Goal: Transaction & Acquisition: Purchase product/service

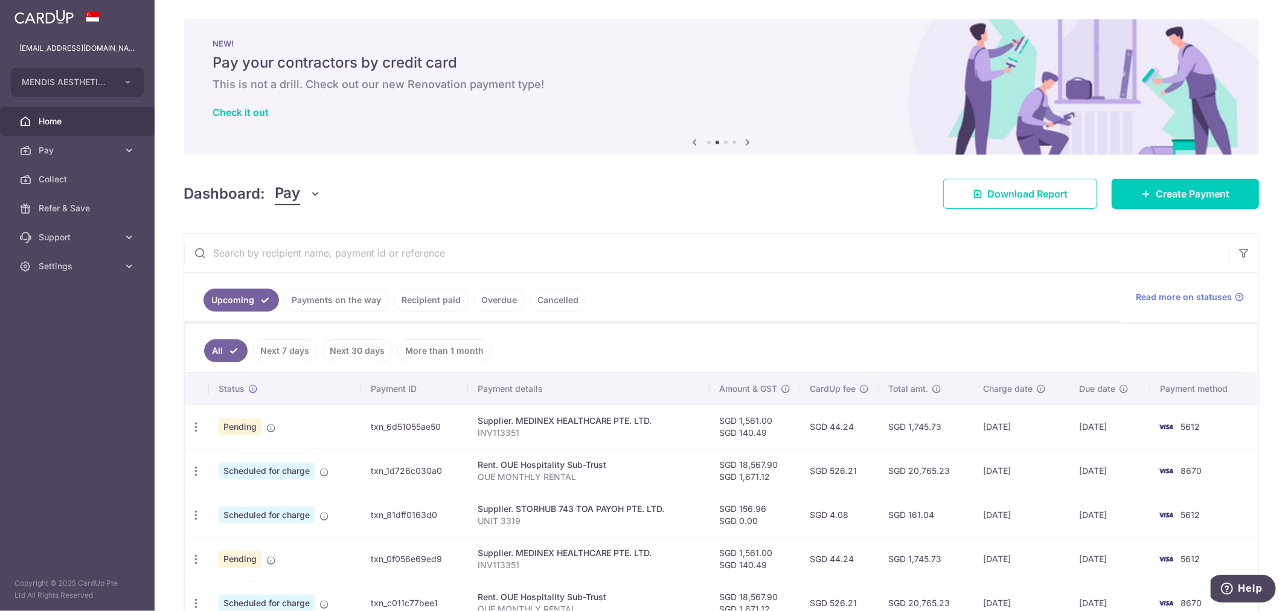
click at [723, 123] on div "NEW! Pay your contractors by credit card This is not a drill. Check out our new…" at bounding box center [721, 79] width 1075 height 121
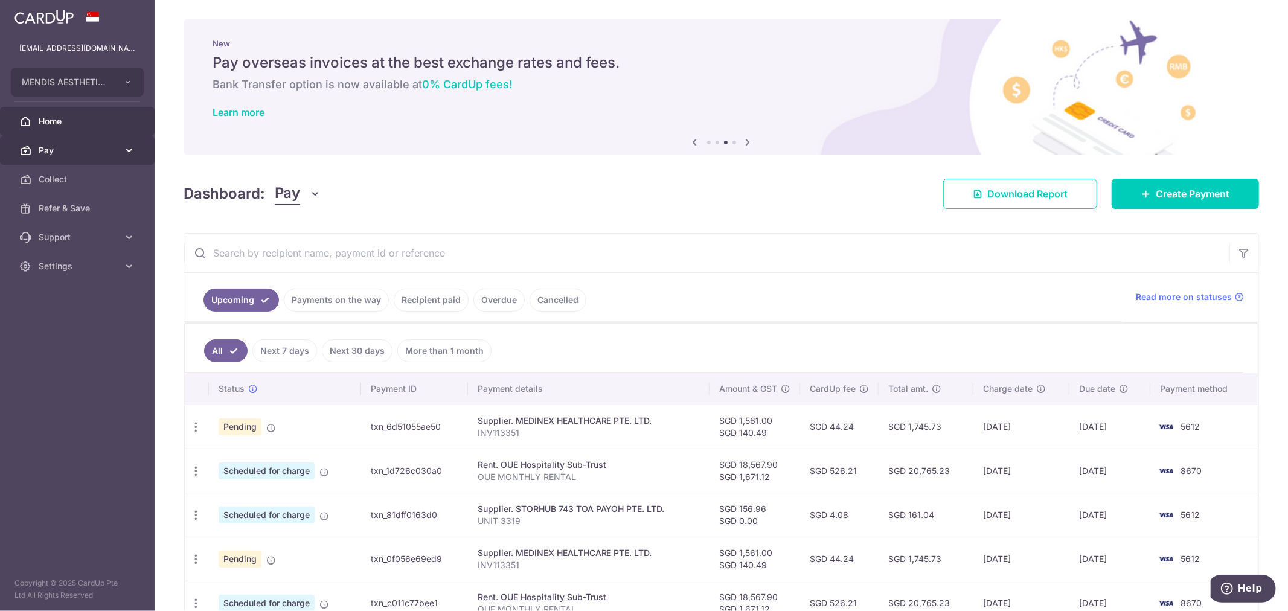
click at [68, 145] on span "Pay" at bounding box center [79, 150] width 80 height 12
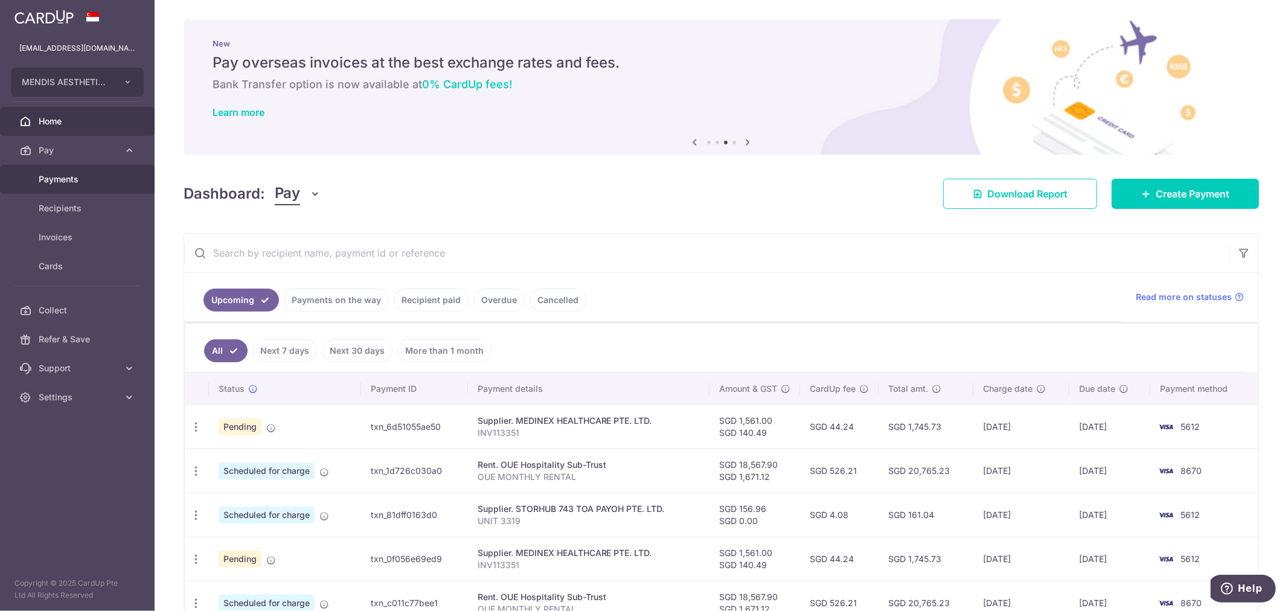
click at [76, 178] on span "Payments" at bounding box center [79, 179] width 80 height 12
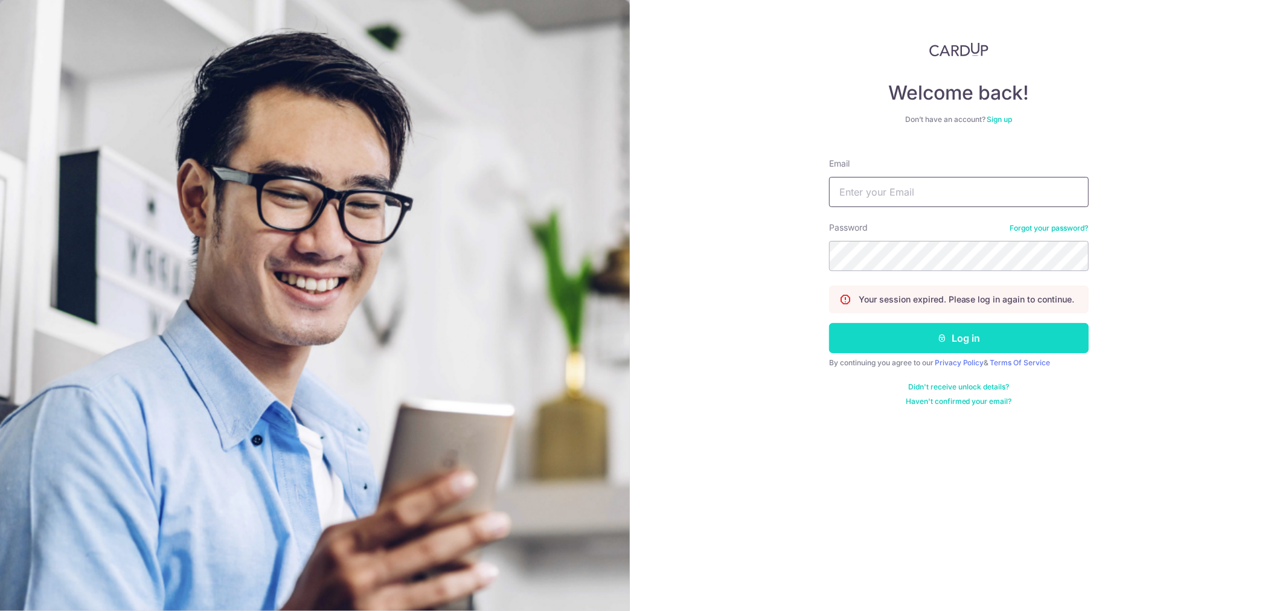
type input "[EMAIL_ADDRESS][DOMAIN_NAME]"
click at [976, 334] on button "Log in" at bounding box center [959, 338] width 260 height 30
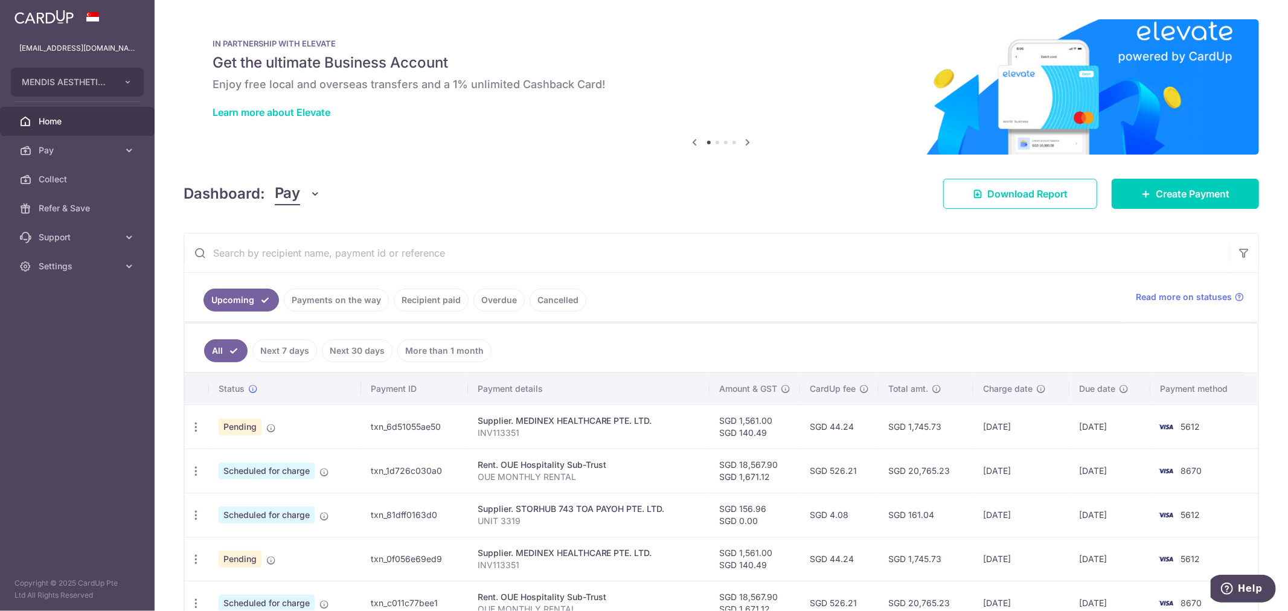
scroll to position [134, 0]
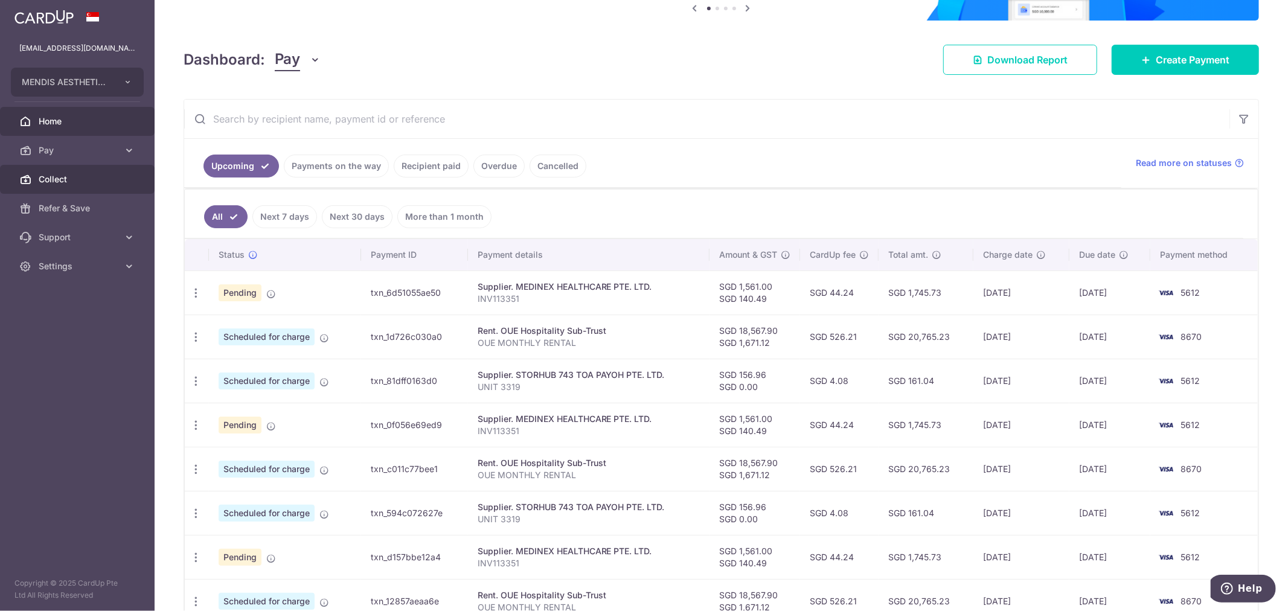
click at [31, 167] on link "Collect" at bounding box center [77, 179] width 155 height 29
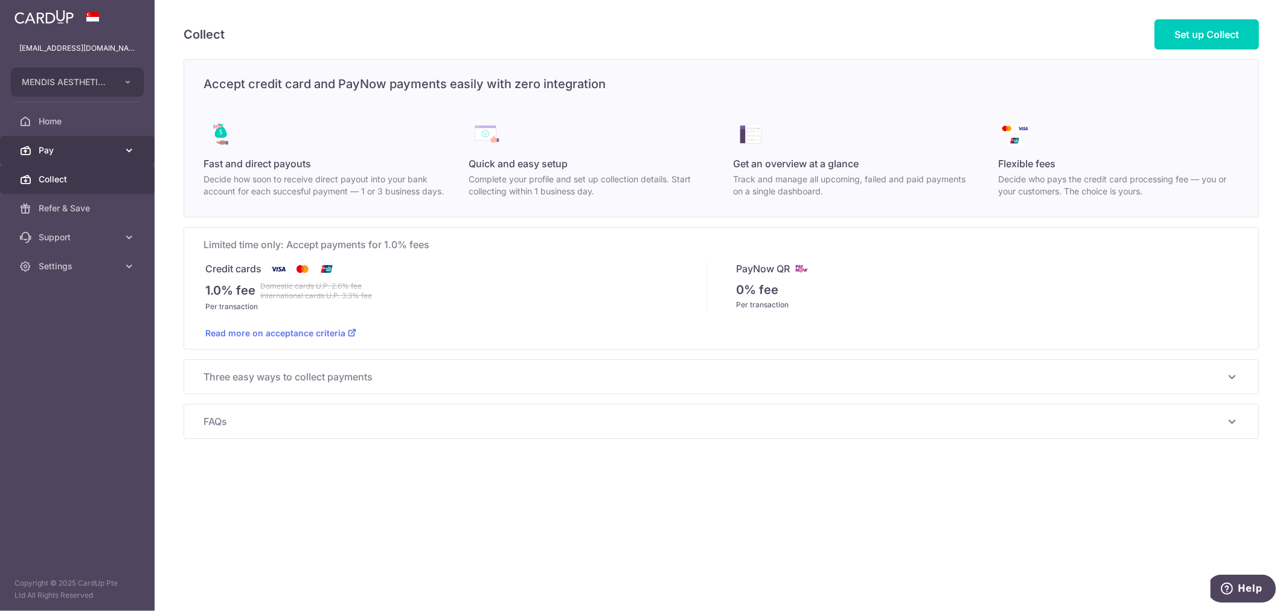
click at [33, 156] on link "Pay" at bounding box center [77, 150] width 155 height 29
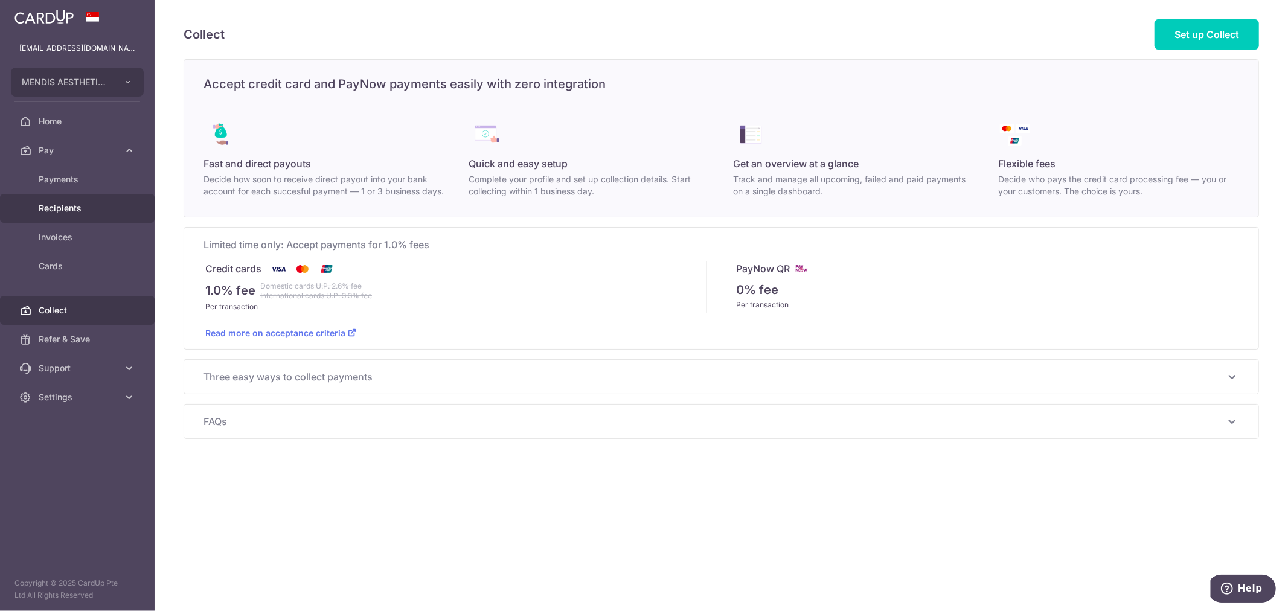
click at [75, 204] on span "Recipients" at bounding box center [79, 208] width 80 height 12
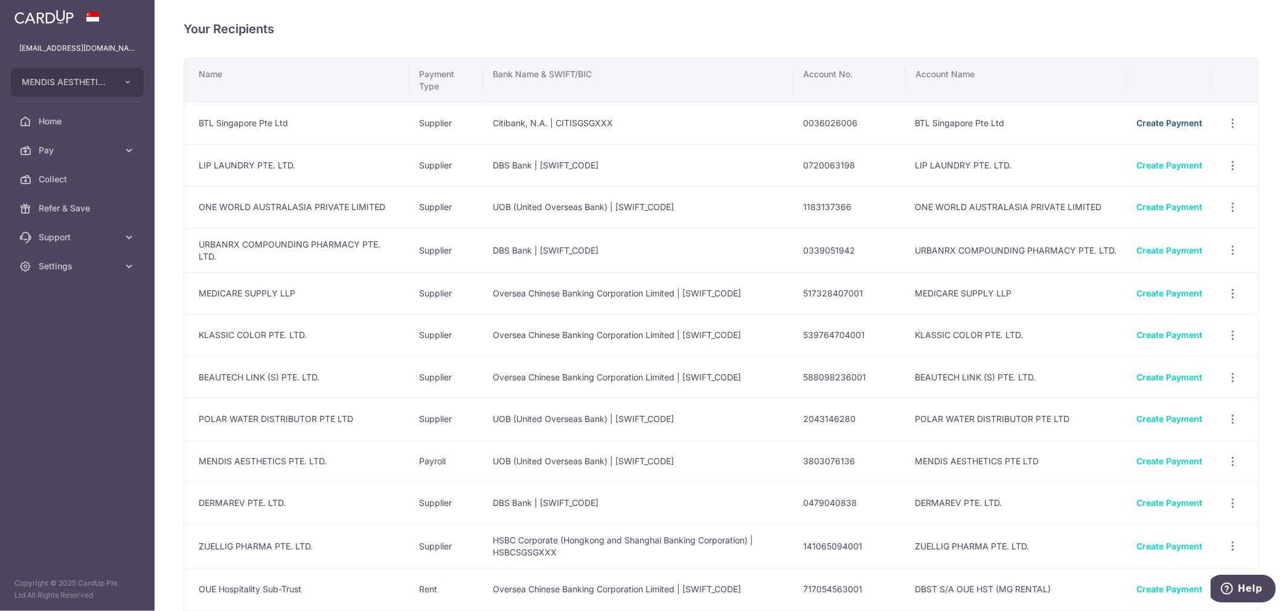
click at [1161, 123] on link "Create Payment" at bounding box center [1169, 123] width 66 height 10
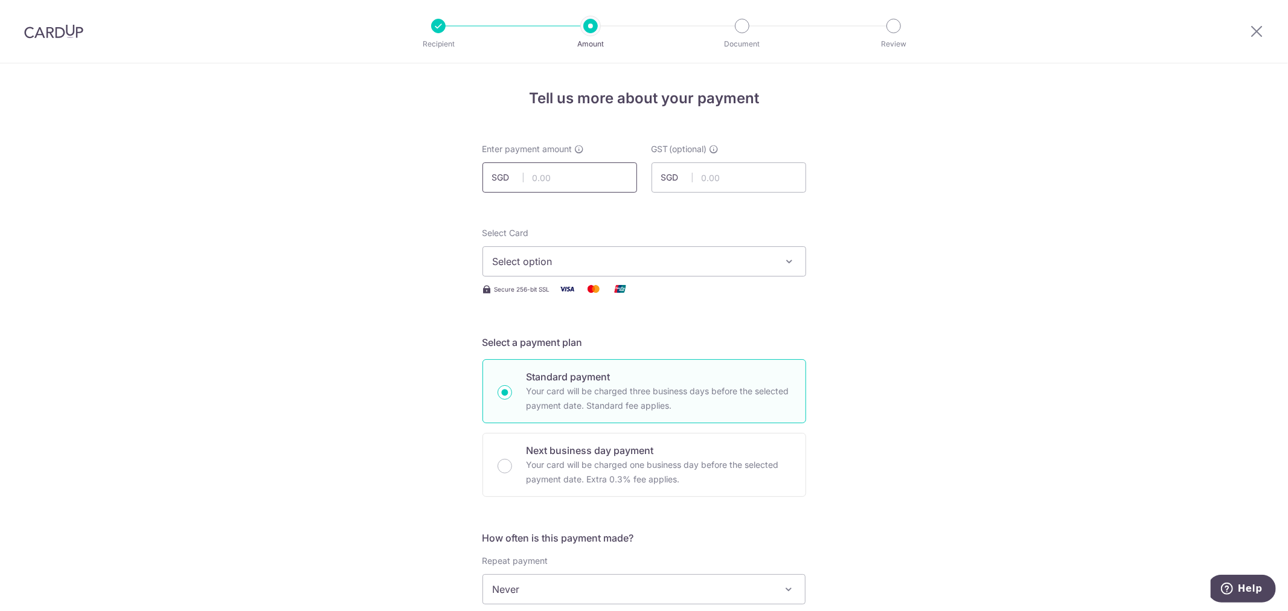
click at [575, 170] on input "text" at bounding box center [559, 177] width 155 height 30
type input "15,437.50"
type input "1,389.38"
drag, startPoint x: 1000, startPoint y: 200, endPoint x: 988, endPoint y: 200, distance: 11.5
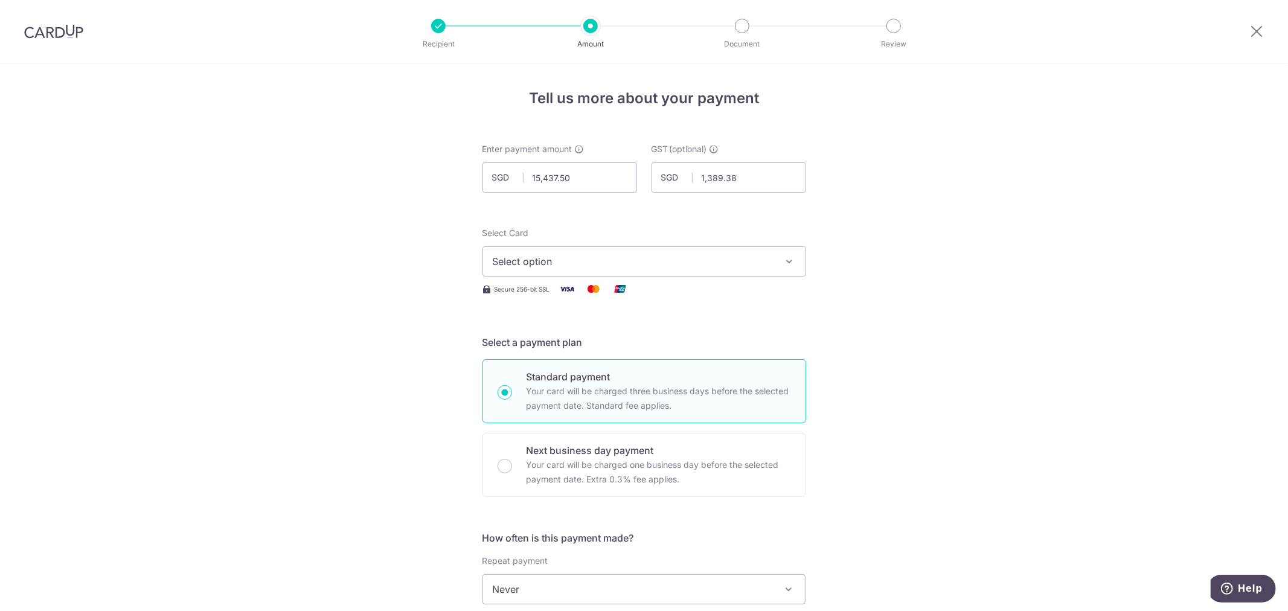
click at [771, 266] on button "Select option" at bounding box center [644, 261] width 324 height 30
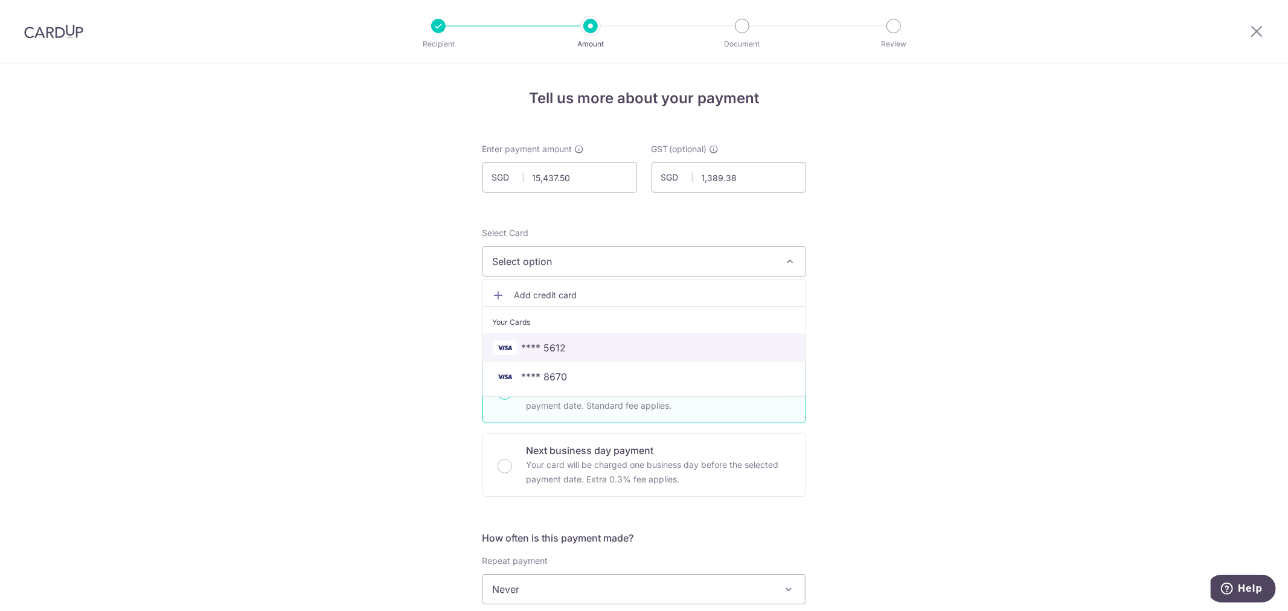
drag, startPoint x: 622, startPoint y: 348, endPoint x: 1047, endPoint y: 342, distance: 424.5
click at [622, 348] on span "**** 5612" at bounding box center [644, 348] width 303 height 14
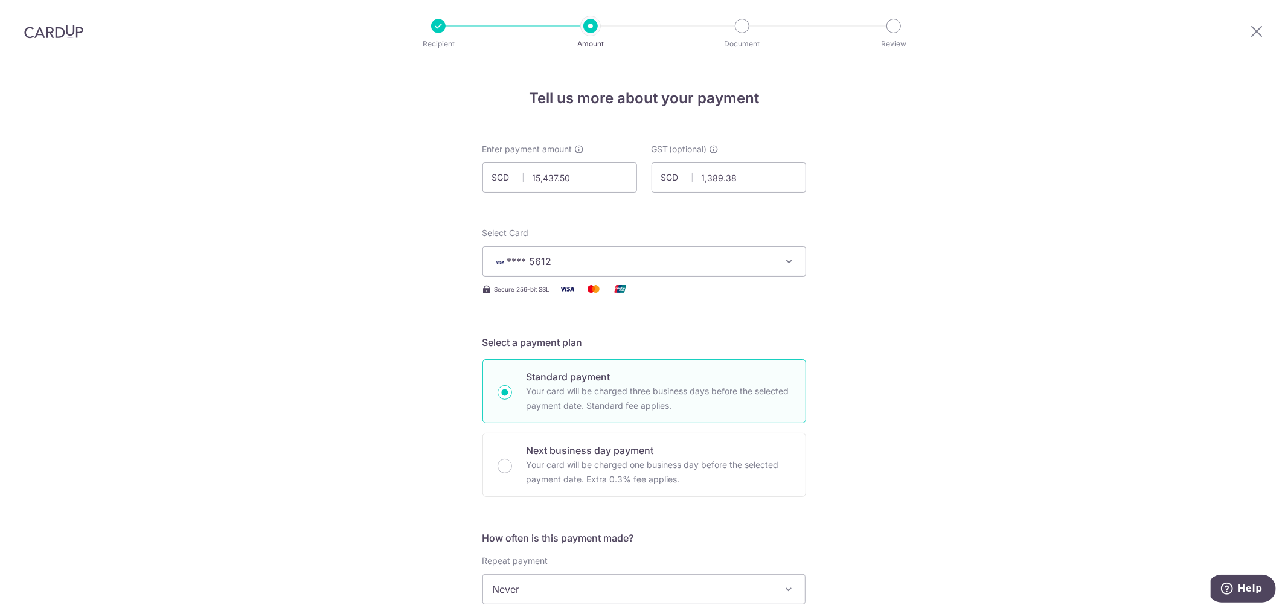
drag, startPoint x: 1052, startPoint y: 339, endPoint x: 1043, endPoint y: 338, distance: 8.5
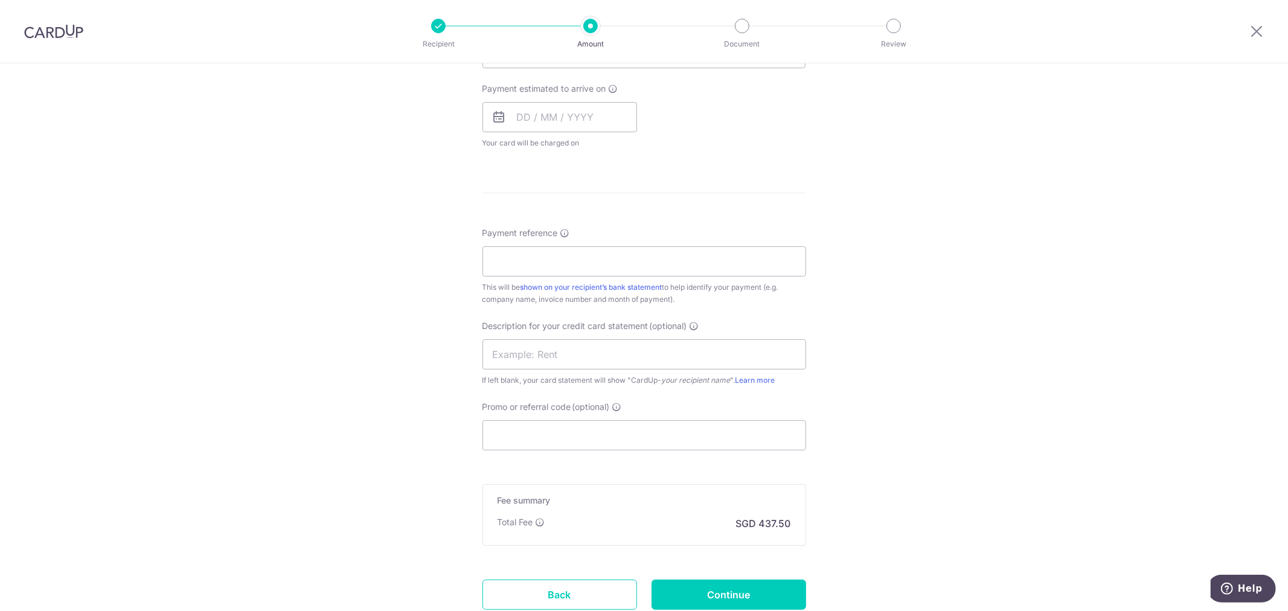
click at [918, 409] on div "Tell us more about your payment Enter payment amount SGD 15,437.50 15437.50 GST…" at bounding box center [644, 113] width 1288 height 1173
click at [510, 268] on input "Payment reference" at bounding box center [644, 261] width 324 height 30
type input "INV 2025 0310"
drag, startPoint x: 540, startPoint y: 349, endPoint x: 554, endPoint y: 322, distance: 30.5
click at [540, 349] on input "text" at bounding box center [644, 354] width 324 height 30
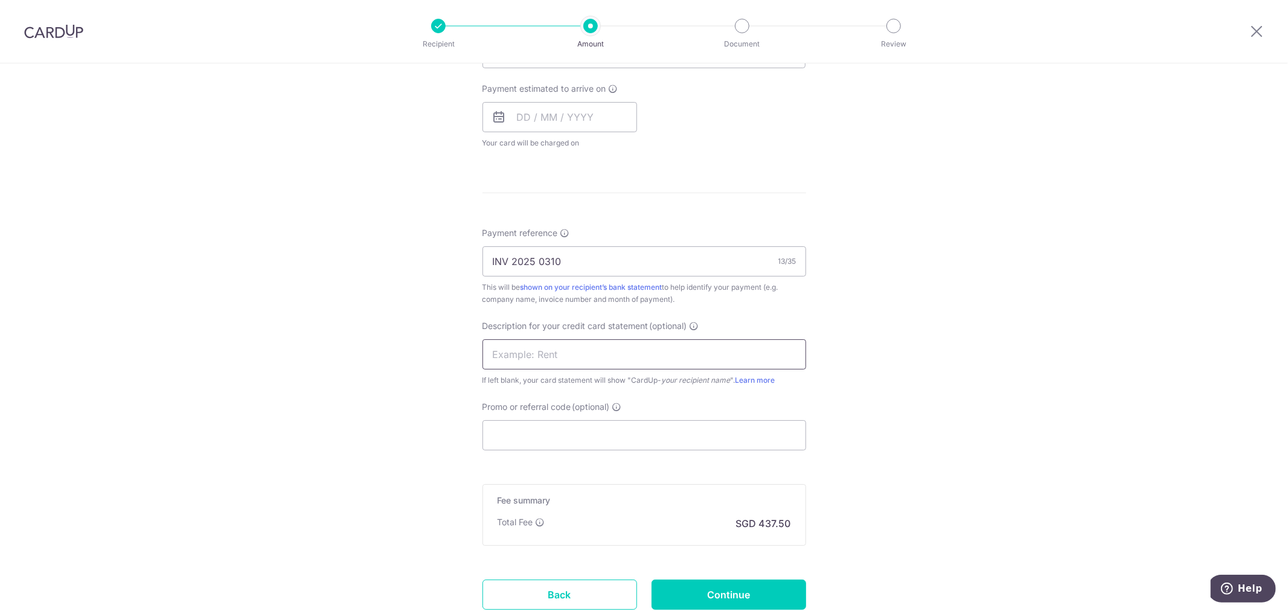
type input "CONSUMABLES"
click at [541, 443] on input "Promo or referral code (optional)" at bounding box center [644, 435] width 324 height 30
click at [985, 370] on div "Tell us more about your payment Enter payment amount SGD 15,437.50 15437.50 GST…" at bounding box center [644, 113] width 1288 height 1173
click at [557, 438] on input "Promo or referral code (optional)" at bounding box center [644, 435] width 324 height 30
paste input "MENDIS173"
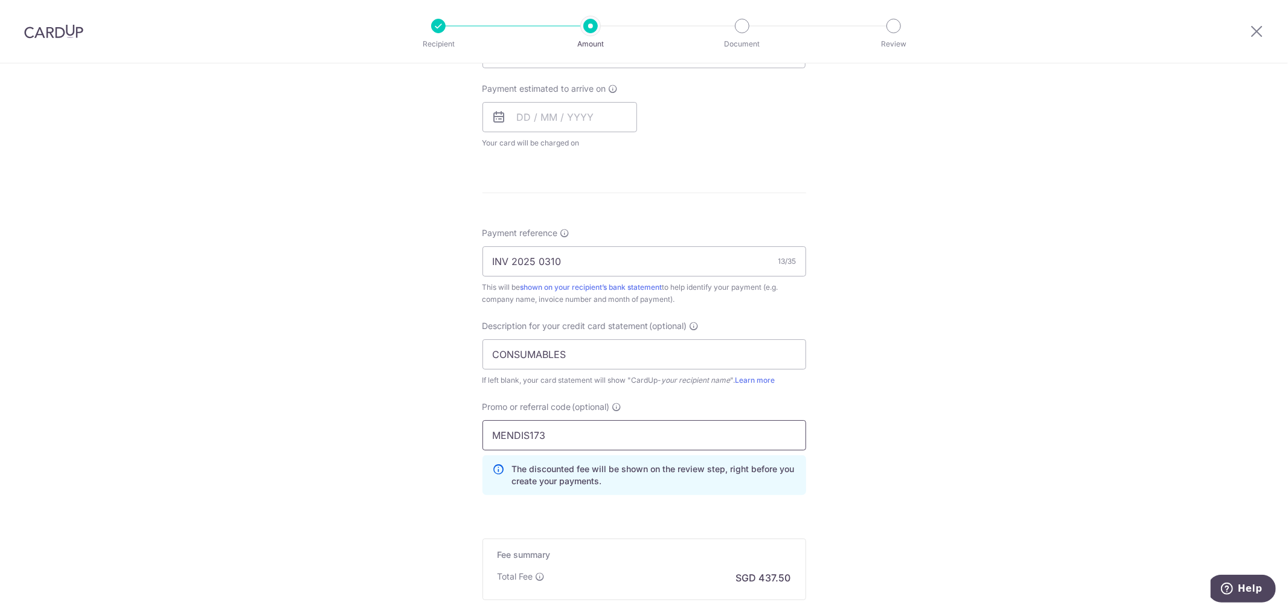
type input "MENDIS173"
drag, startPoint x: 865, startPoint y: 487, endPoint x: 854, endPoint y: 498, distance: 15.4
click at [865, 487] on div "Tell us more about your payment Enter payment amount SGD 15,437.50 15437.50 GST…" at bounding box center [644, 140] width 1288 height 1227
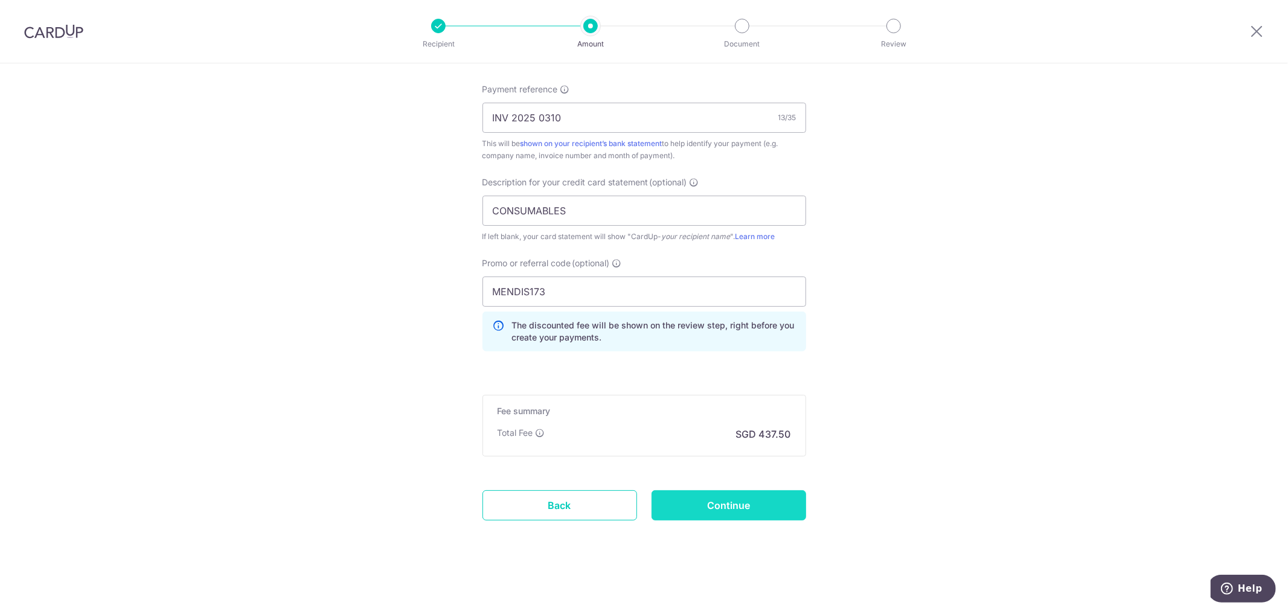
click at [729, 505] on input "Continue" at bounding box center [728, 505] width 155 height 30
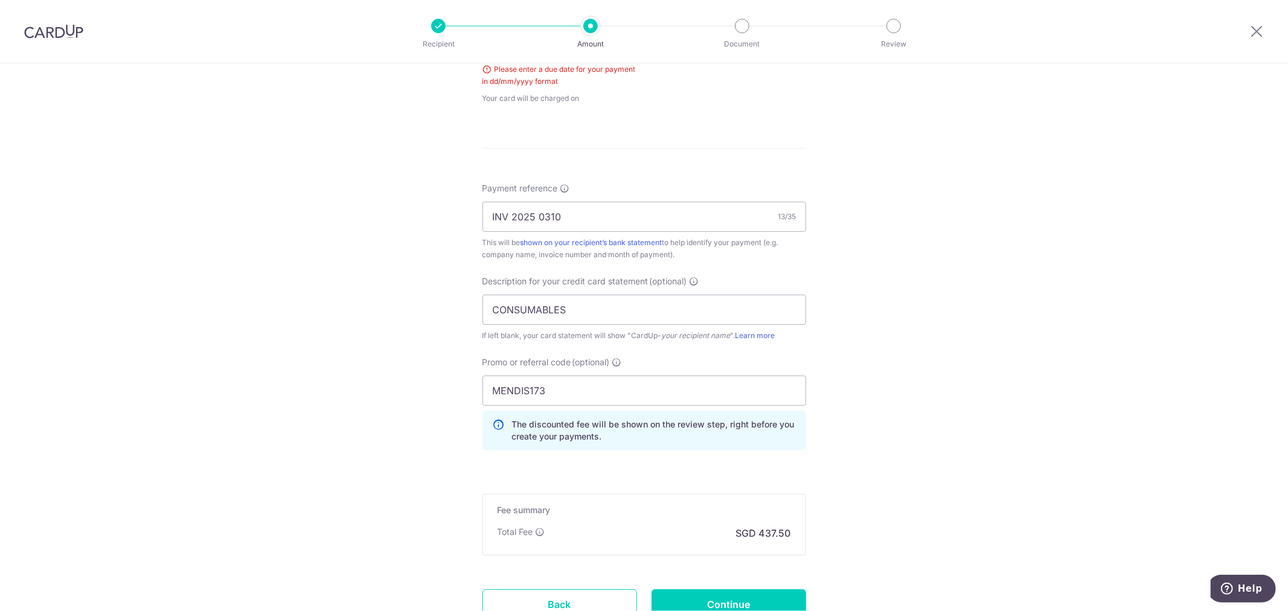
scroll to position [341, 0]
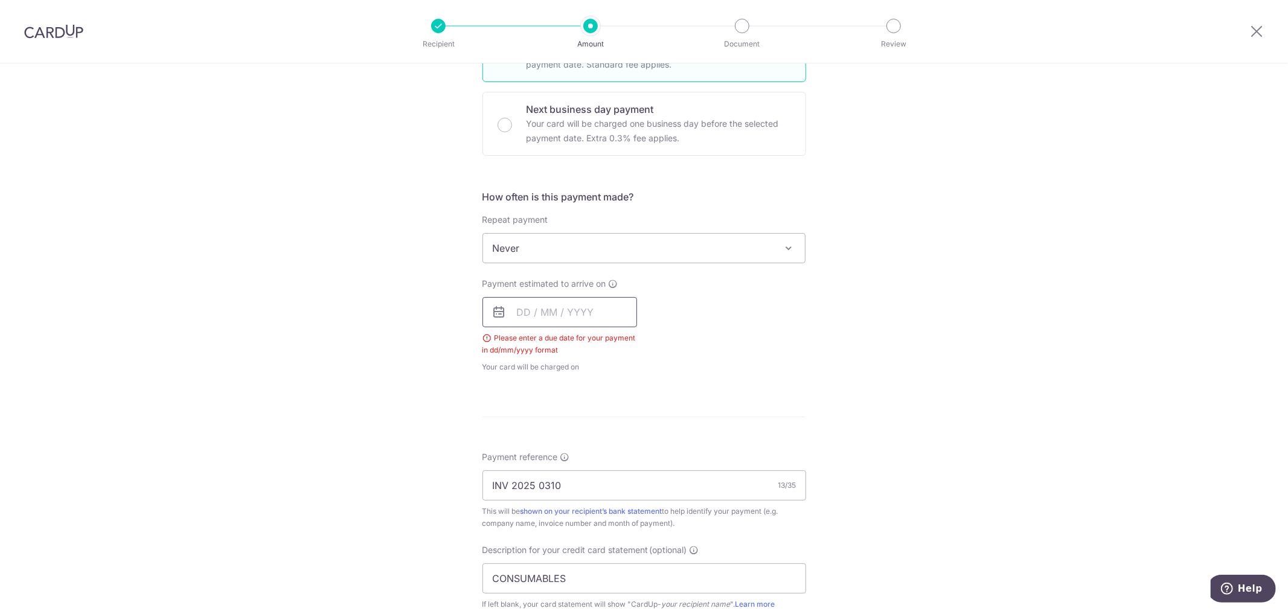
click at [571, 312] on input "text" at bounding box center [559, 312] width 155 height 30
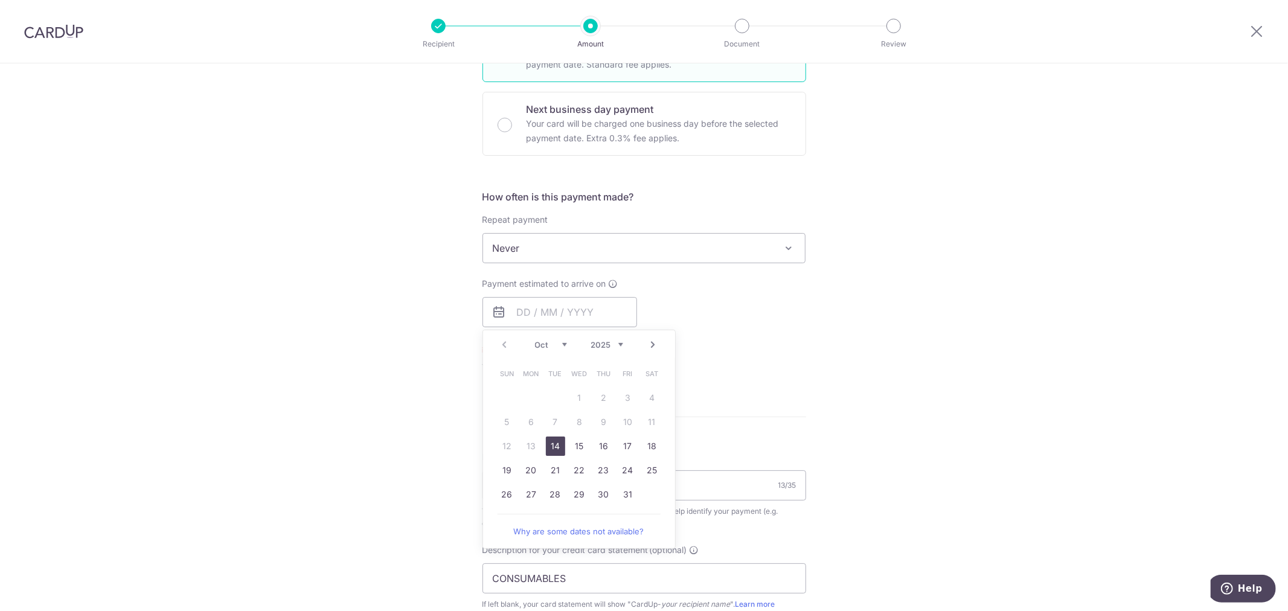
click at [548, 444] on link "14" at bounding box center [555, 446] width 19 height 19
type input "[DATE]"
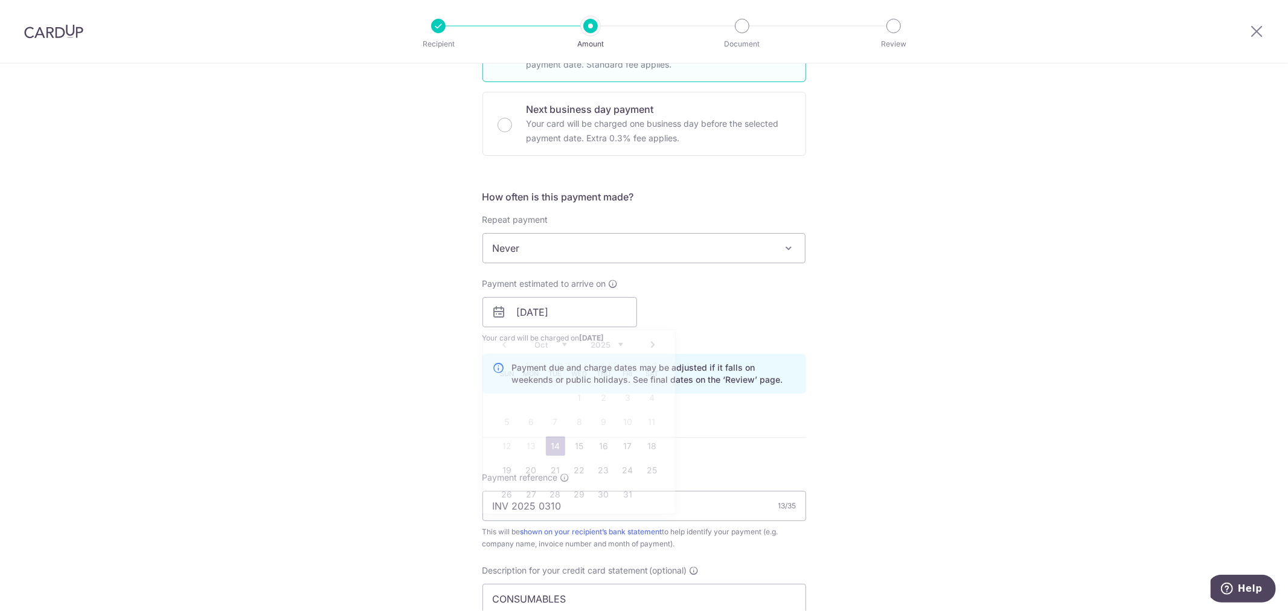
drag, startPoint x: 903, startPoint y: 408, endPoint x: 903, endPoint y: 423, distance: 15.1
click at [904, 408] on div "Tell us more about your payment Enter payment amount SGD 15,437.50 15437.50 GST…" at bounding box center [644, 360] width 1288 height 1277
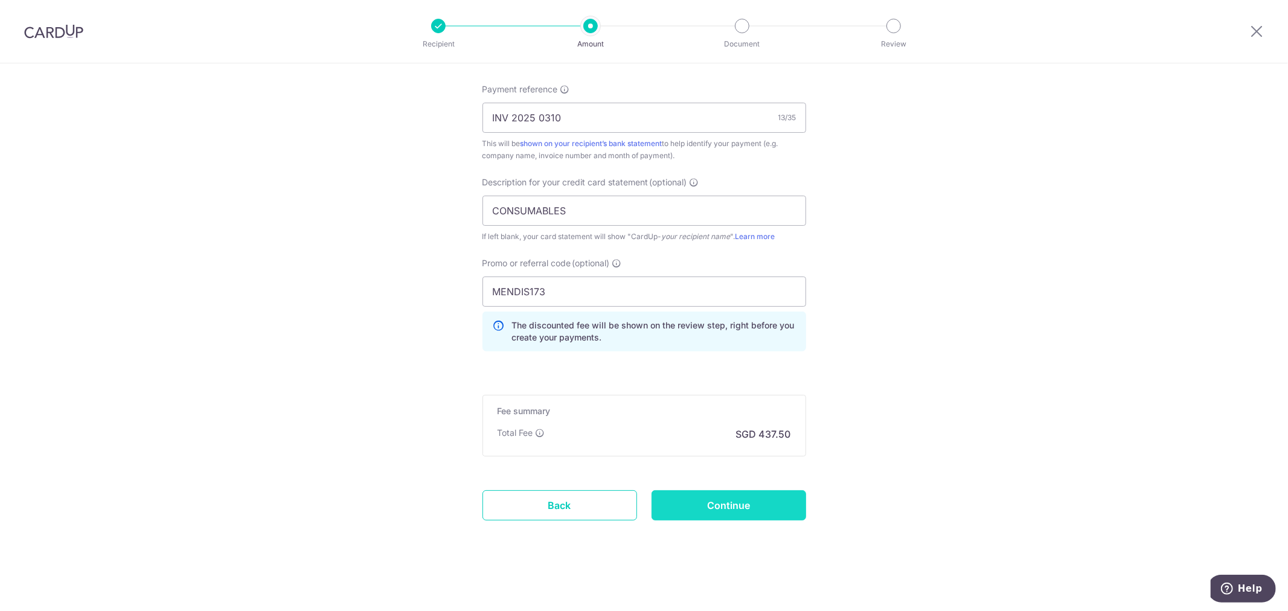
click at [741, 510] on input "Continue" at bounding box center [728, 505] width 155 height 30
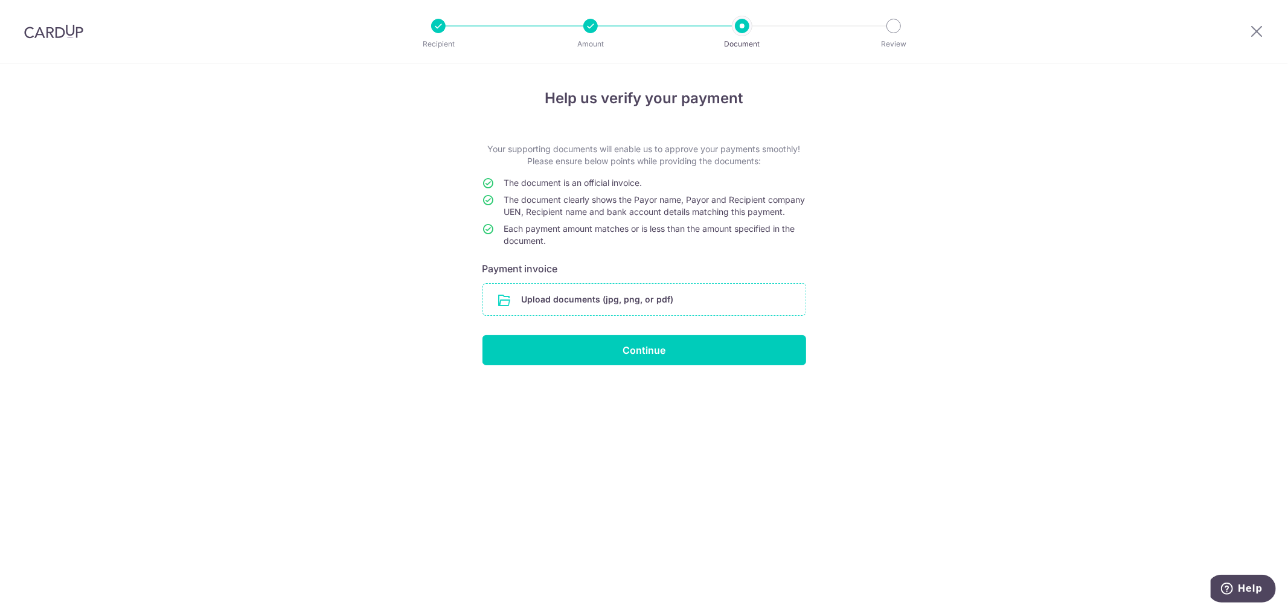
click at [603, 310] on input "file" at bounding box center [644, 299] width 322 height 31
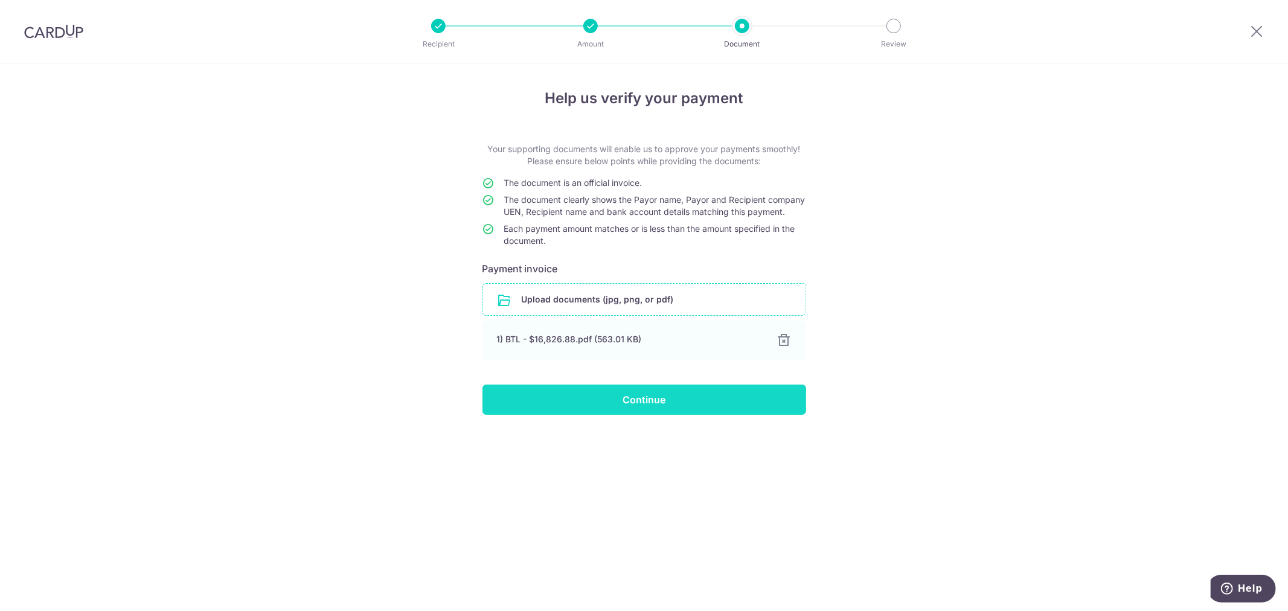
click at [679, 415] on input "Continue" at bounding box center [644, 400] width 324 height 30
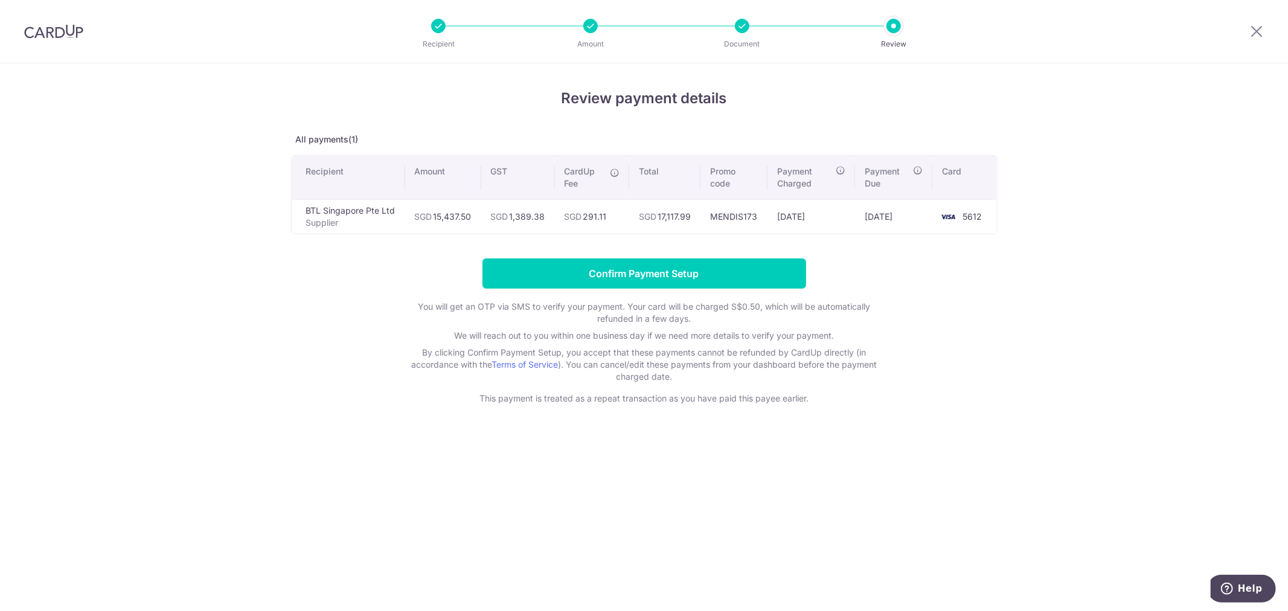
click at [831, 250] on div "Review payment details All payments(1) Recipient Amount GST CardUp Fee Total Pr…" at bounding box center [644, 246] width 706 height 317
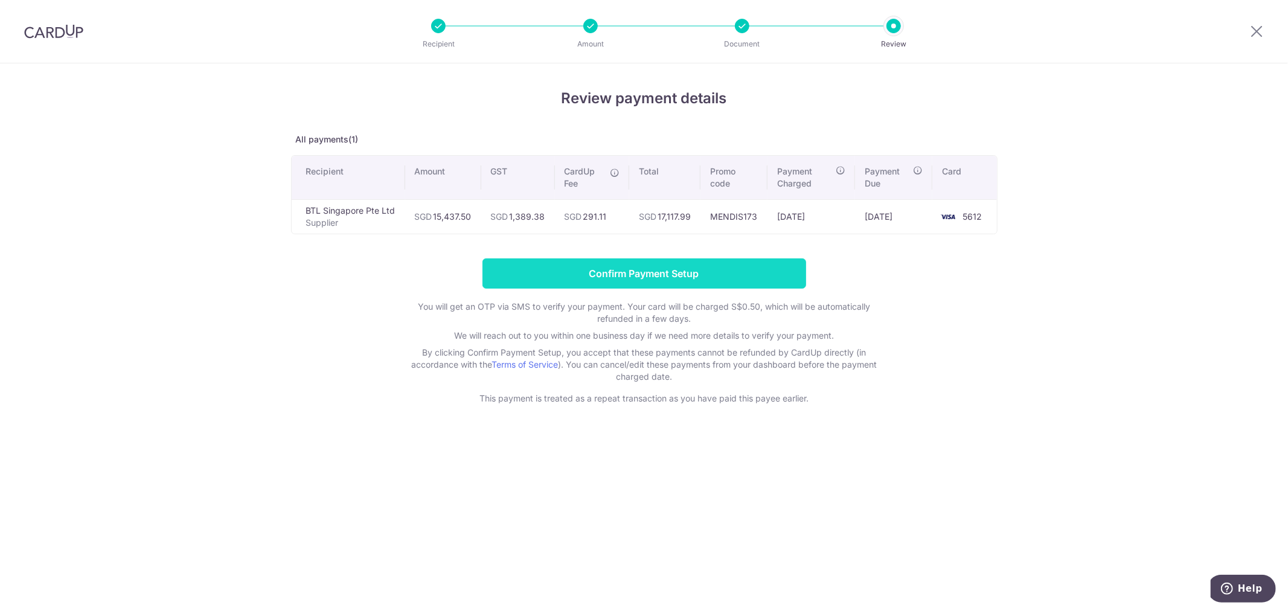
click at [708, 264] on input "Confirm Payment Setup" at bounding box center [644, 273] width 324 height 30
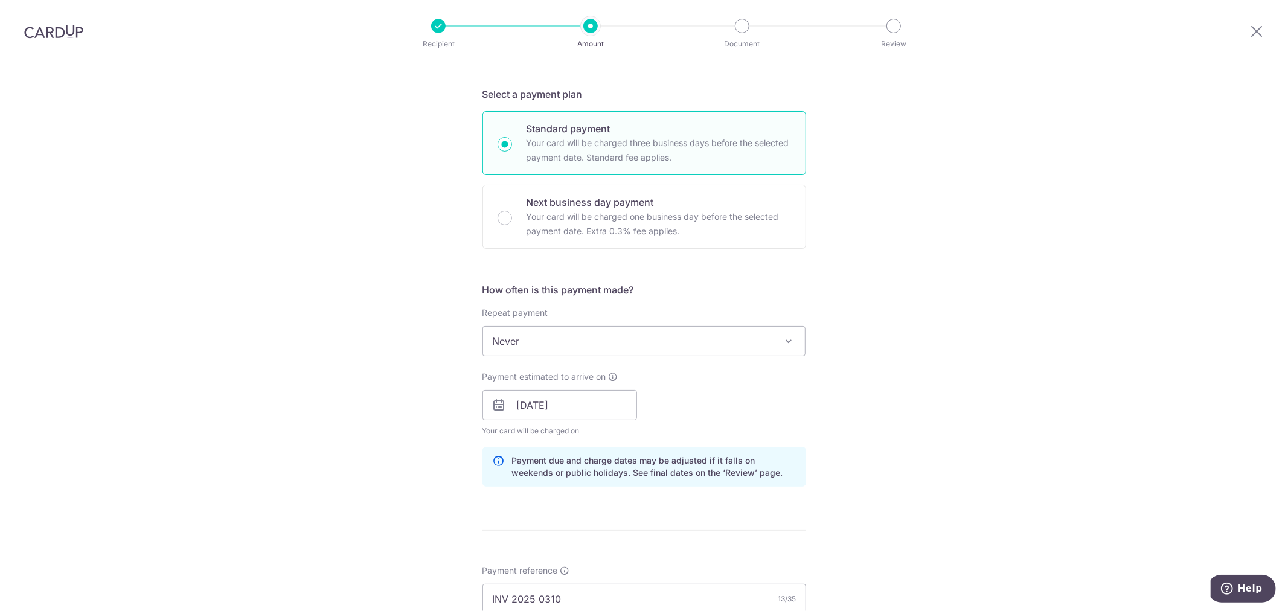
scroll to position [779, 0]
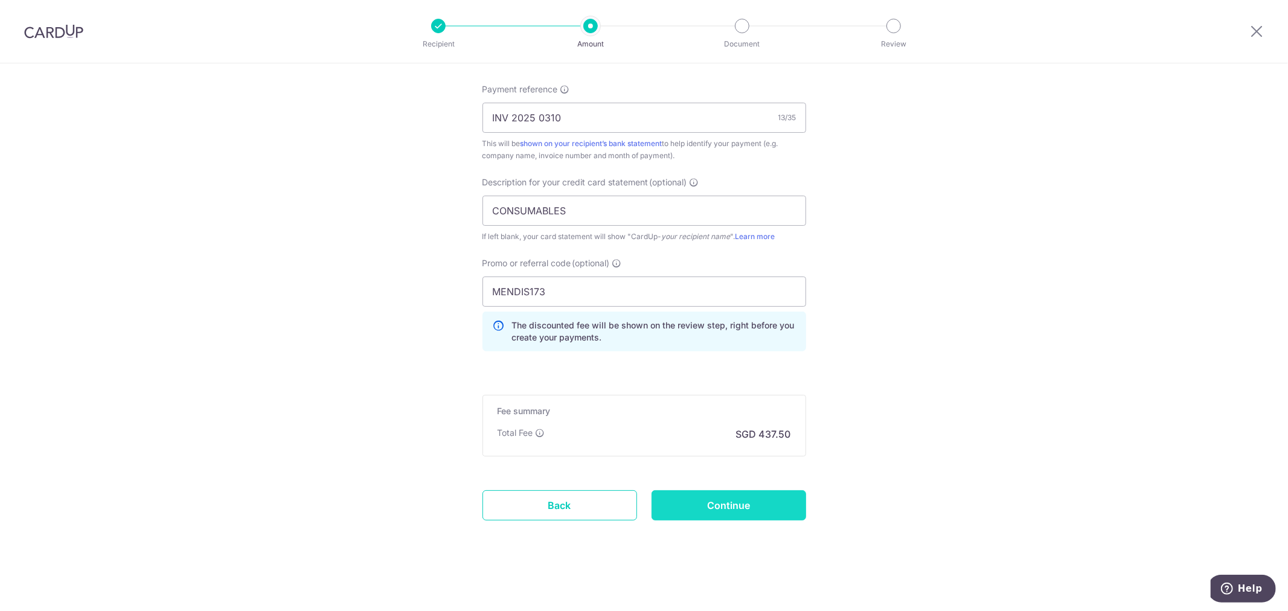
click at [720, 511] on input "Continue" at bounding box center [728, 505] width 155 height 30
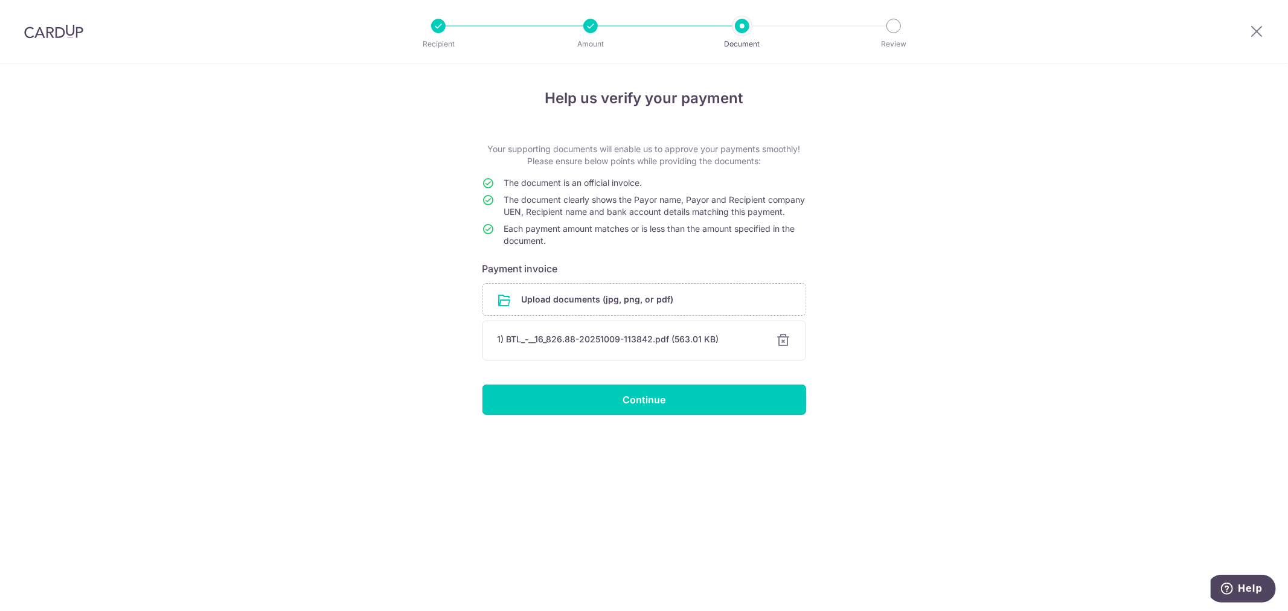
drag, startPoint x: 659, startPoint y: 405, endPoint x: 771, endPoint y: 391, distance: 112.6
click at [659, 406] on input "Continue" at bounding box center [644, 400] width 324 height 30
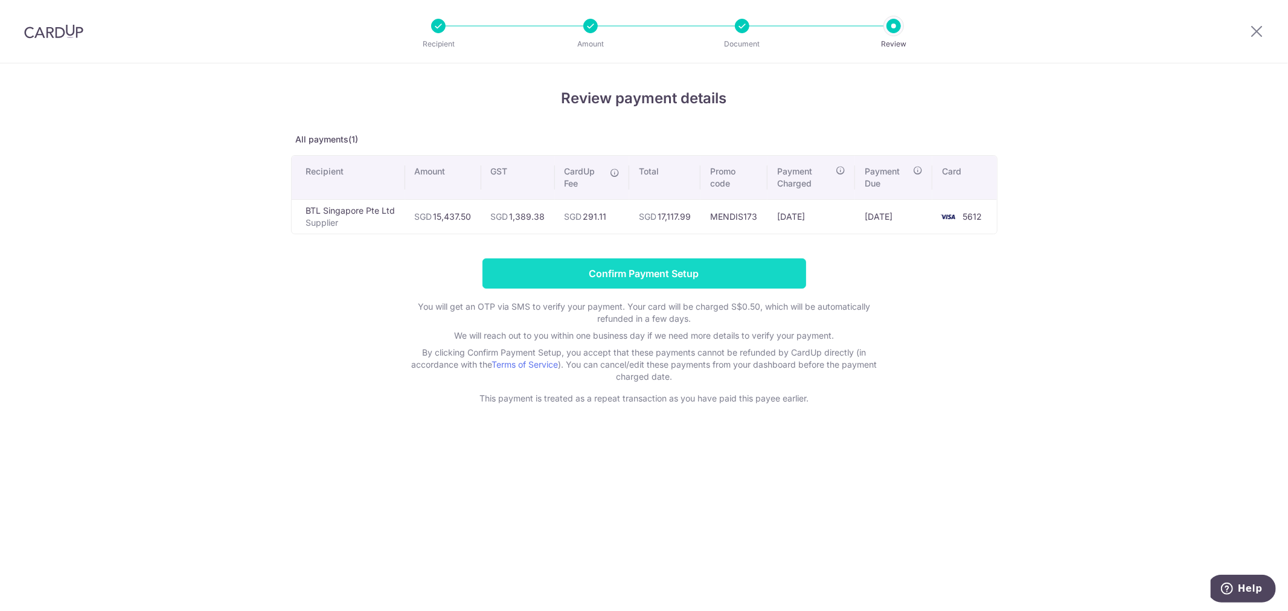
click at [641, 280] on input "Confirm Payment Setup" at bounding box center [644, 273] width 324 height 30
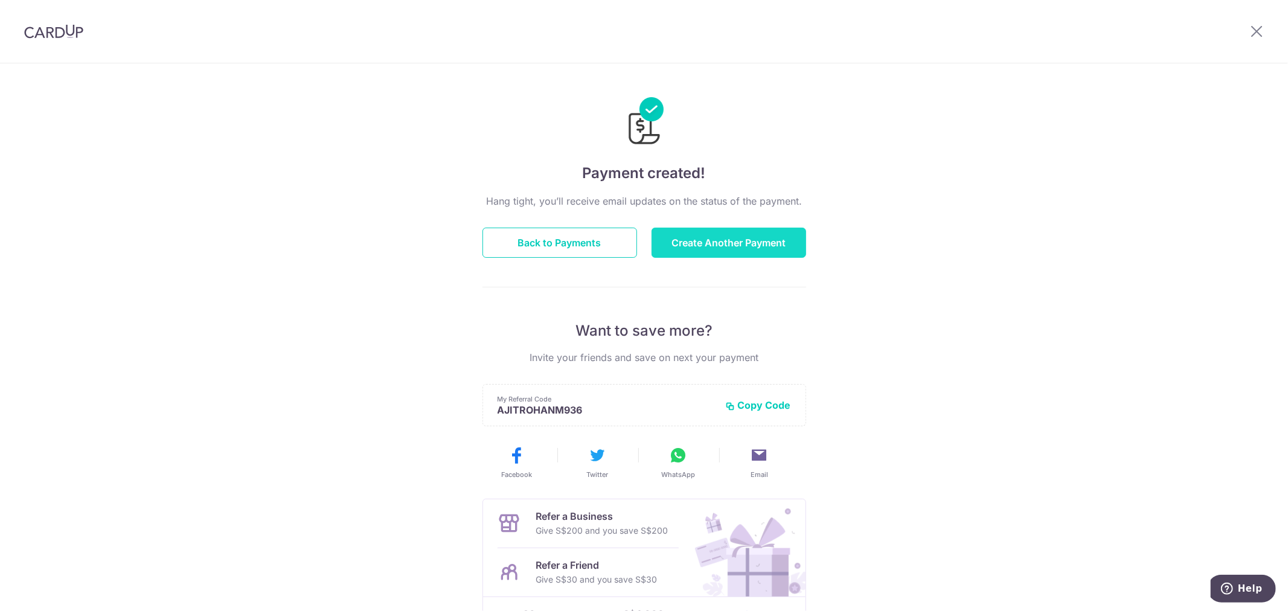
click at [727, 240] on button "Create Another Payment" at bounding box center [728, 243] width 155 height 30
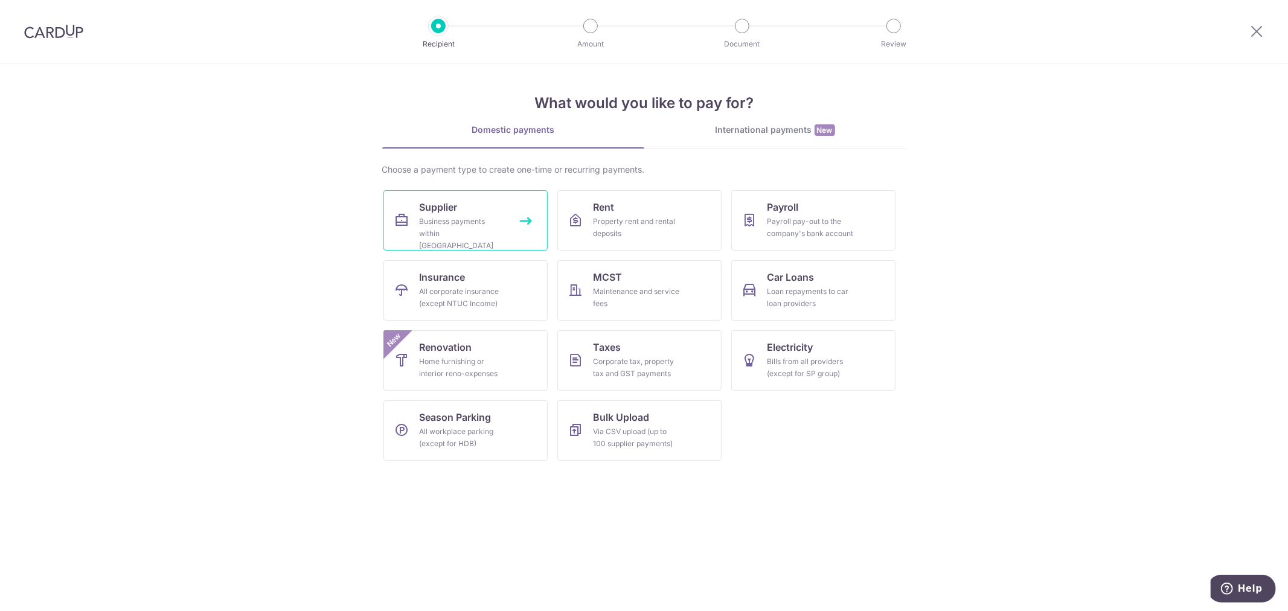
click at [444, 213] on span "Supplier" at bounding box center [439, 207] width 38 height 14
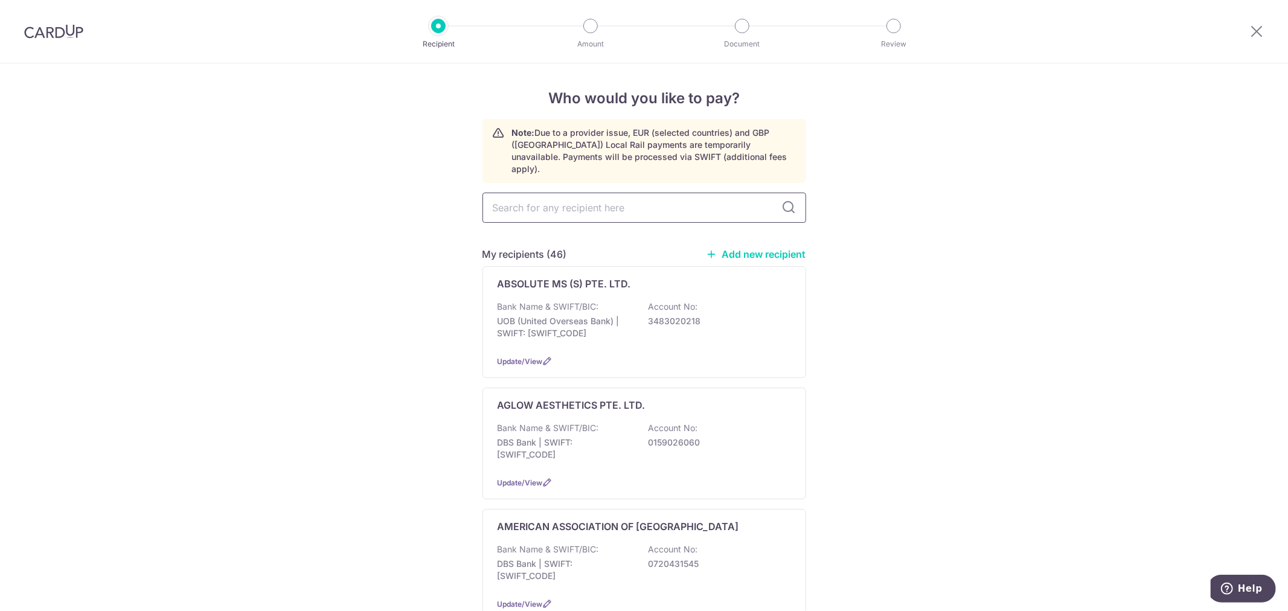
click at [562, 196] on input "text" at bounding box center [644, 208] width 324 height 30
type input "zuellig"
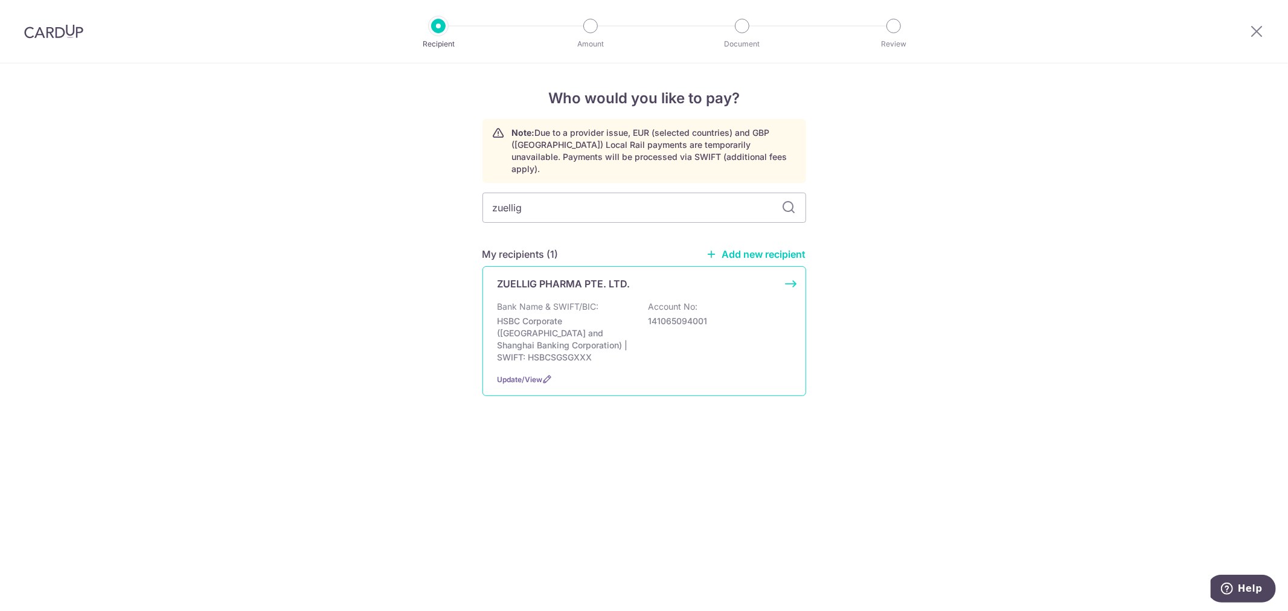
click at [750, 339] on div "Bank Name & SWIFT/BIC: HSBC Corporate (Hongkong and Shanghai Banking Corporatio…" at bounding box center [644, 332] width 293 height 63
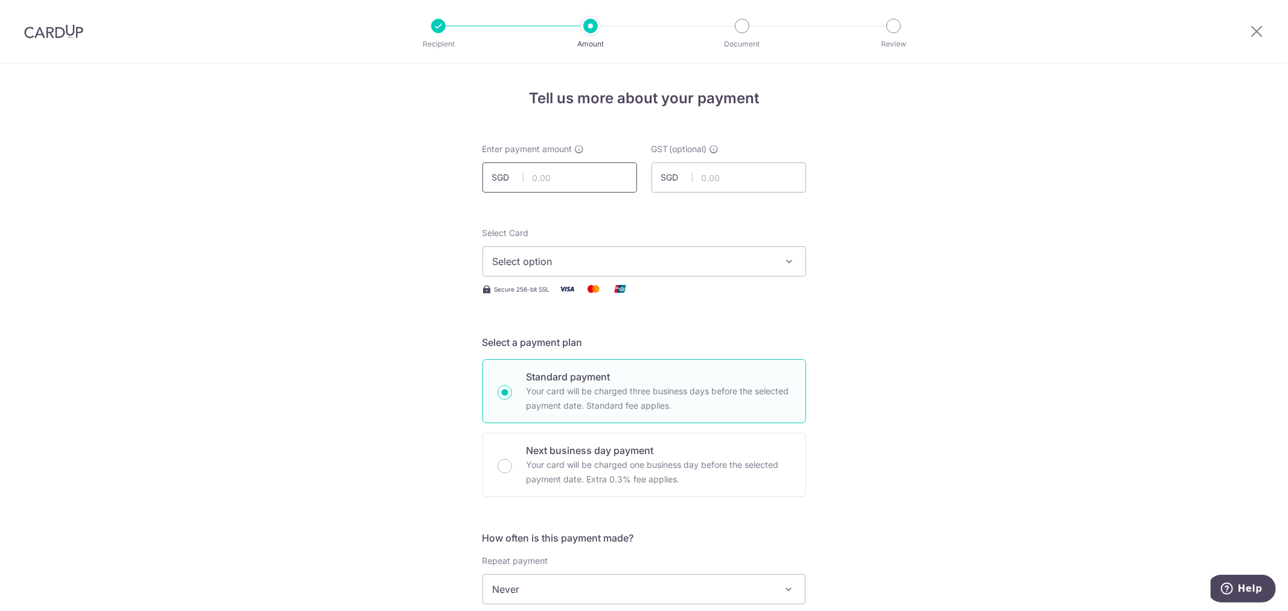
click at [574, 174] on input "text" at bounding box center [559, 177] width 155 height 30
type input "6,051.60"
click at [729, 178] on input "text" at bounding box center [728, 177] width 155 height 30
type input "544.64"
click at [773, 261] on button "Select option" at bounding box center [644, 261] width 324 height 30
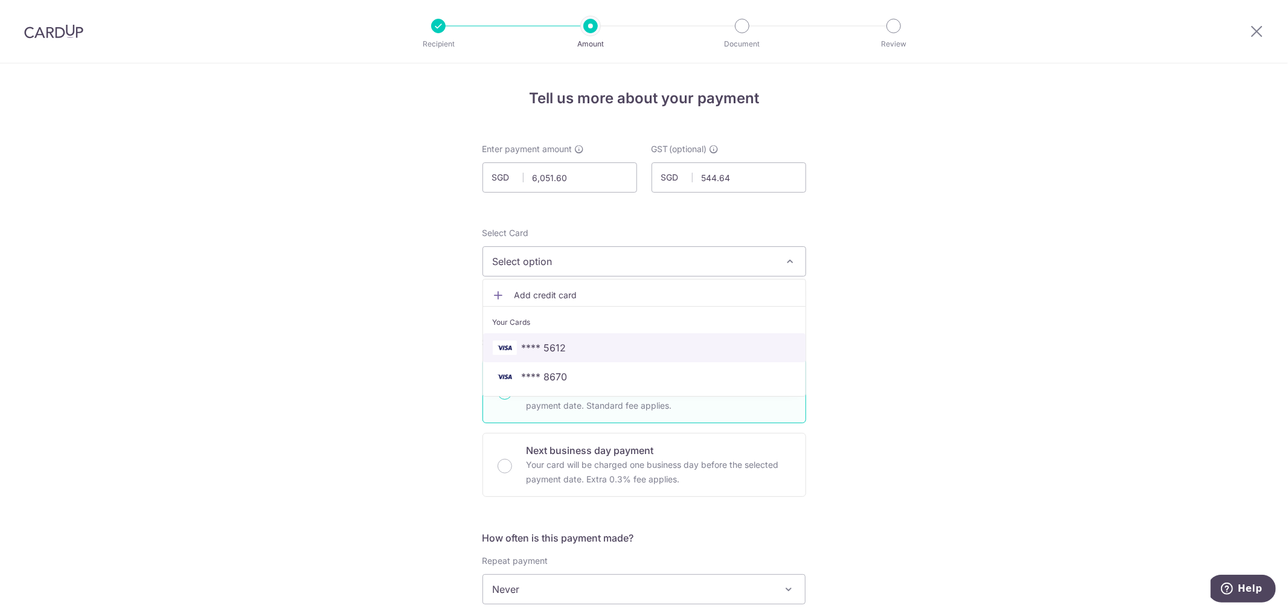
click at [571, 353] on span "**** 5612" at bounding box center [644, 348] width 303 height 14
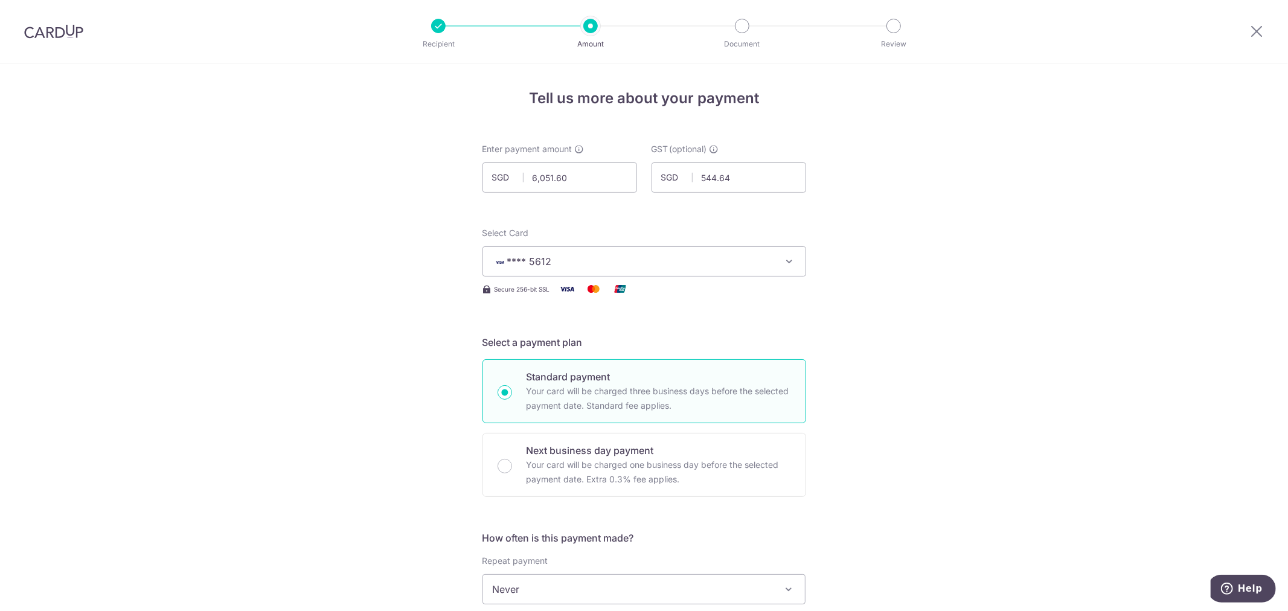
drag, startPoint x: 982, startPoint y: 383, endPoint x: 988, endPoint y: 389, distance: 7.7
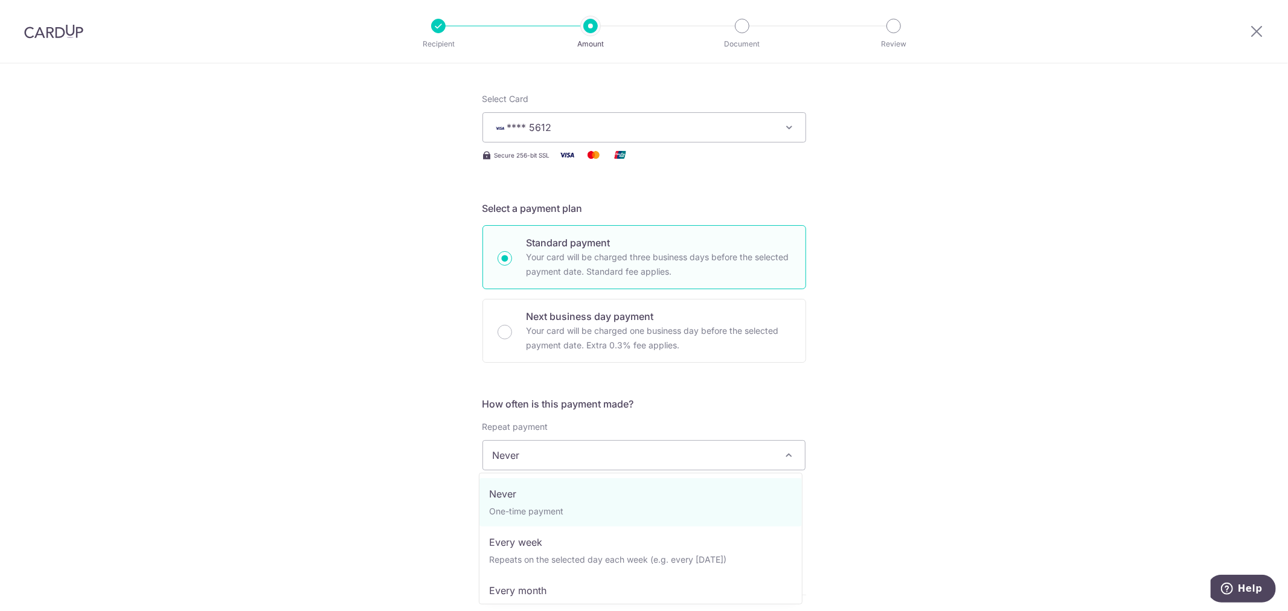
click at [603, 461] on span "Never" at bounding box center [644, 455] width 322 height 29
click at [876, 455] on div "Tell us more about your payment Enter payment amount SGD 6,051.60 6051.60 GST (…" at bounding box center [644, 515] width 1288 height 1173
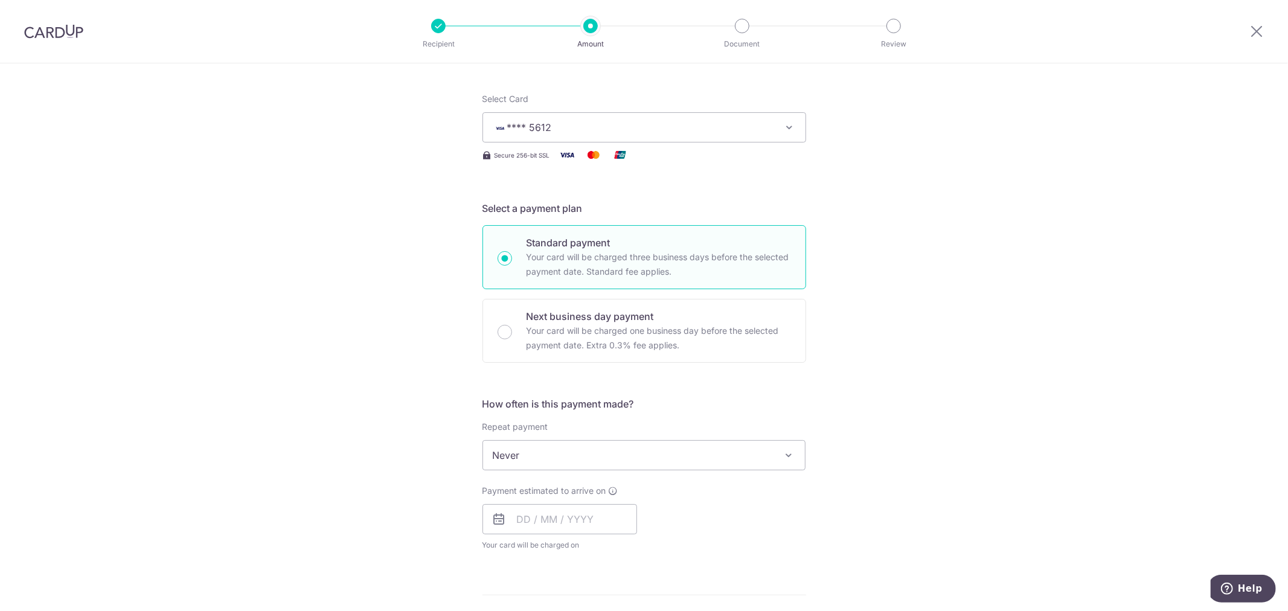
scroll to position [268, 0]
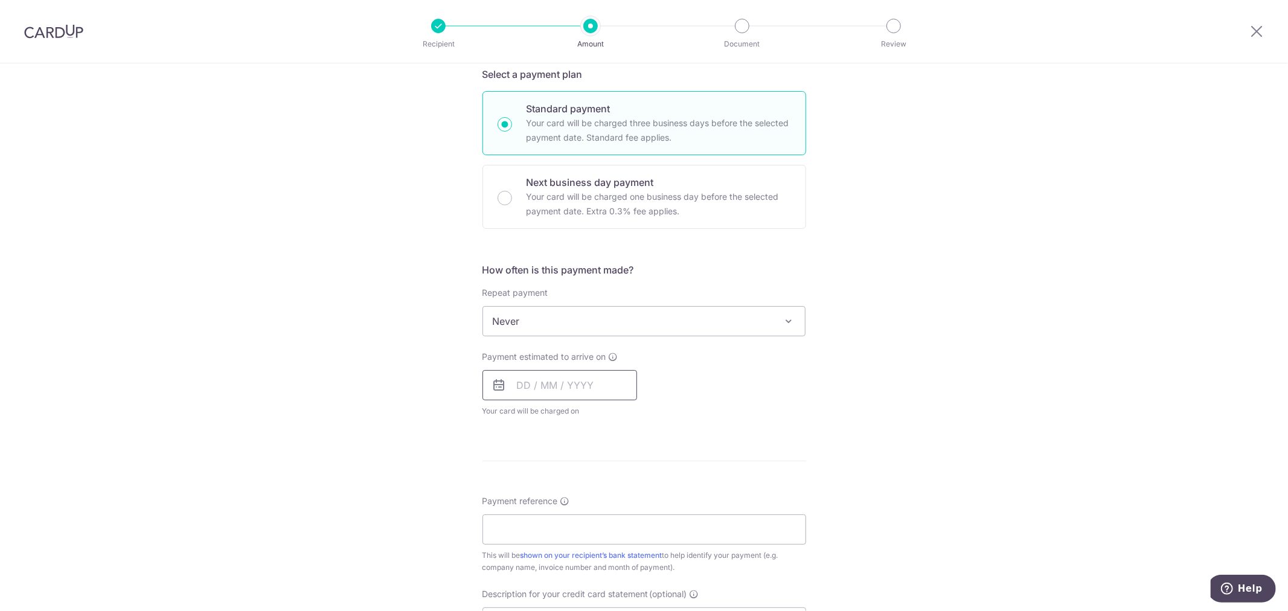
click at [541, 388] on input "text" at bounding box center [559, 385] width 155 height 30
drag, startPoint x: 557, startPoint y: 518, endPoint x: 837, endPoint y: 483, distance: 281.7
click at [557, 517] on link "14" at bounding box center [555, 519] width 19 height 19
type input "[DATE]"
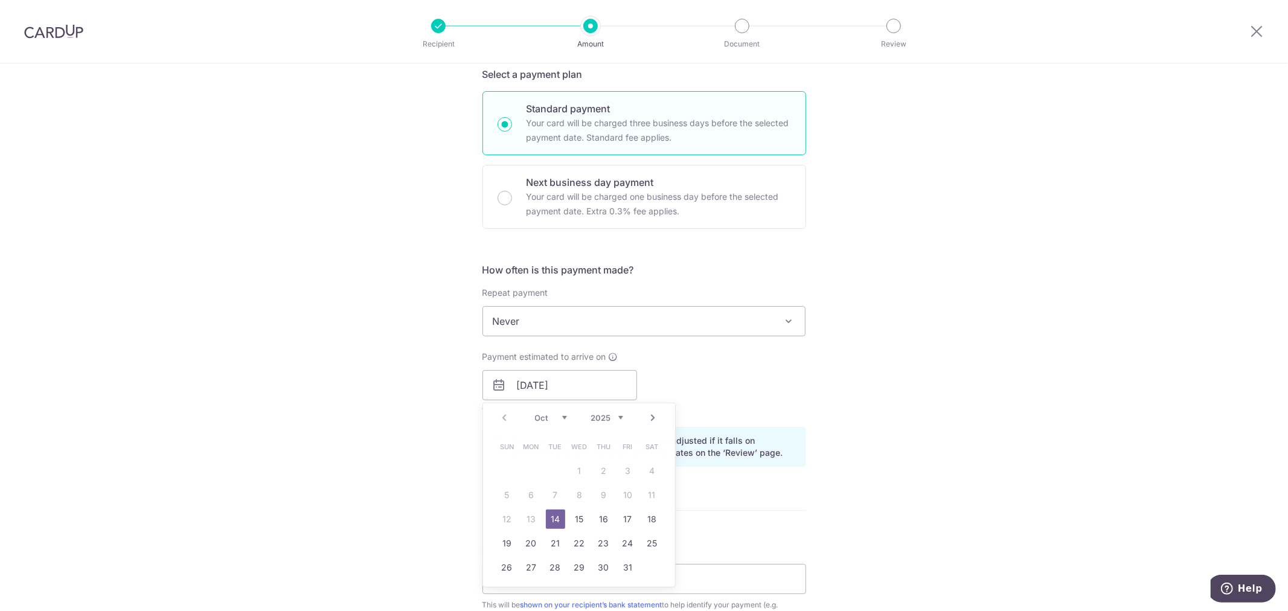
click at [837, 482] on div "Tell us more about your payment Enter payment amount SGD 6,051.60 6051.60 GST (…" at bounding box center [644, 406] width 1288 height 1223
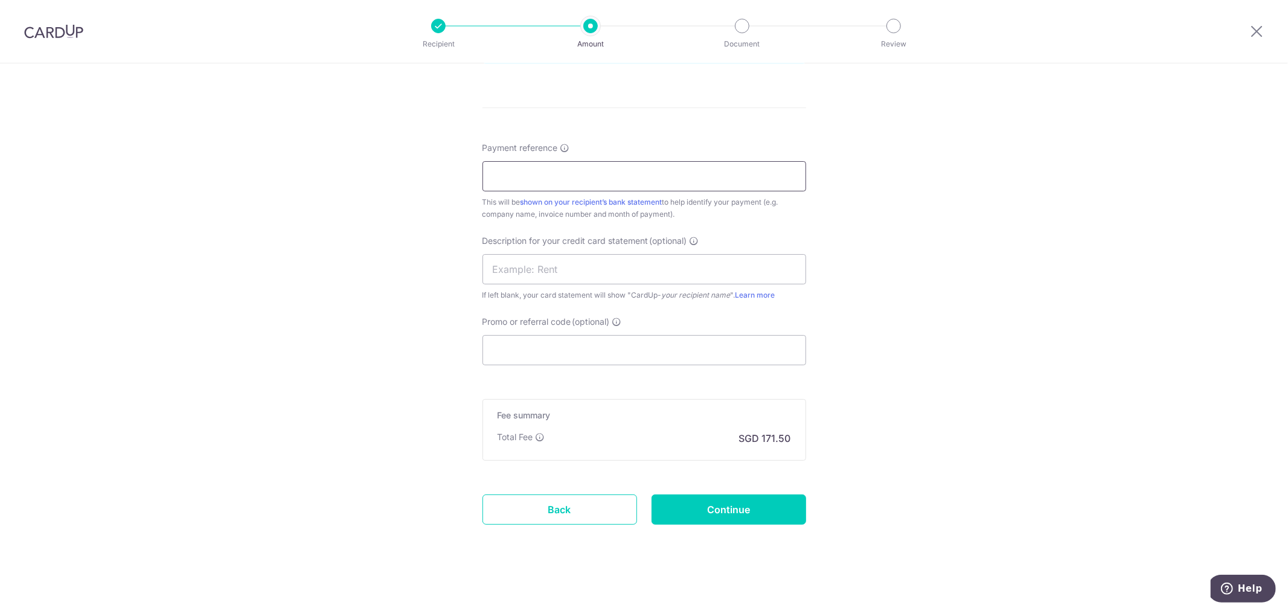
click at [610, 182] on input "Payment reference" at bounding box center [644, 176] width 324 height 30
type input "1087165047"
click at [695, 275] on input "text" at bounding box center [644, 269] width 324 height 30
type input "CONSUMABLES"
click at [526, 347] on input "Promo or referral code (optional)" at bounding box center [644, 350] width 324 height 30
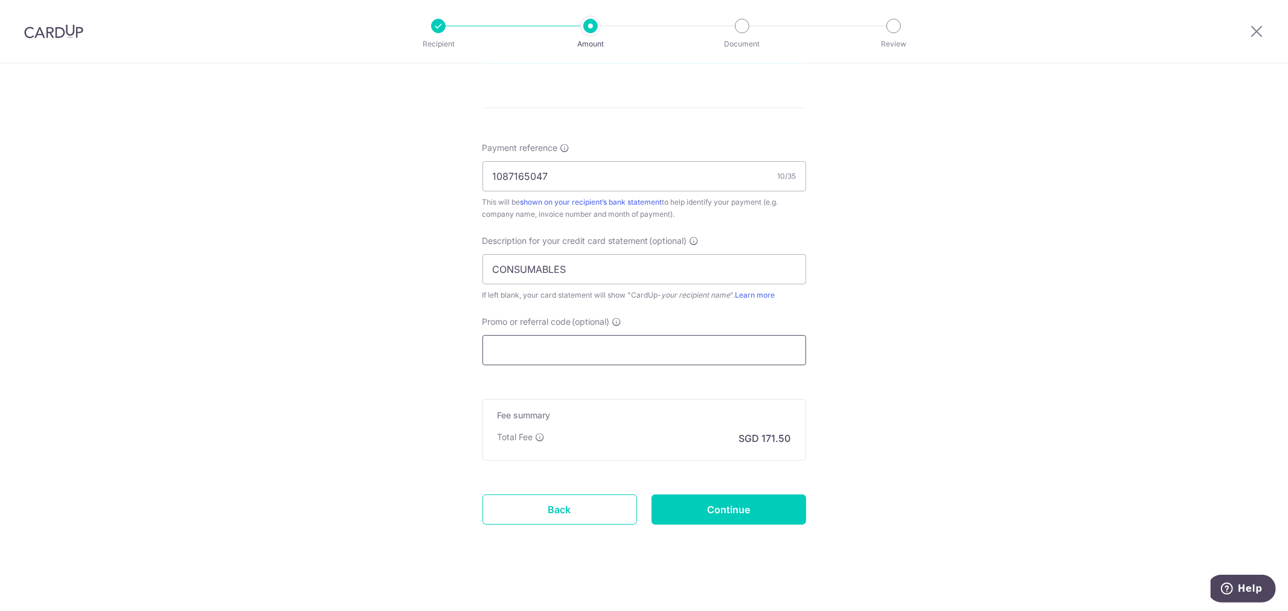
click at [569, 353] on input "Promo or referral code (optional)" at bounding box center [644, 350] width 324 height 30
paste input "MENDIS173"
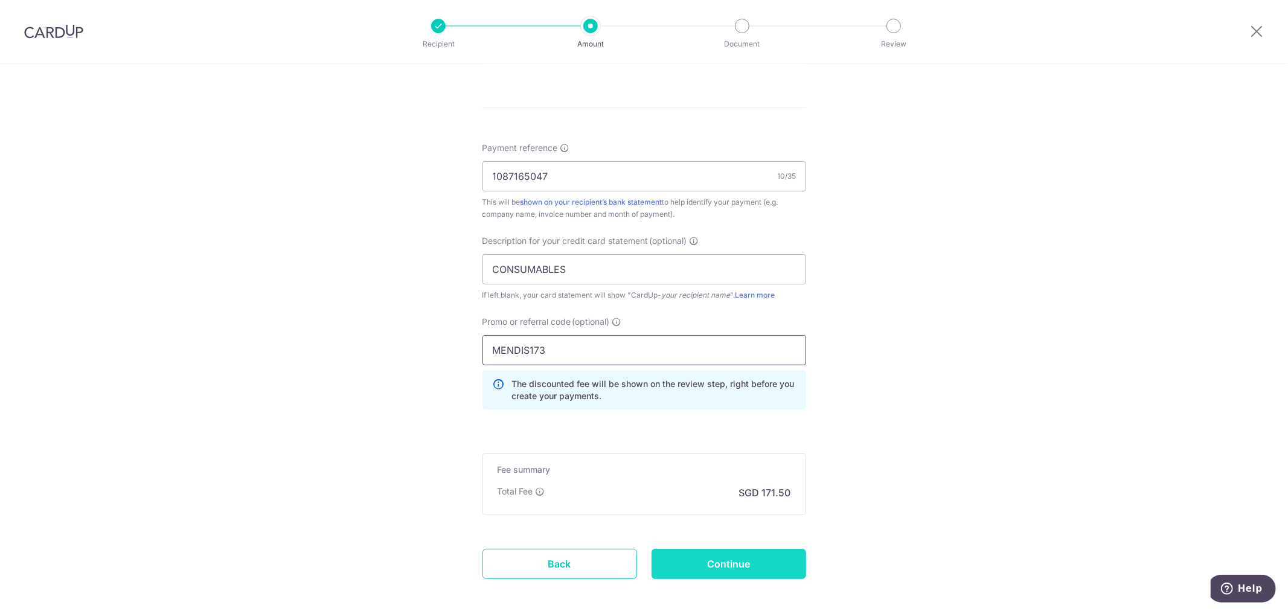
type input "MENDIS173"
click at [725, 571] on input "Continue" at bounding box center [728, 564] width 155 height 30
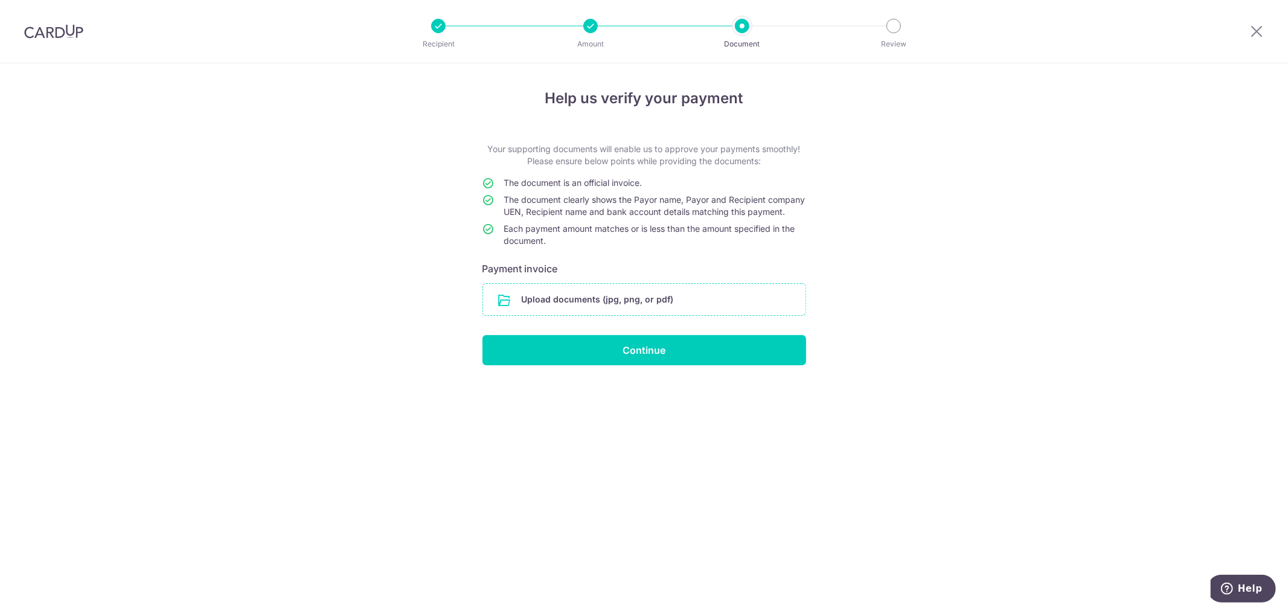
click at [667, 309] on input "file" at bounding box center [644, 299] width 322 height 31
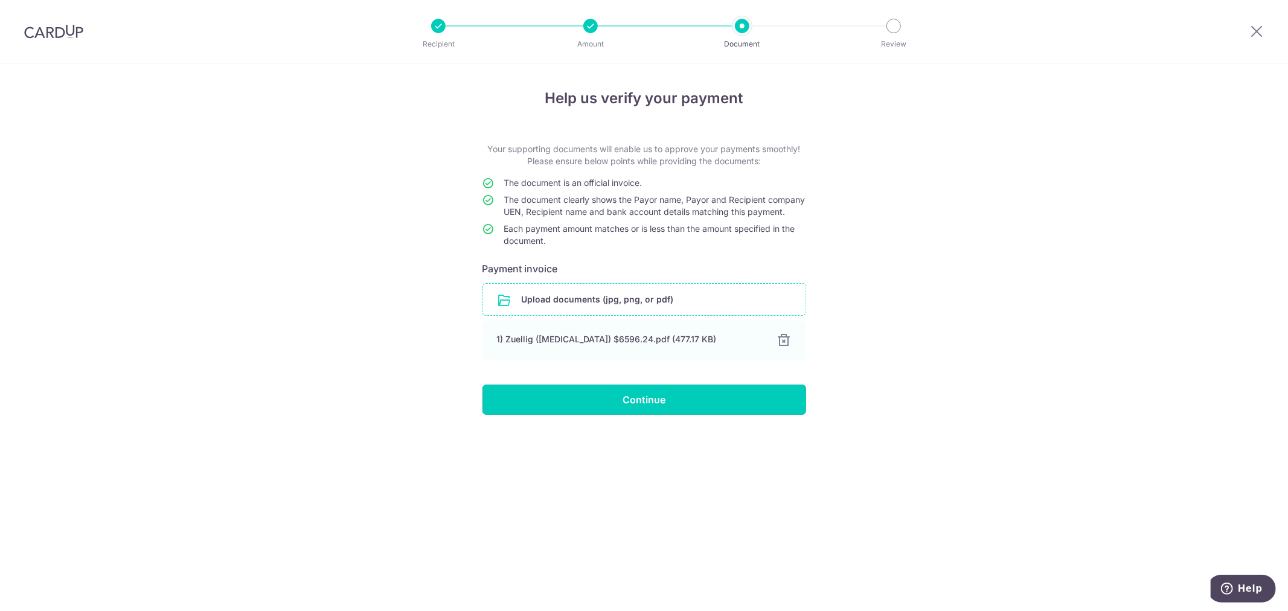
click at [683, 408] on input "Continue" at bounding box center [644, 400] width 324 height 30
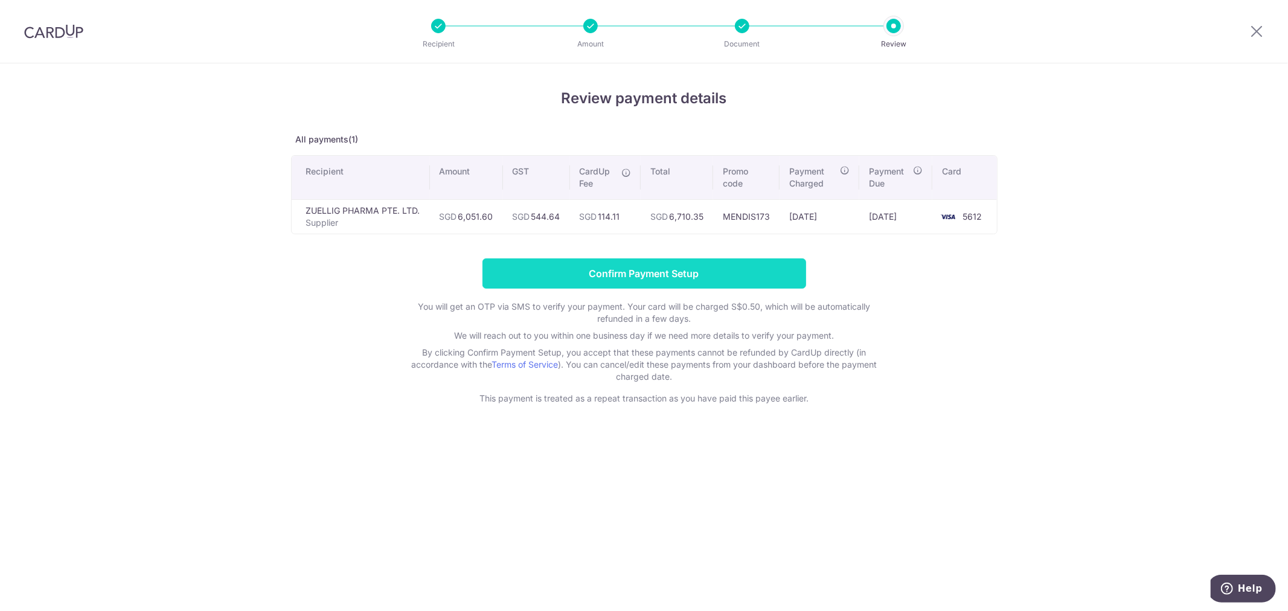
click at [680, 269] on input "Confirm Payment Setup" at bounding box center [644, 273] width 324 height 30
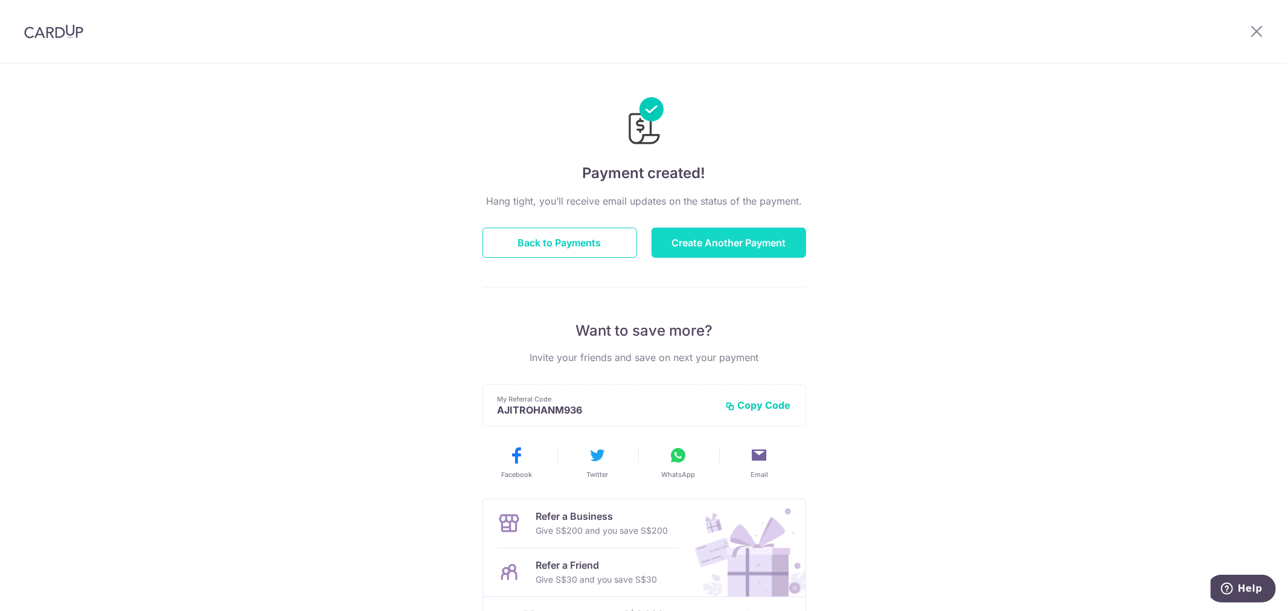
click at [768, 249] on button "Create Another Payment" at bounding box center [728, 243] width 155 height 30
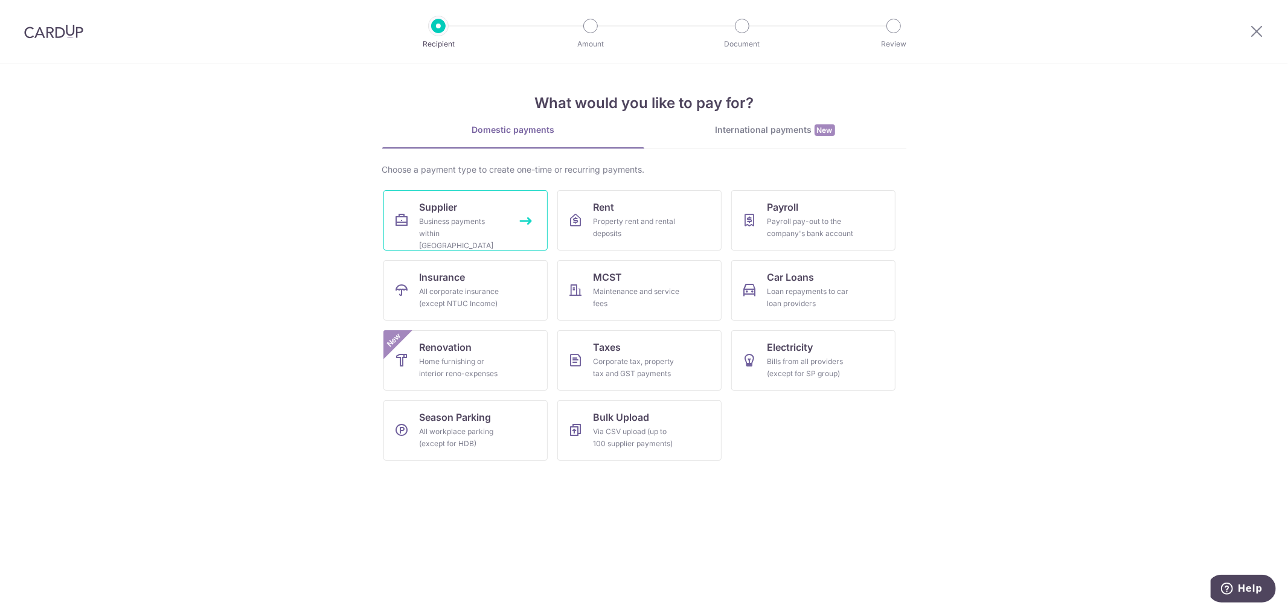
click at [462, 222] on div "Business payments within Singapore" at bounding box center [463, 234] width 87 height 36
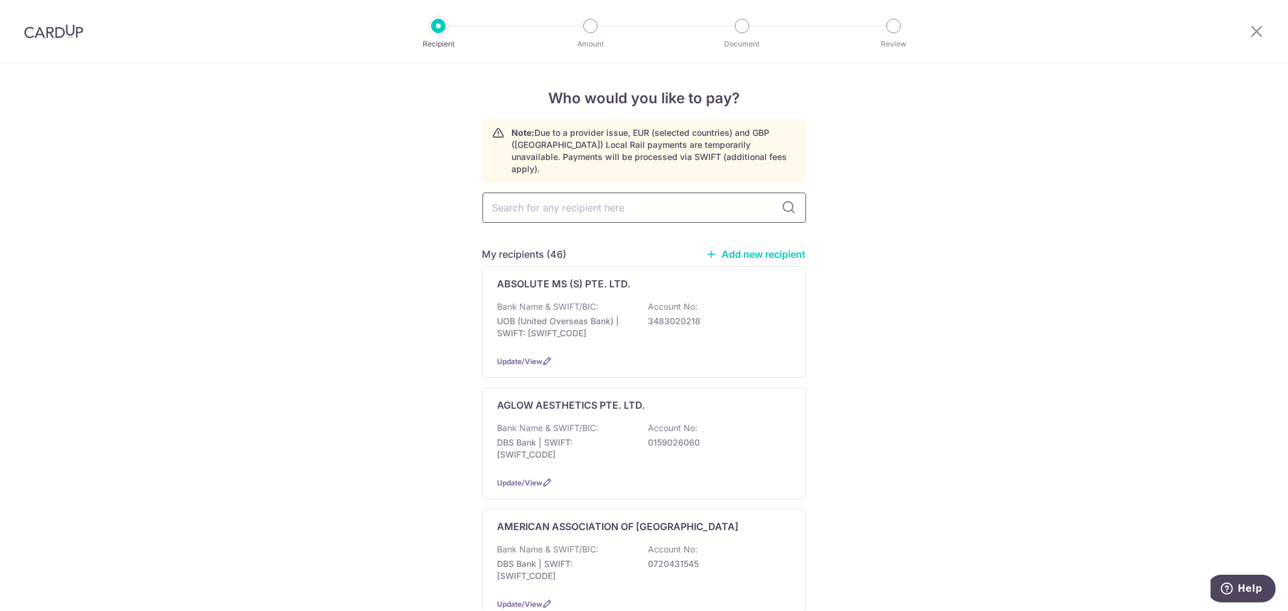
click at [613, 193] on input "text" at bounding box center [644, 208] width 324 height 30
type input "zuellig"
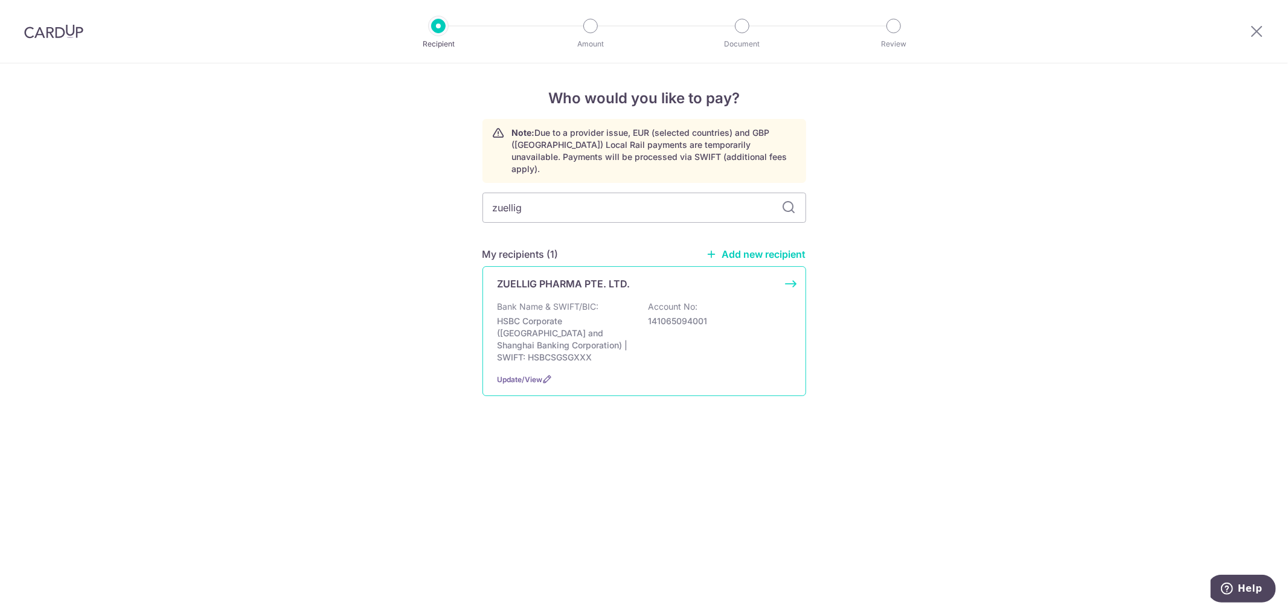
click at [746, 334] on div "Bank Name & SWIFT/BIC: HSBC Corporate (Hongkong and Shanghai Banking Corporatio…" at bounding box center [644, 332] width 293 height 63
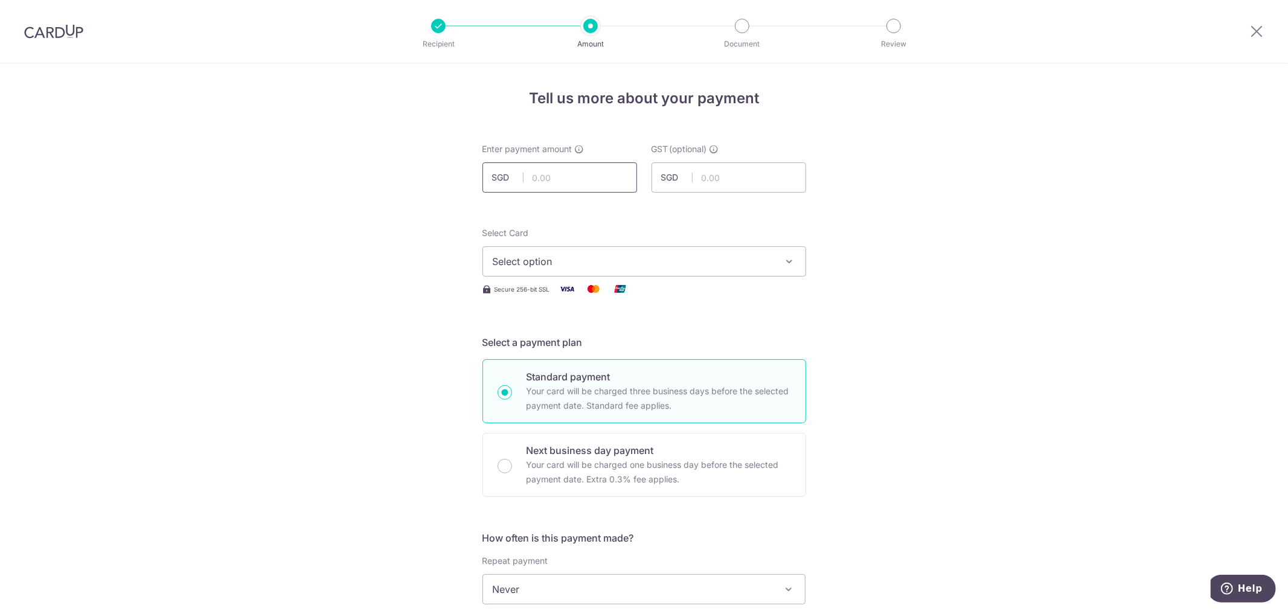
click at [552, 185] on input "text" at bounding box center [559, 177] width 155 height 30
type input "1087199"
drag, startPoint x: 630, startPoint y: 180, endPoint x: 453, endPoint y: 176, distance: 176.3
type input "1"
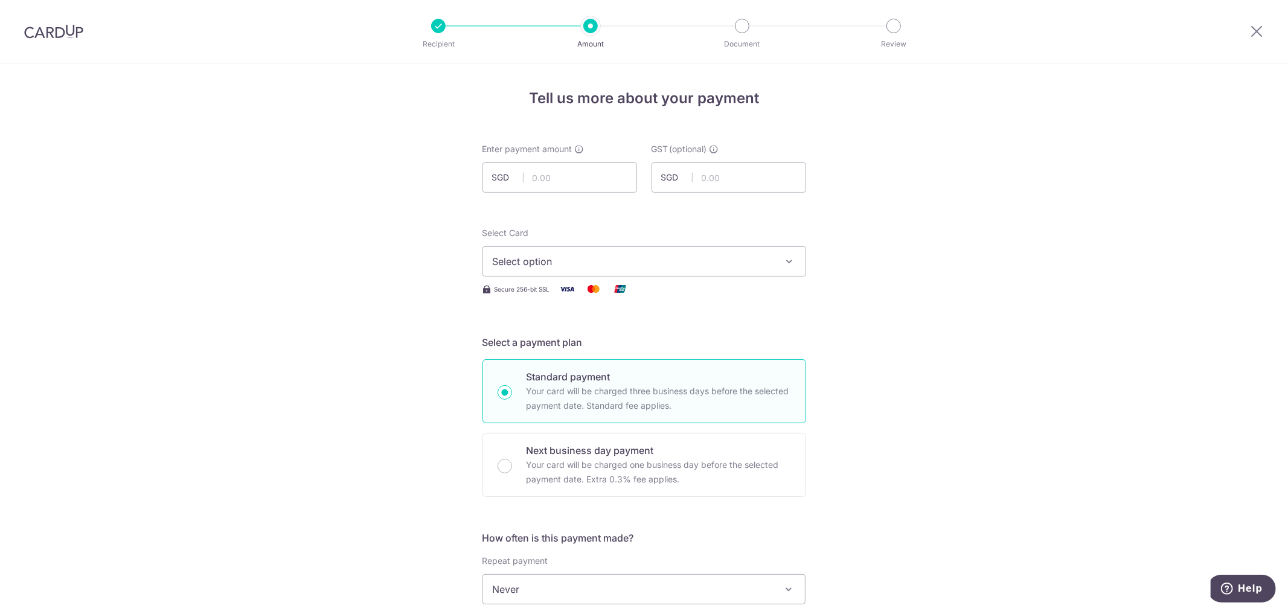
drag, startPoint x: 974, startPoint y: 469, endPoint x: 941, endPoint y: 511, distance: 54.1
click at [574, 178] on input "text" at bounding box center [559, 177] width 155 height 30
type input "5"
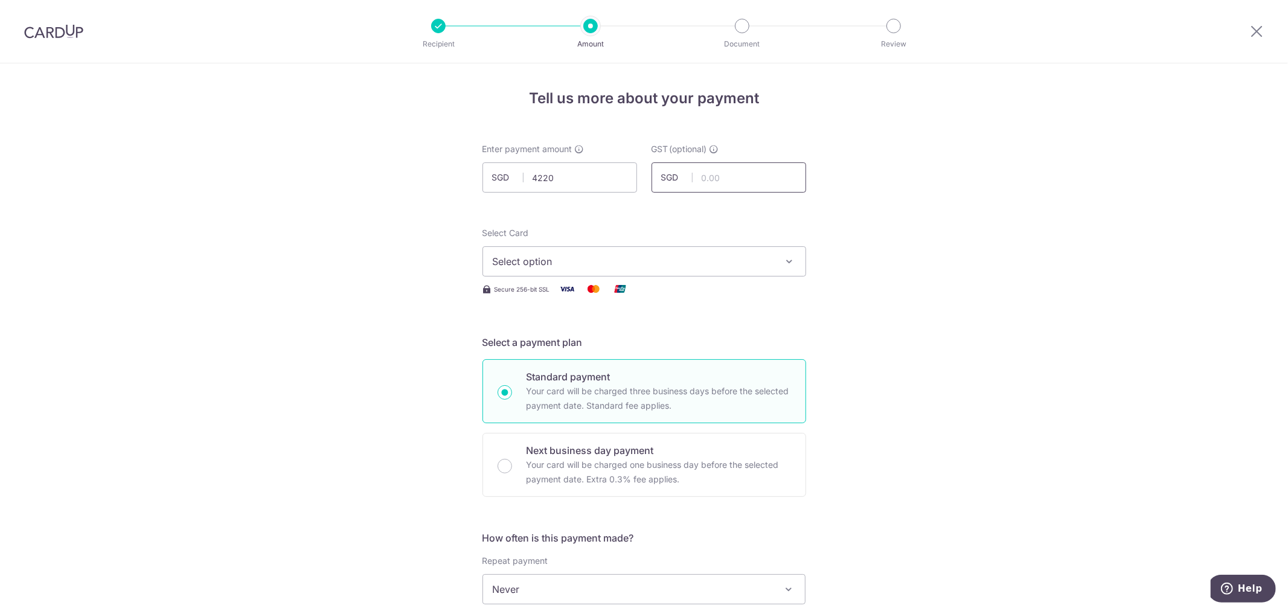
type input "4,220.00"
type input "379.80"
click at [711, 248] on button "Select option" at bounding box center [644, 261] width 324 height 30
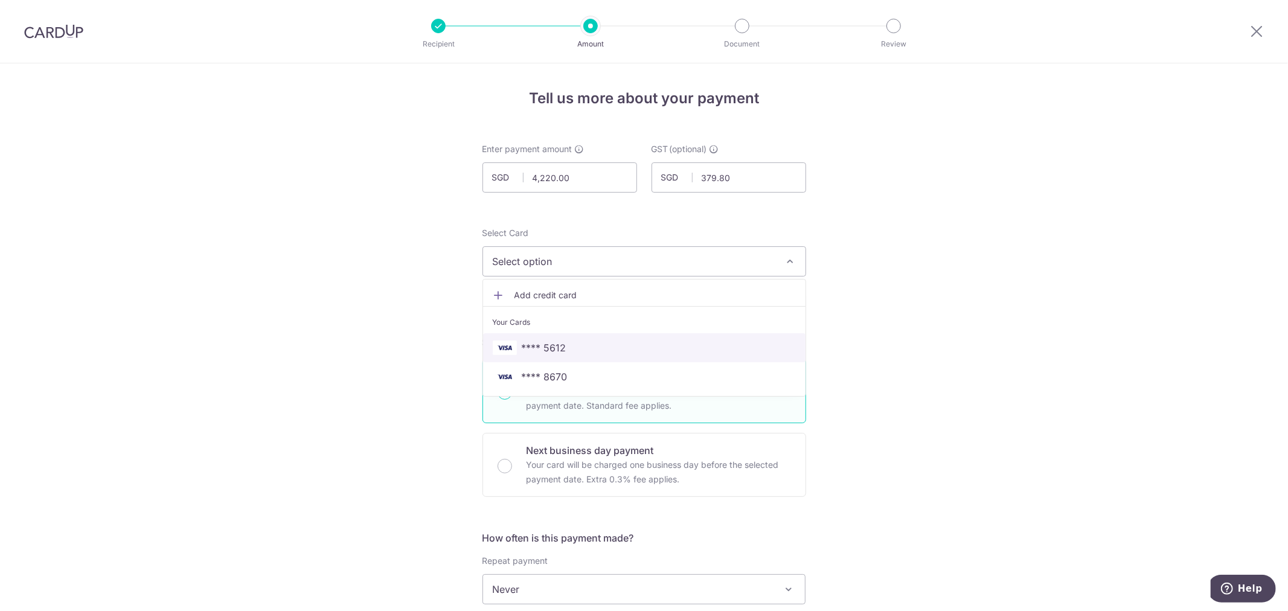
click at [548, 345] on span "**** 5612" at bounding box center [544, 348] width 45 height 14
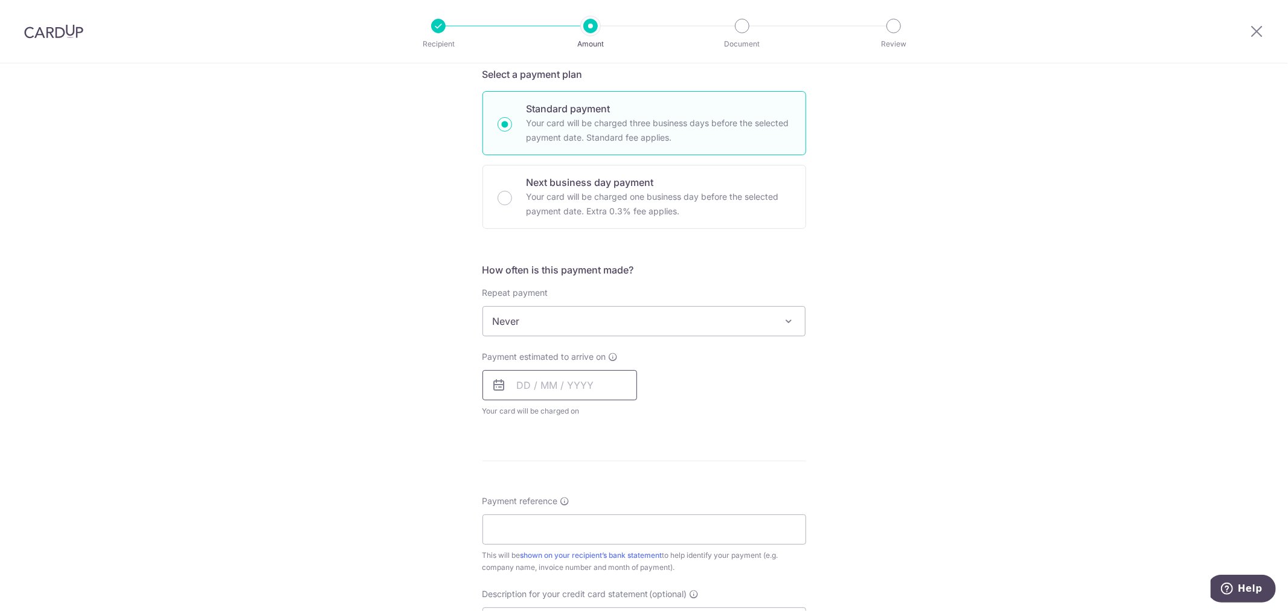
click at [566, 383] on input "text" at bounding box center [559, 385] width 155 height 30
click at [548, 517] on link "14" at bounding box center [555, 519] width 19 height 19
type input "[DATE]"
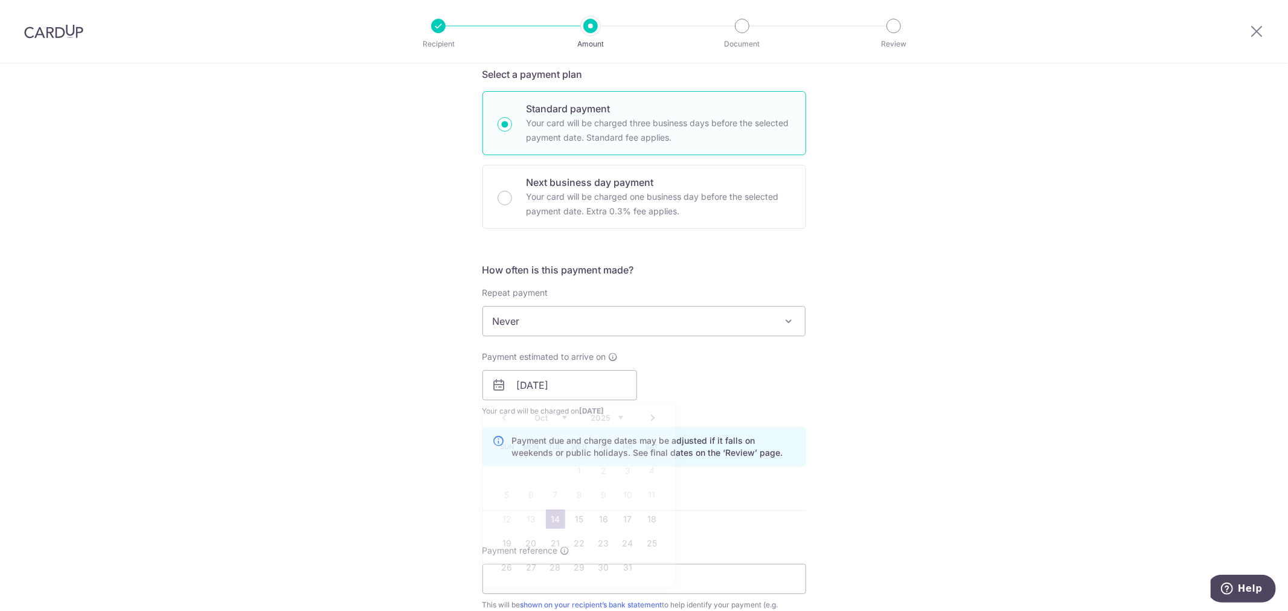
click at [970, 447] on div "Tell us more about your payment Enter payment amount SGD 4,220.00 4220.00 GST (…" at bounding box center [644, 406] width 1288 height 1223
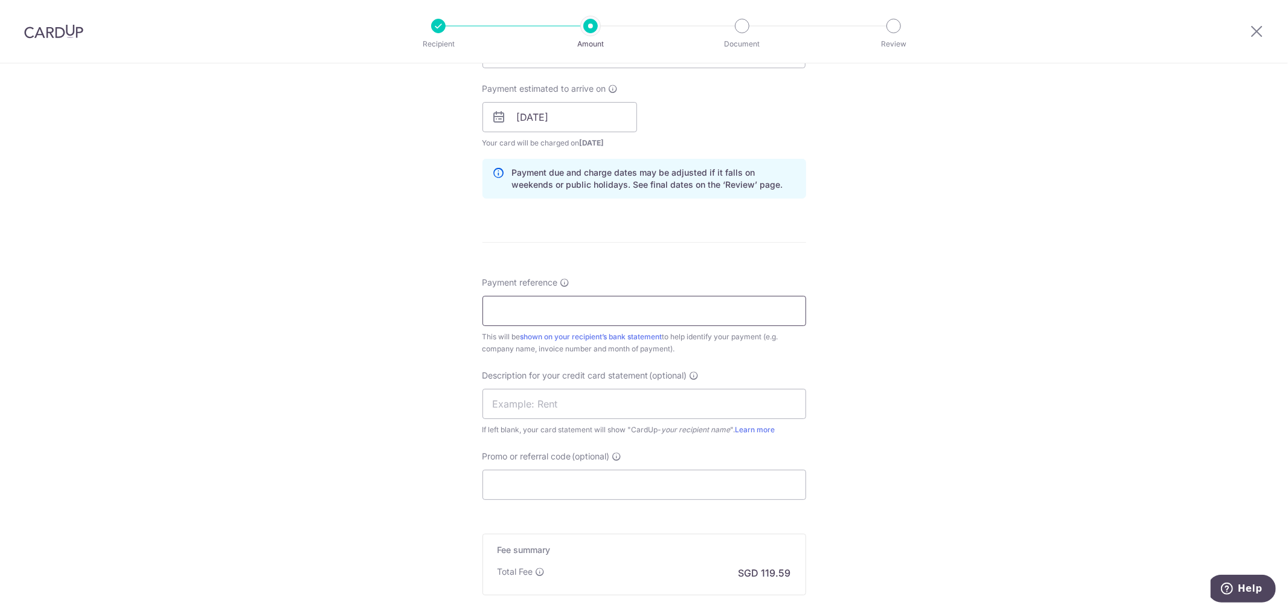
click at [530, 298] on input "Payment reference" at bounding box center [644, 311] width 324 height 30
type input "1087199535"
click at [923, 327] on div "Tell us more about your payment Enter payment amount SGD 4,220.00 4220.00 GST (…" at bounding box center [644, 138] width 1288 height 1223
click at [580, 408] on input "text" at bounding box center [644, 404] width 324 height 30
type input "CONSUMABLES"
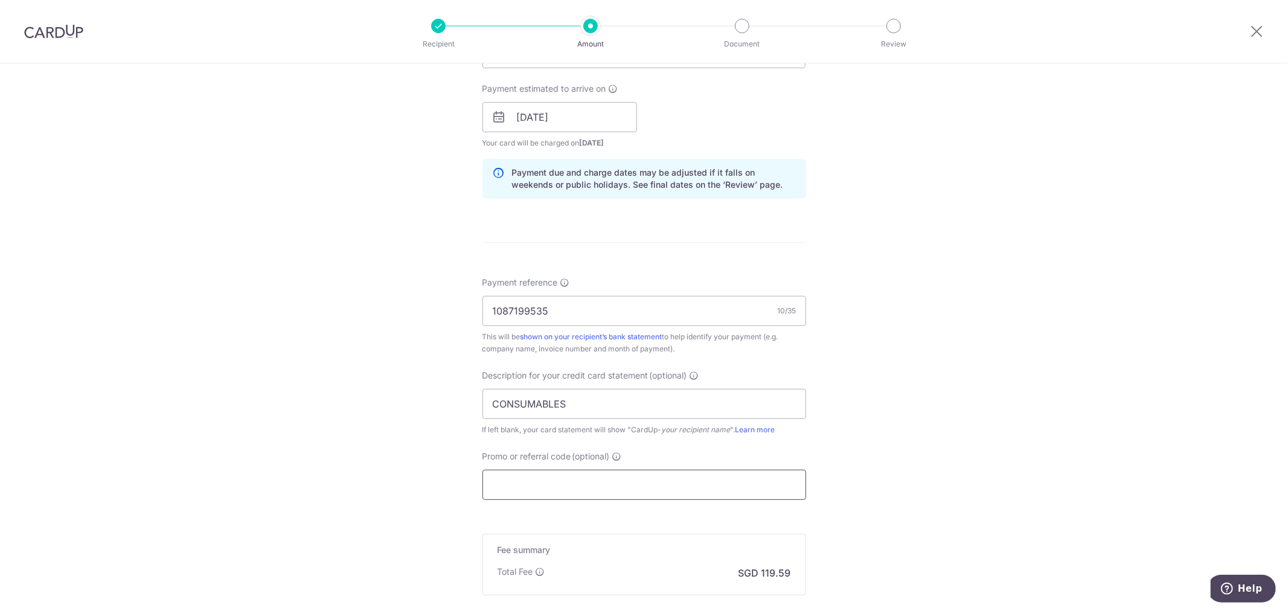
click at [554, 490] on input "Promo or referral code (optional)" at bounding box center [644, 485] width 324 height 30
paste input "MENDIS173"
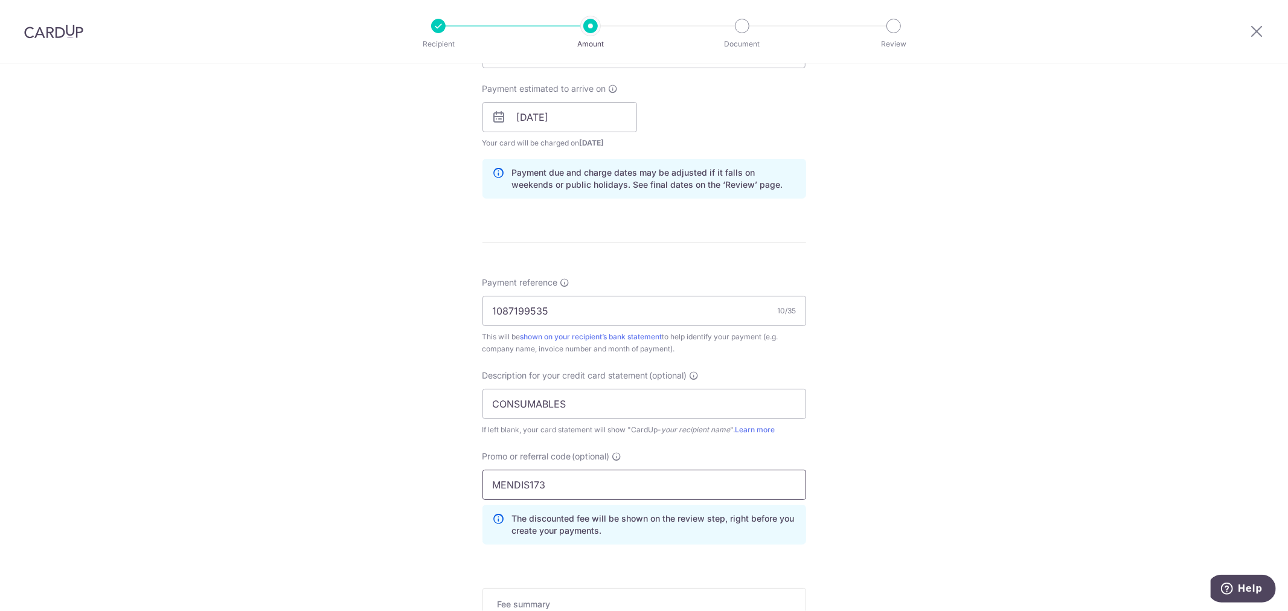
scroll to position [729, 0]
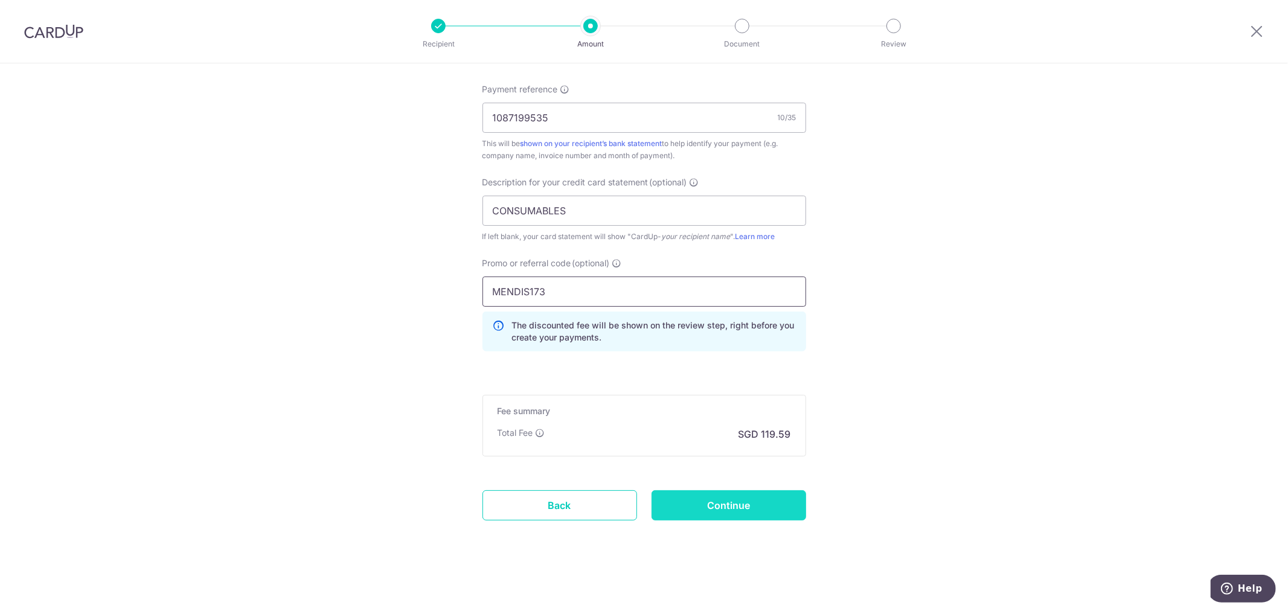
type input "MENDIS173"
drag, startPoint x: 761, startPoint y: 504, endPoint x: 772, endPoint y: 496, distance: 12.6
click at [761, 502] on input "Continue" at bounding box center [728, 505] width 155 height 30
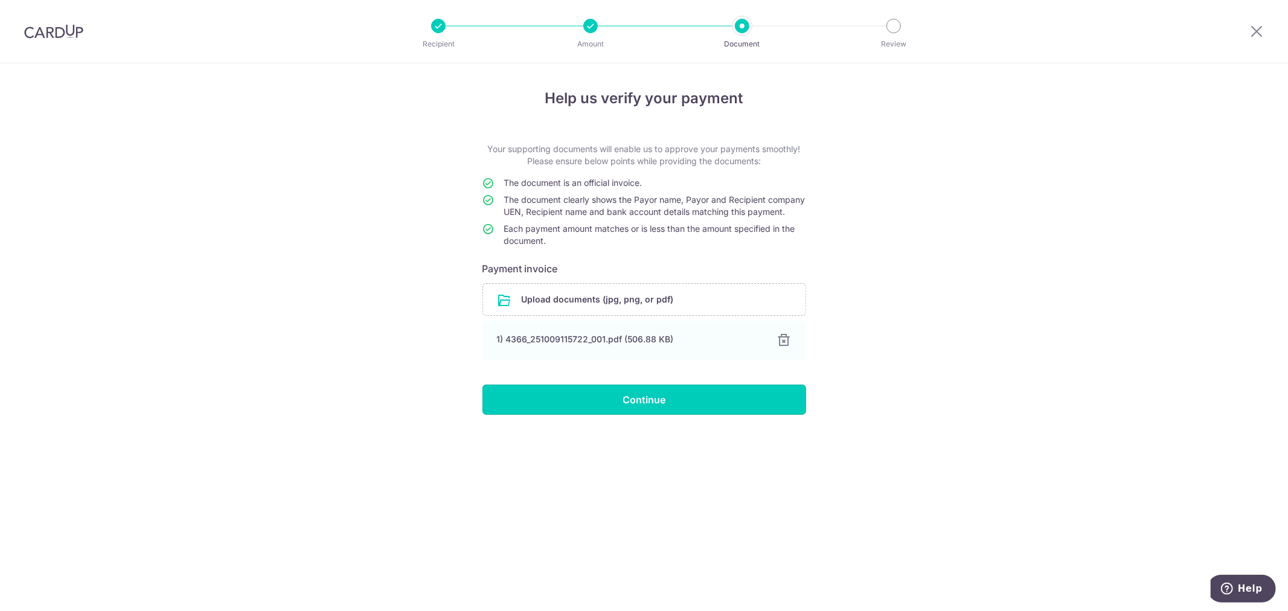
click at [653, 415] on input "Continue" at bounding box center [644, 400] width 324 height 30
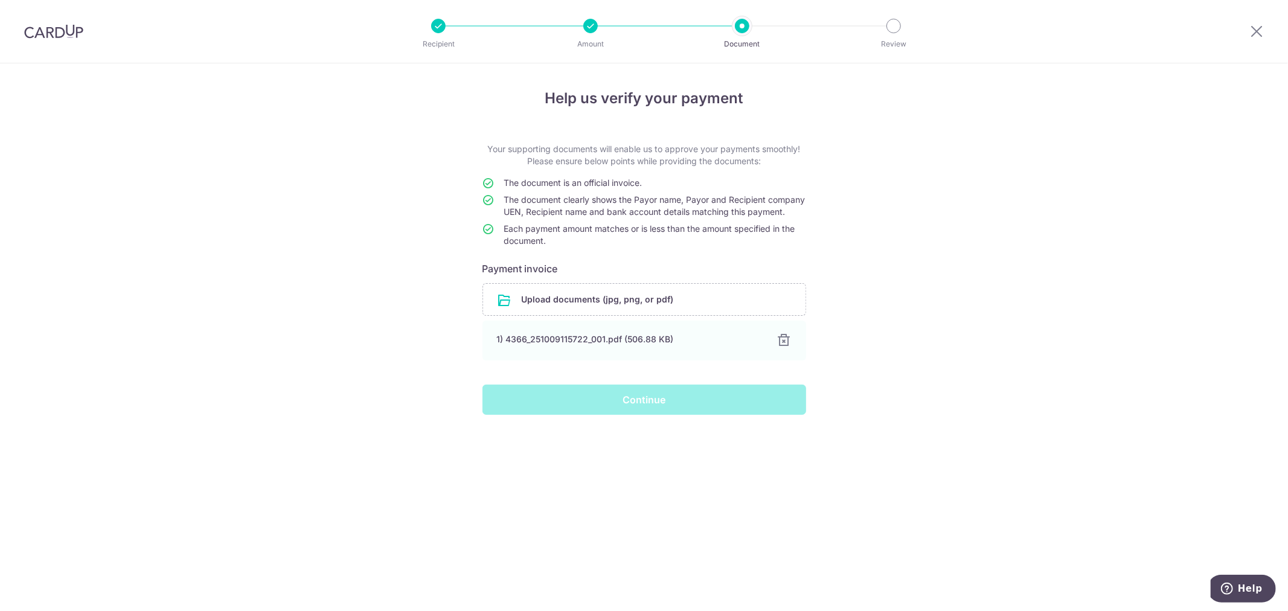
click at [645, 414] on div "Continue" at bounding box center [644, 400] width 338 height 30
click at [921, 451] on div "Help us verify your payment Your supporting documents will enable us to approve…" at bounding box center [644, 337] width 1288 height 548
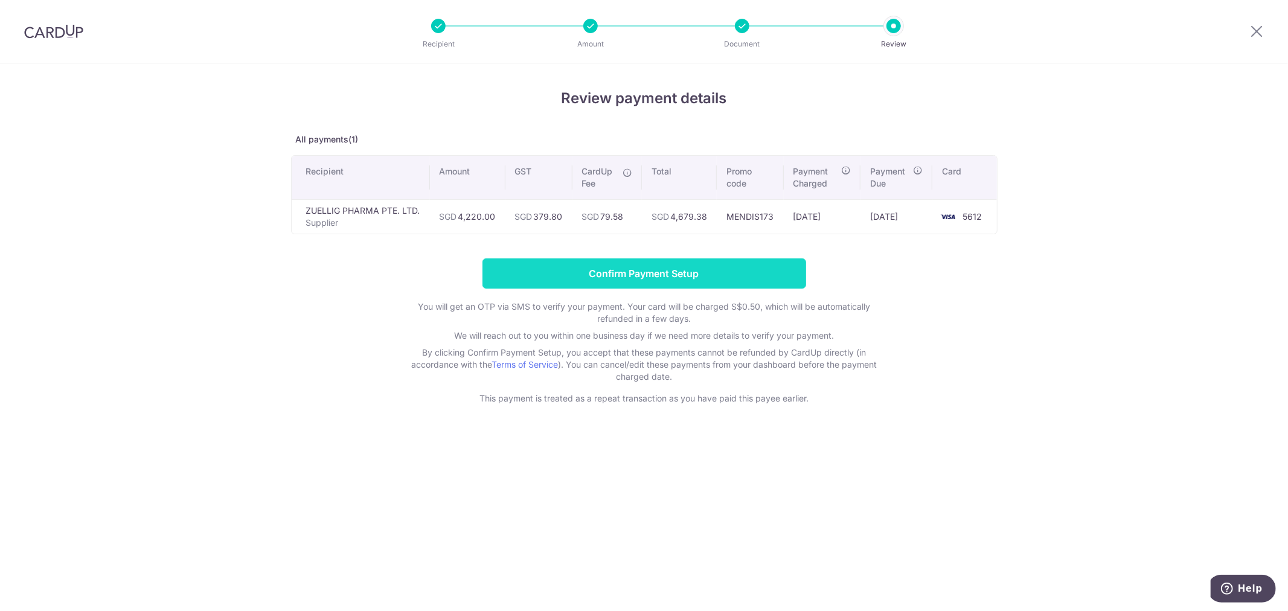
click at [659, 275] on input "Confirm Payment Setup" at bounding box center [644, 273] width 324 height 30
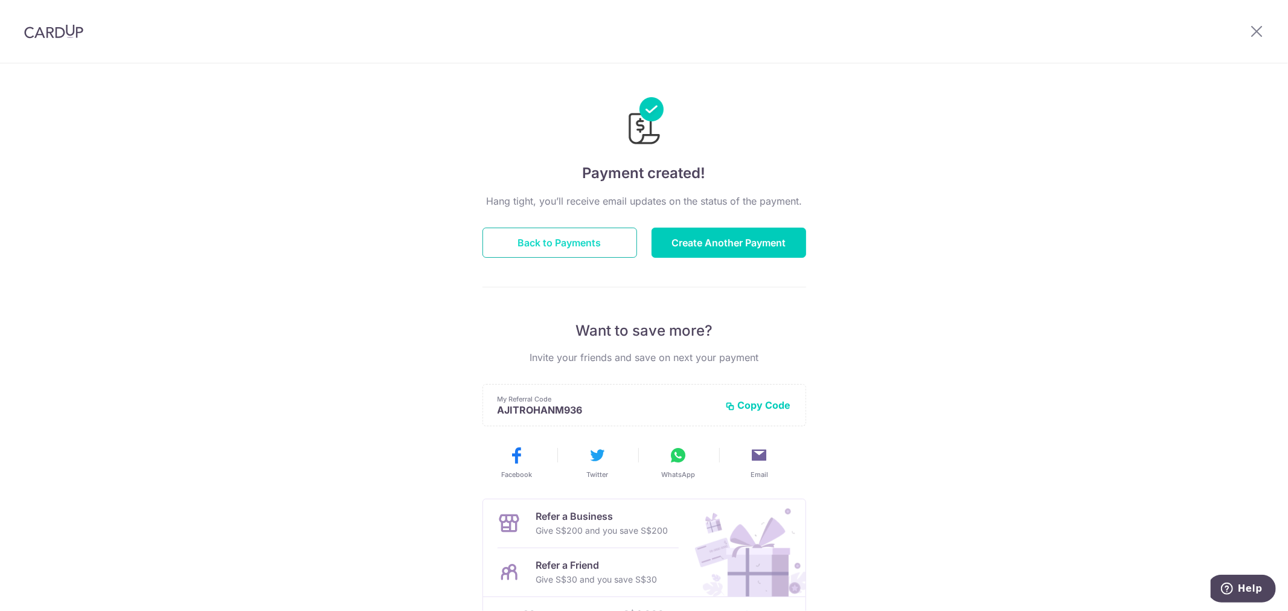
click at [521, 249] on button "Back to Payments" at bounding box center [559, 243] width 155 height 30
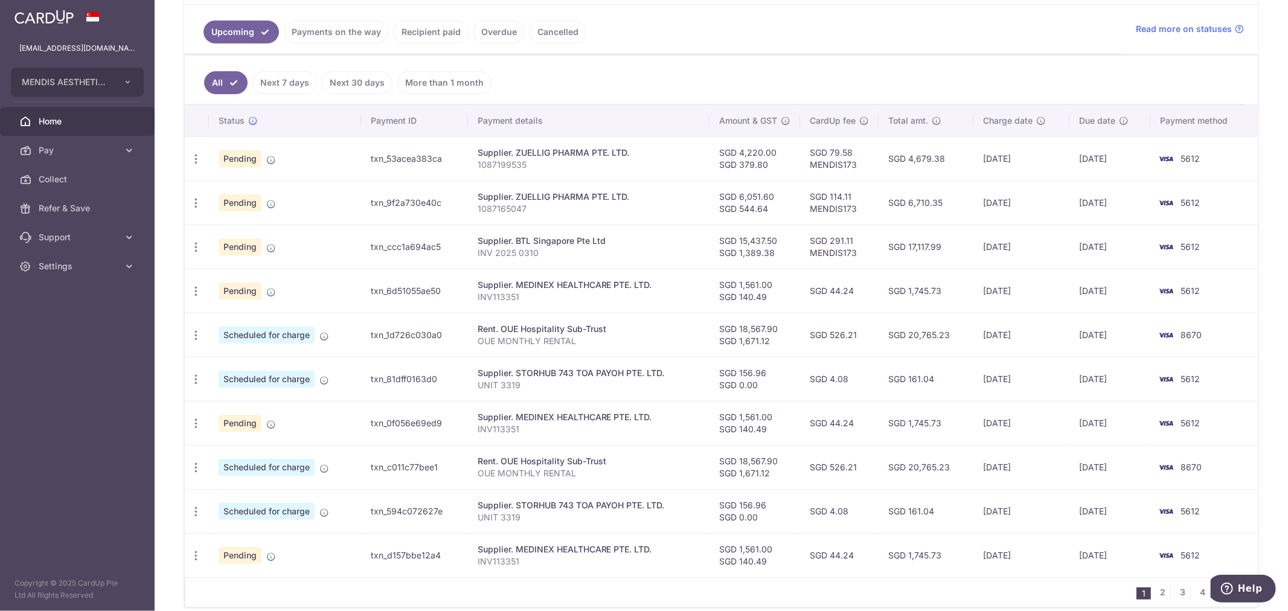
scroll to position [134, 0]
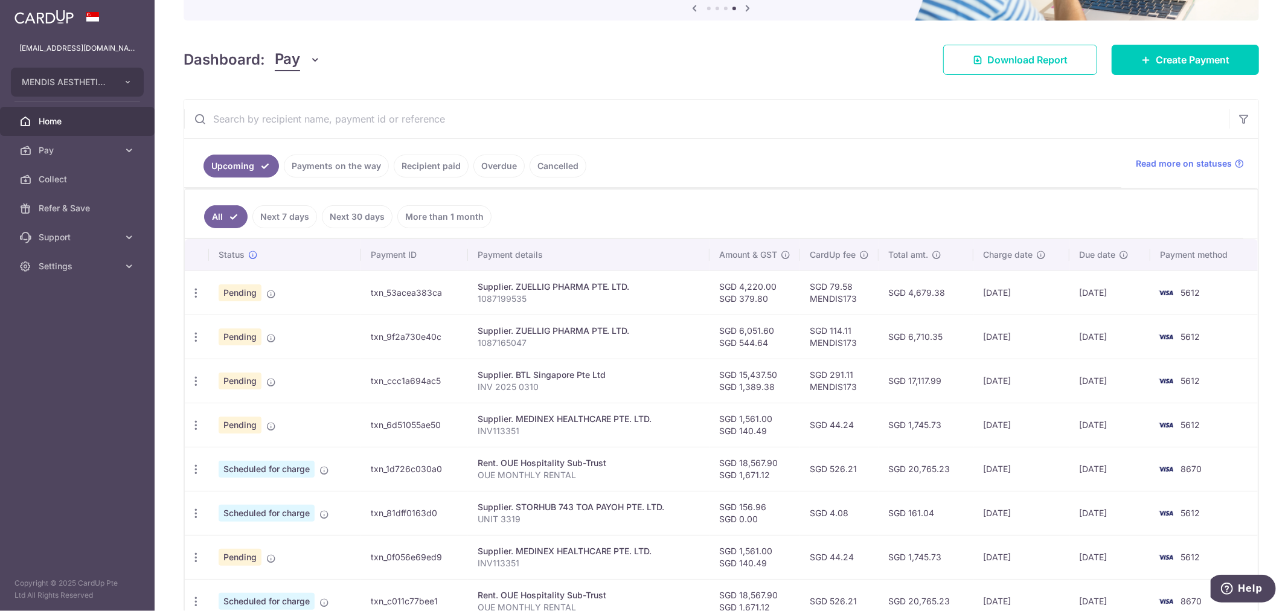
click at [985, 184] on ul "Upcoming Payments on the way Recipient paid Overdue Cancelled" at bounding box center [652, 163] width 937 height 49
click at [578, 161] on link "Cancelled" at bounding box center [558, 166] width 57 height 23
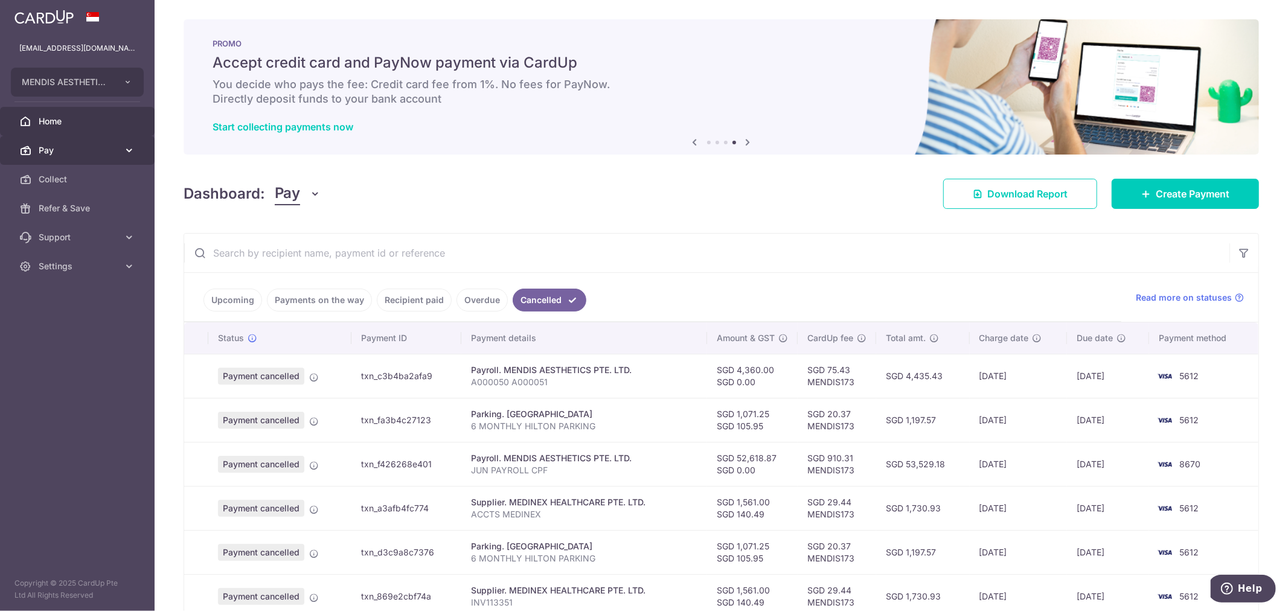
click at [46, 153] on span "Pay" at bounding box center [79, 150] width 80 height 12
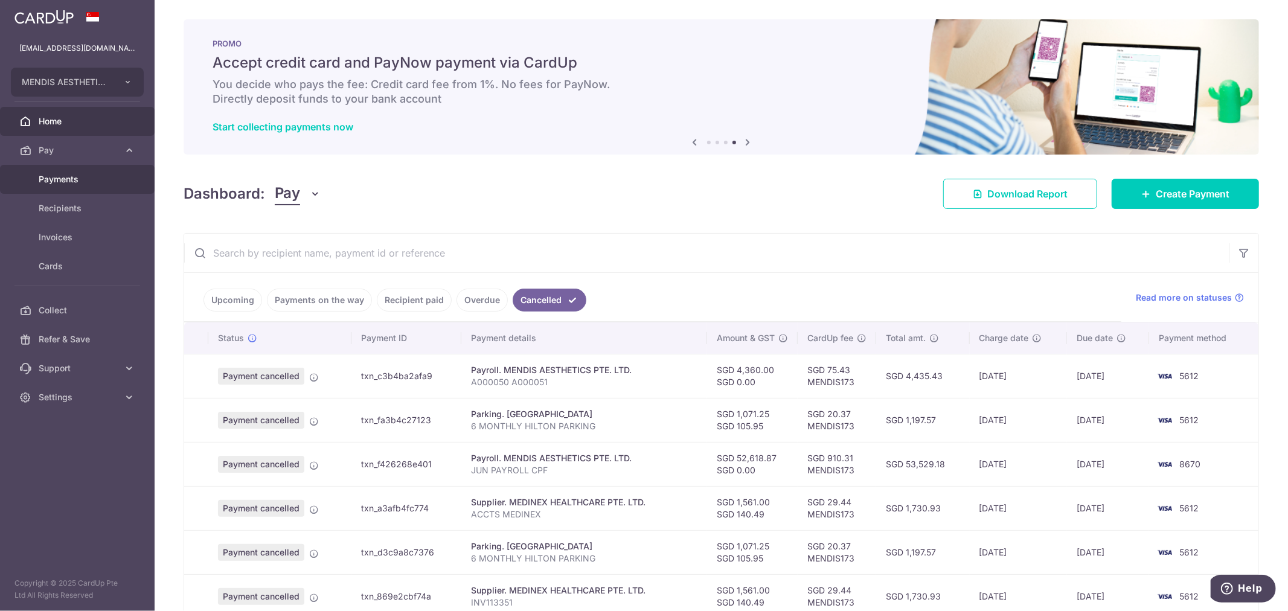
click at [67, 180] on span "Payments" at bounding box center [79, 179] width 80 height 12
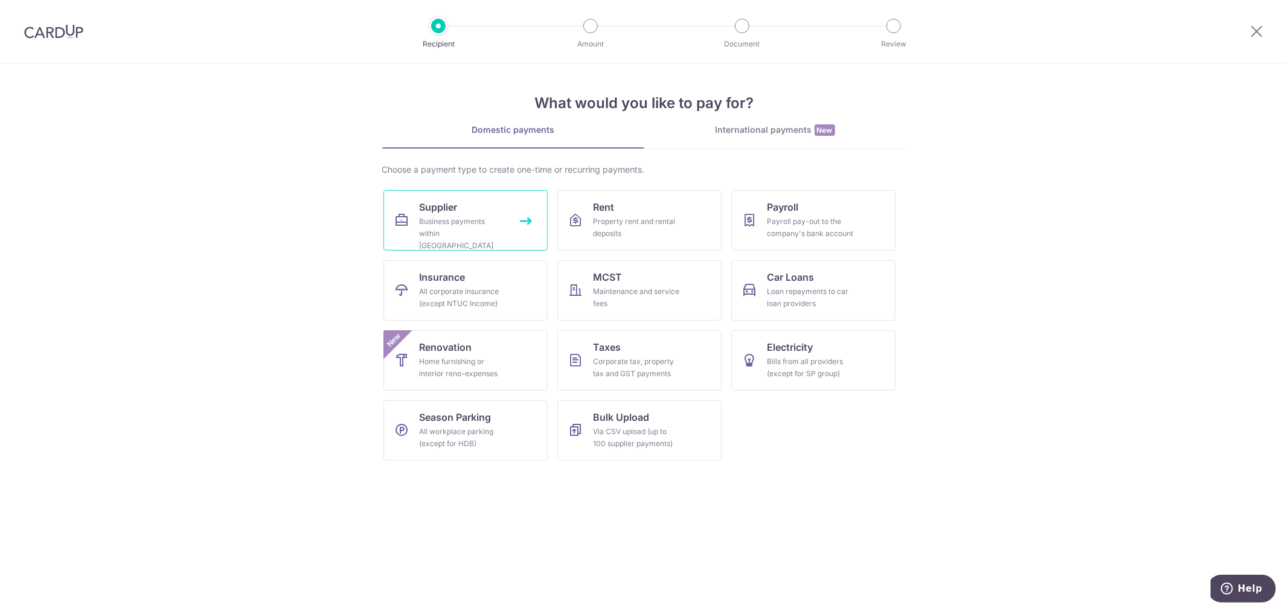
click at [473, 219] on div "Business payments within Singapore" at bounding box center [463, 234] width 87 height 36
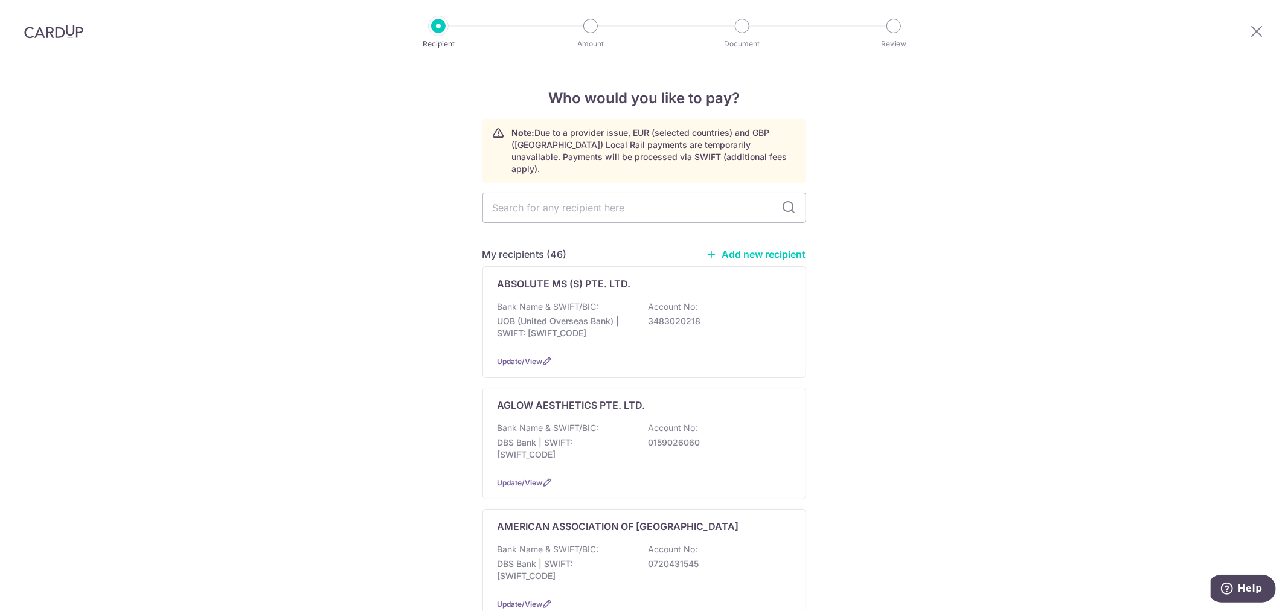
click at [641, 193] on input "text" at bounding box center [644, 208] width 324 height 30
type input "Z"
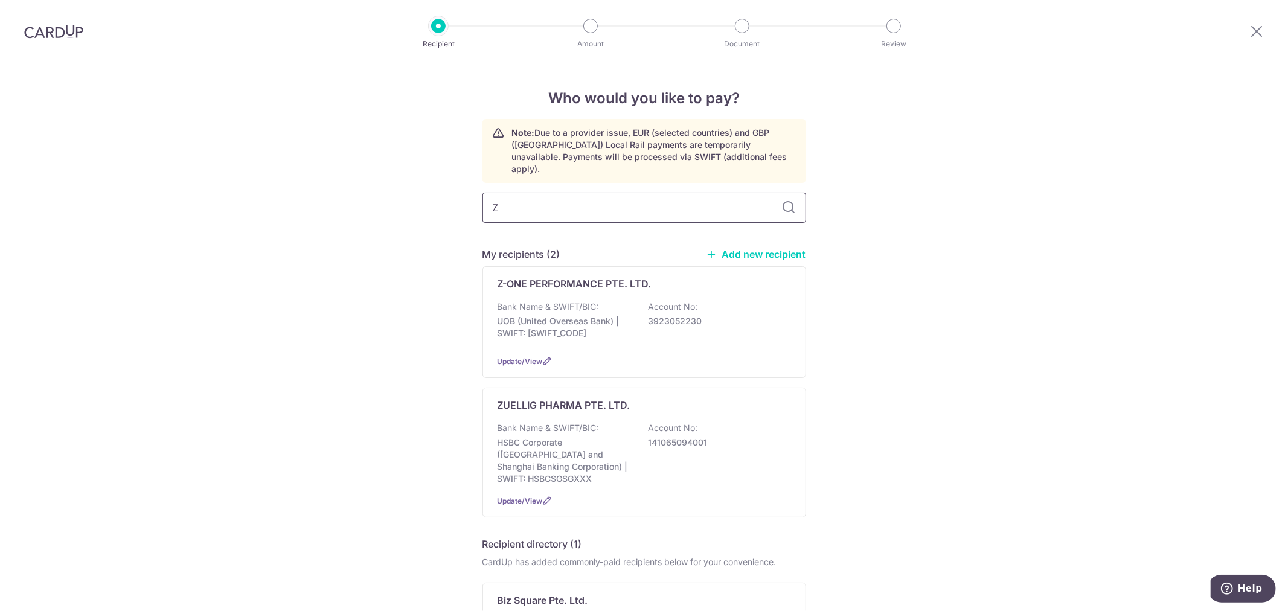
click at [647, 202] on input "Z" at bounding box center [644, 208] width 324 height 30
click at [746, 422] on div "Bank Name & SWIFT/BIC: HSBC Corporate (Hongkong and Shanghai Banking Corporatio…" at bounding box center [644, 453] width 293 height 63
click at [678, 461] on div "Bank Name & SWIFT/BIC: HSBC Corporate (Hongkong and Shanghai Banking Corporatio…" at bounding box center [644, 453] width 293 height 63
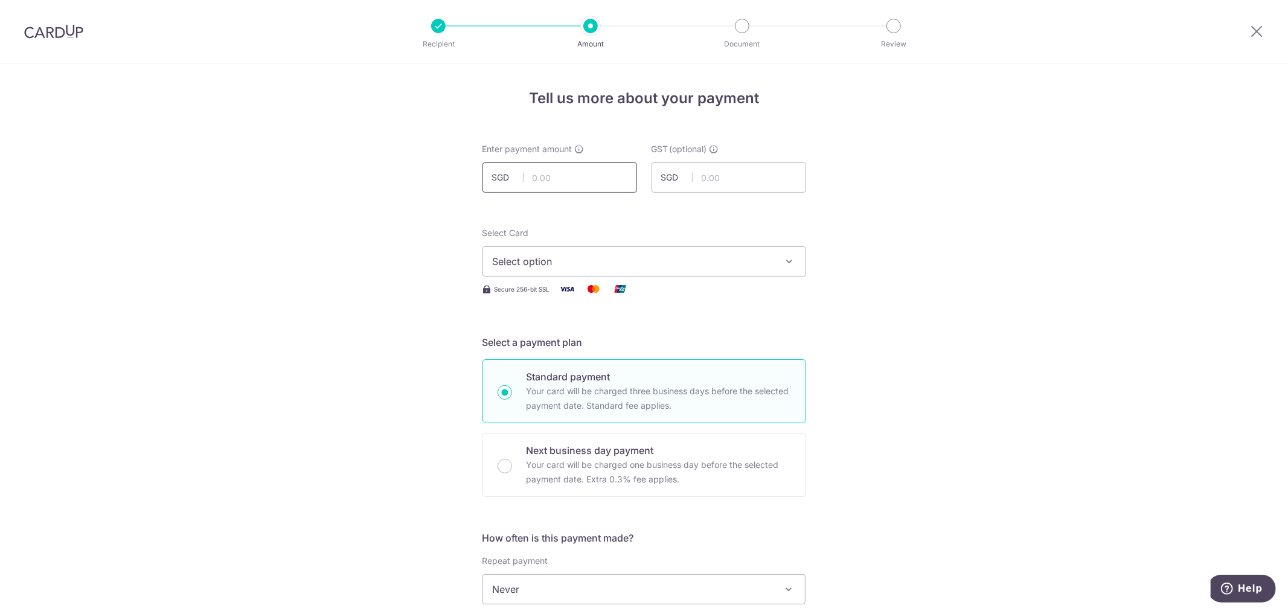
click at [568, 182] on input "text" at bounding box center [559, 177] width 155 height 30
type input "5,850.00"
type input "526.50"
drag, startPoint x: 708, startPoint y: 269, endPoint x: 713, endPoint y: 286, distance: 18.3
click at [708, 268] on button "Select option" at bounding box center [644, 261] width 324 height 30
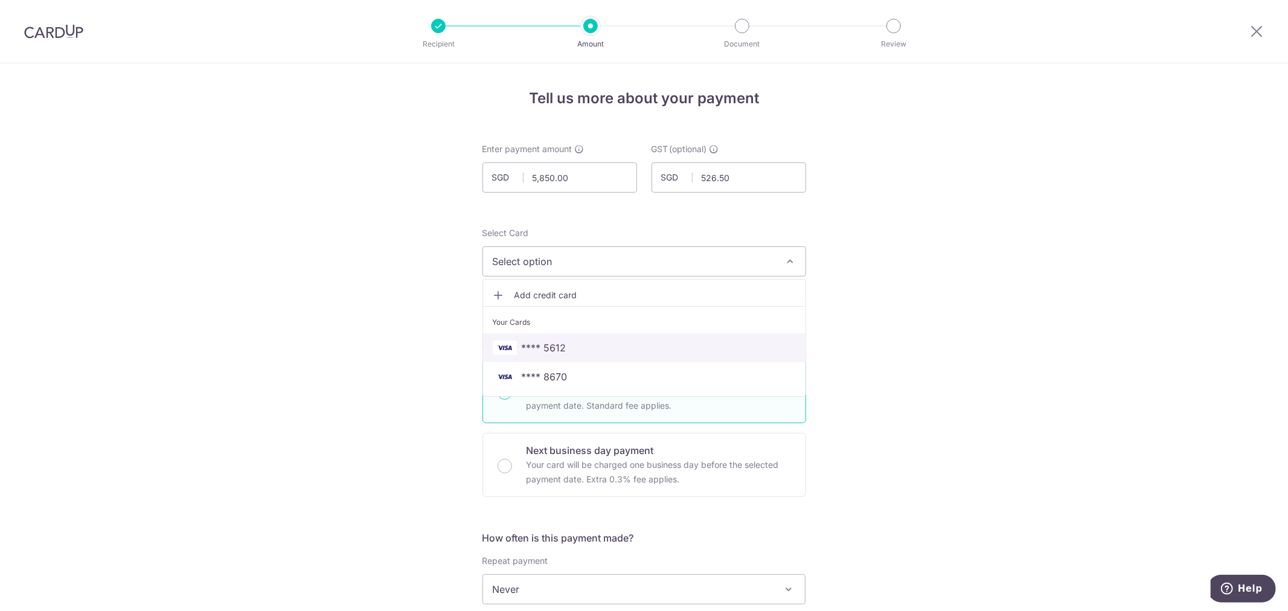
drag, startPoint x: 580, startPoint y: 351, endPoint x: 867, endPoint y: 383, distance: 289.2
click at [580, 351] on span "**** 5612" at bounding box center [644, 348] width 303 height 14
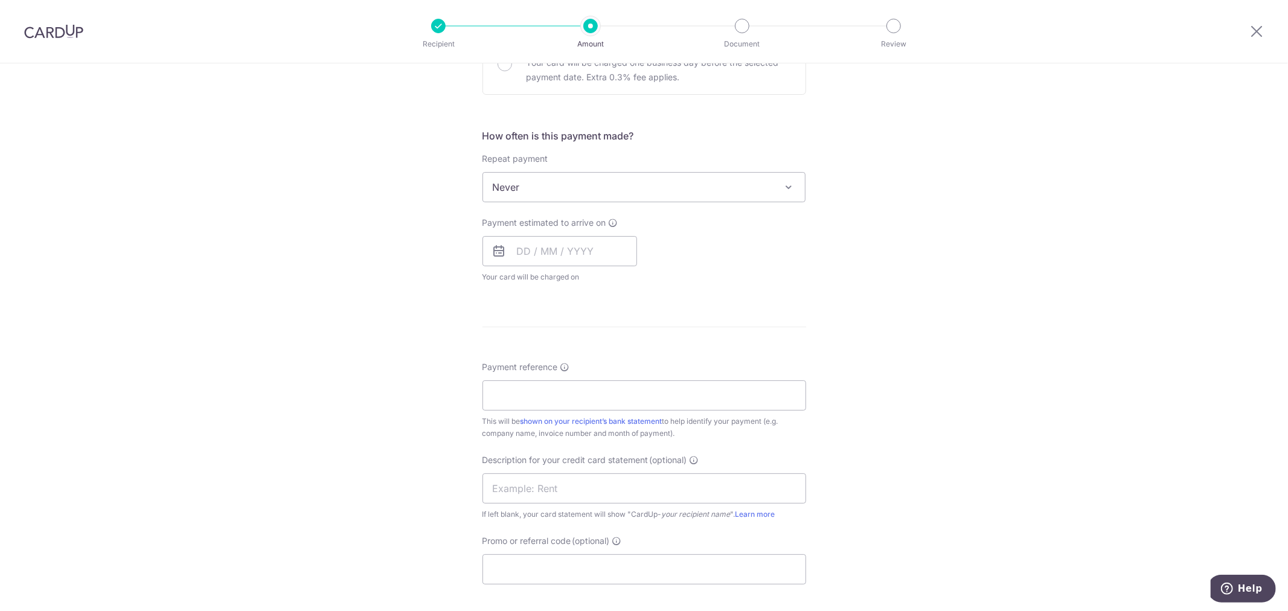
scroll to position [268, 0]
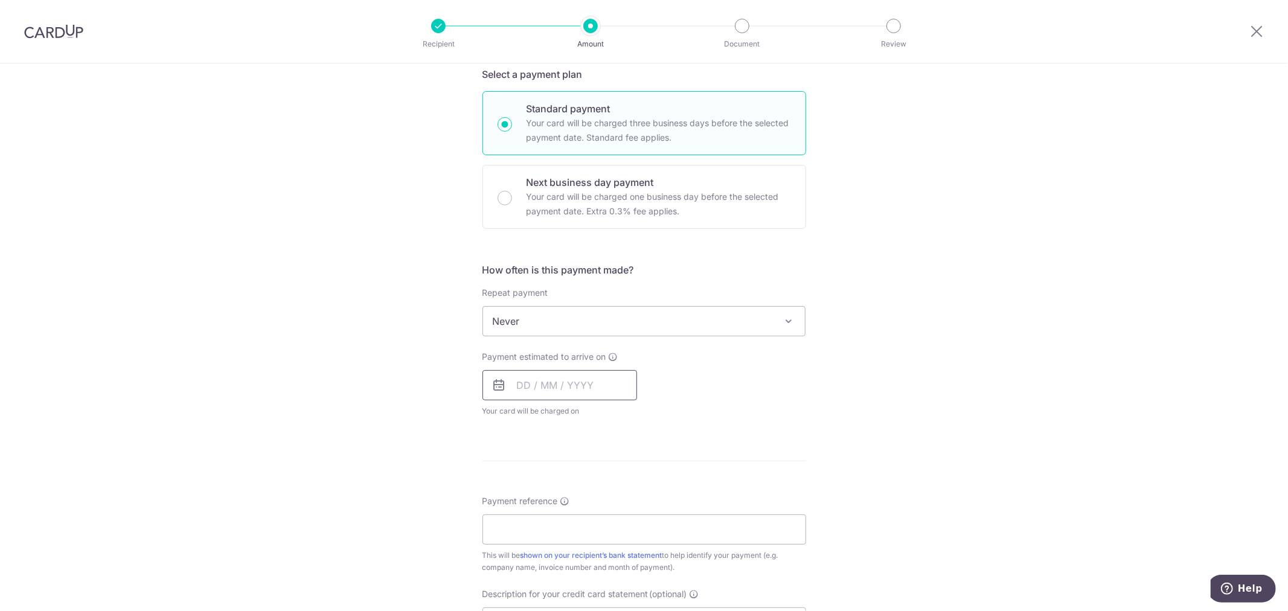
click at [550, 387] on input "text" at bounding box center [559, 385] width 155 height 30
click at [898, 349] on div "Tell us more about your payment Enter payment amount SGD 5,850.00 5850.00 GST (…" at bounding box center [644, 381] width 1288 height 1173
click at [569, 384] on input "text" at bounding box center [559, 385] width 155 height 30
drag, startPoint x: 554, startPoint y: 517, endPoint x: 865, endPoint y: 429, distance: 322.4
click at [554, 517] on link "14" at bounding box center [555, 519] width 19 height 19
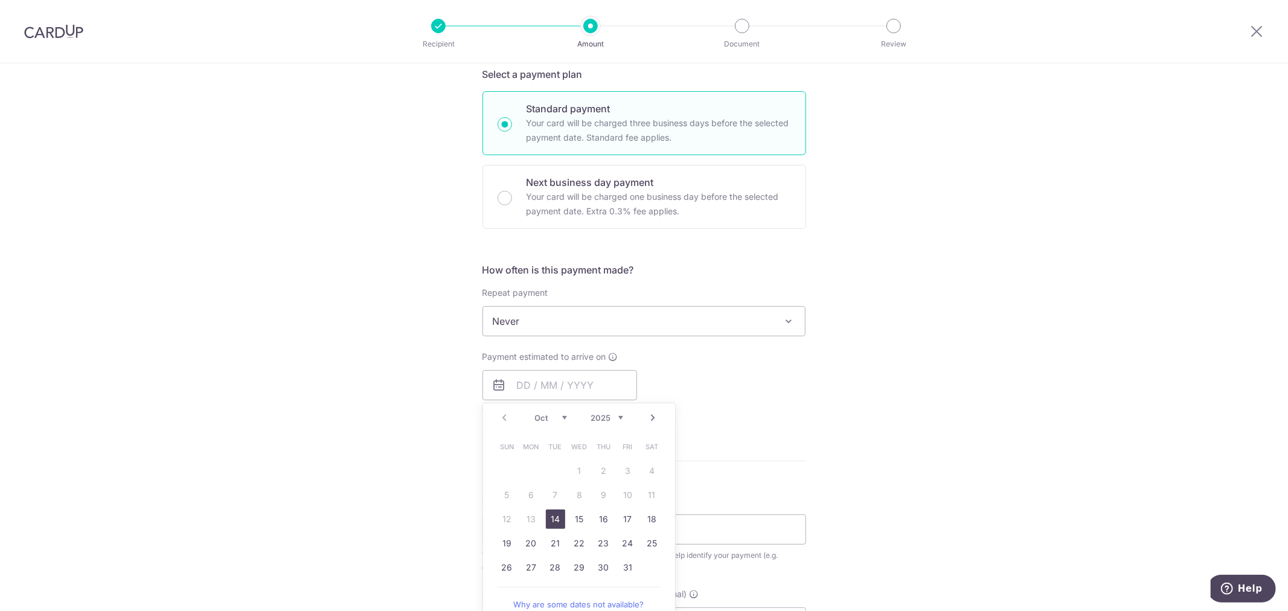
type input "[DATE]"
click at [865, 429] on div "Tell us more about your payment Enter payment amount SGD 5,850.00 5850.00 GST (…" at bounding box center [644, 381] width 1288 height 1173
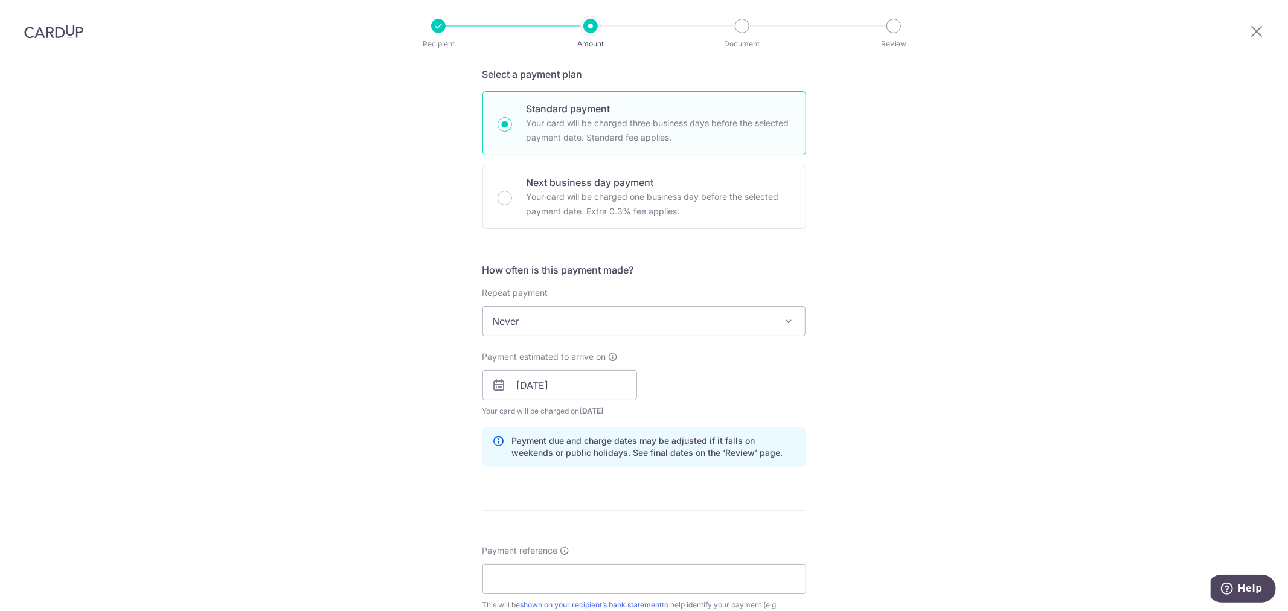
scroll to position [536, 0]
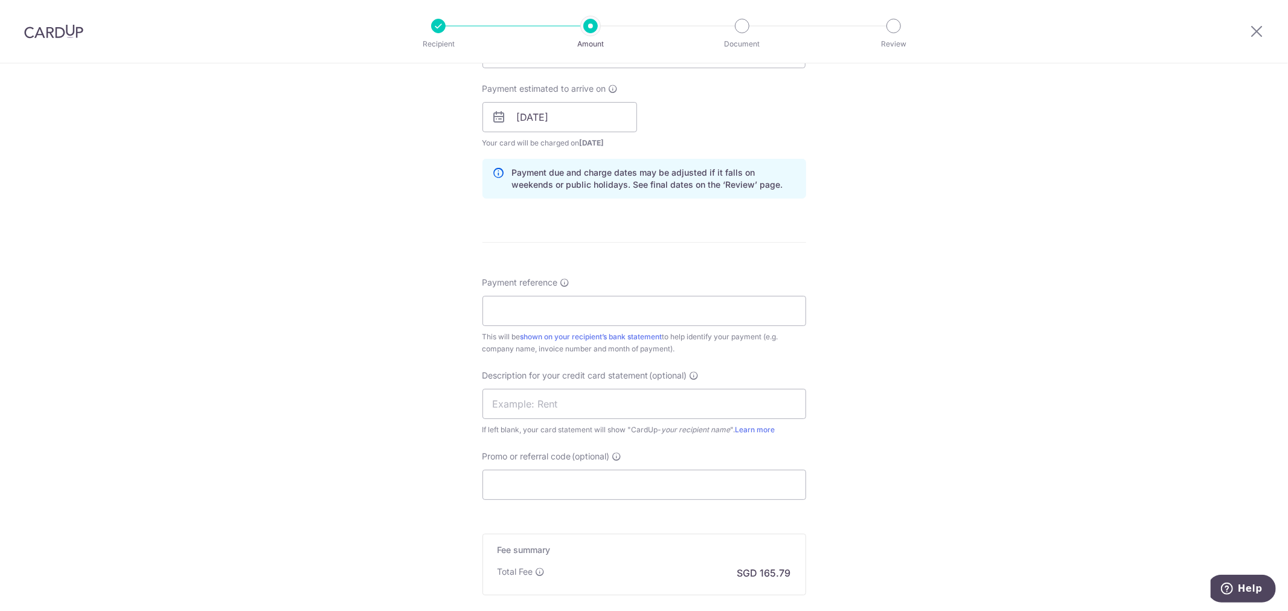
click at [1096, 192] on div "Tell us more about your payment Enter payment amount SGD 5,850.00 5850.00 GST (…" at bounding box center [644, 138] width 1288 height 1223
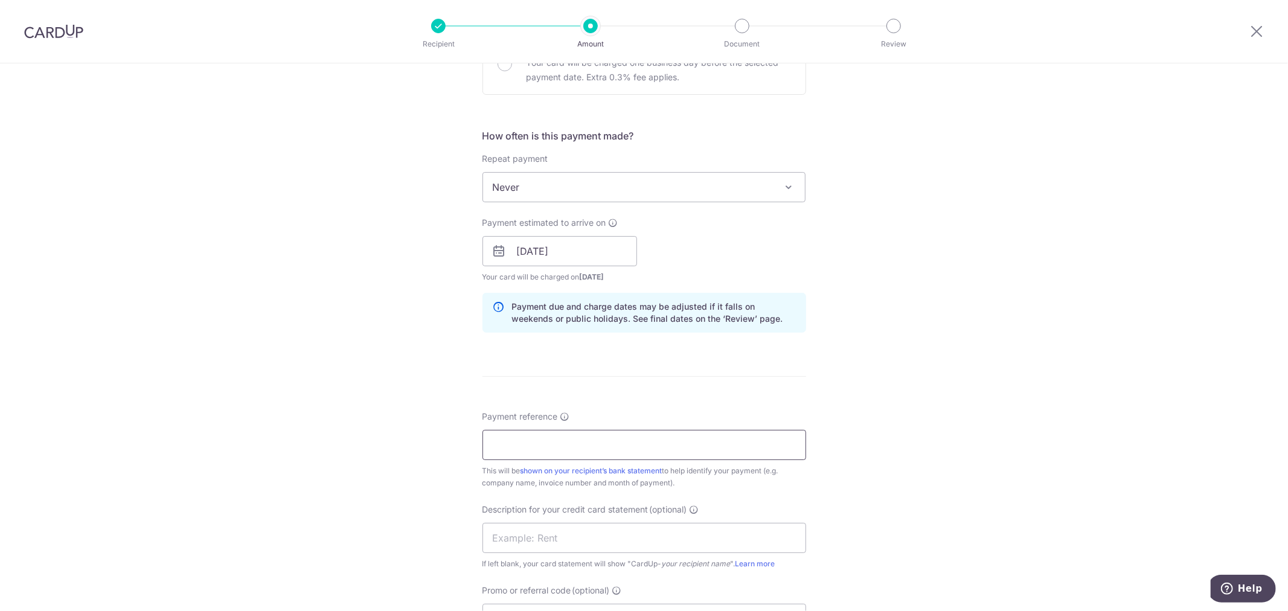
click at [566, 445] on input "Payment reference" at bounding box center [644, 445] width 324 height 30
click at [894, 443] on div "Tell us more about your payment Enter payment amount SGD 5,850.00 5850.00 GST (…" at bounding box center [644, 272] width 1288 height 1223
drag, startPoint x: 685, startPoint y: 447, endPoint x: 675, endPoint y: 424, distance: 24.6
click at [680, 434] on input "Payment reference" at bounding box center [644, 445] width 324 height 30
type input "1087166064"
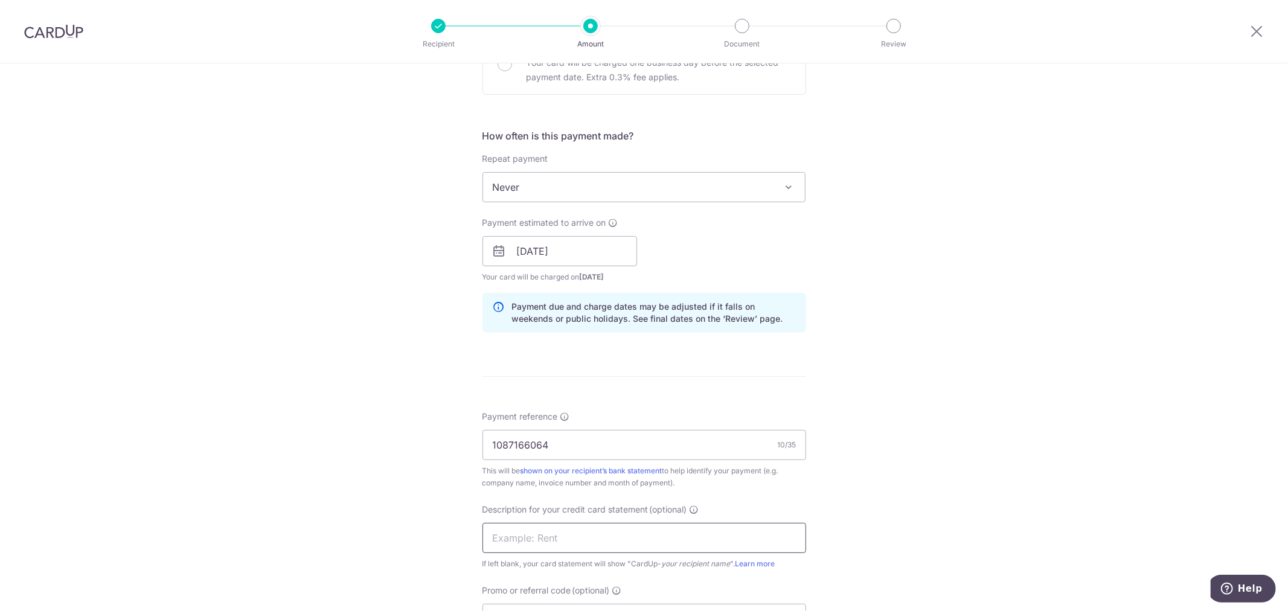
click at [604, 532] on input "text" at bounding box center [644, 538] width 324 height 30
type input "CONSUMABLES"
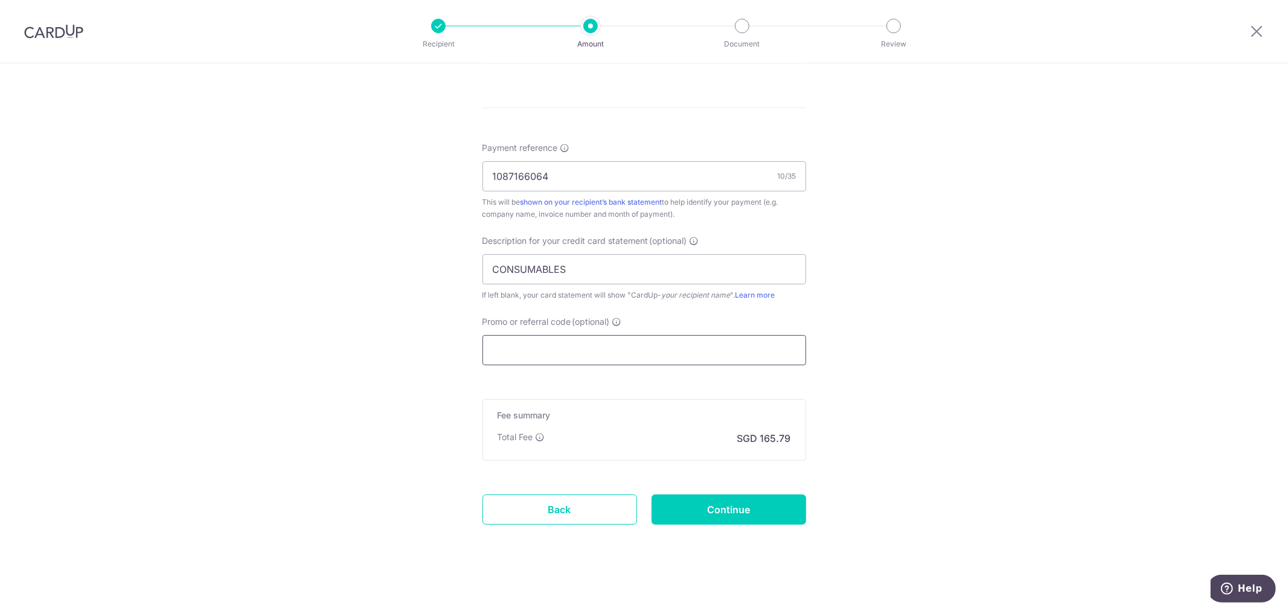
click at [520, 347] on input "Promo or referral code (optional)" at bounding box center [644, 350] width 324 height 30
paste input "MENDIS173"
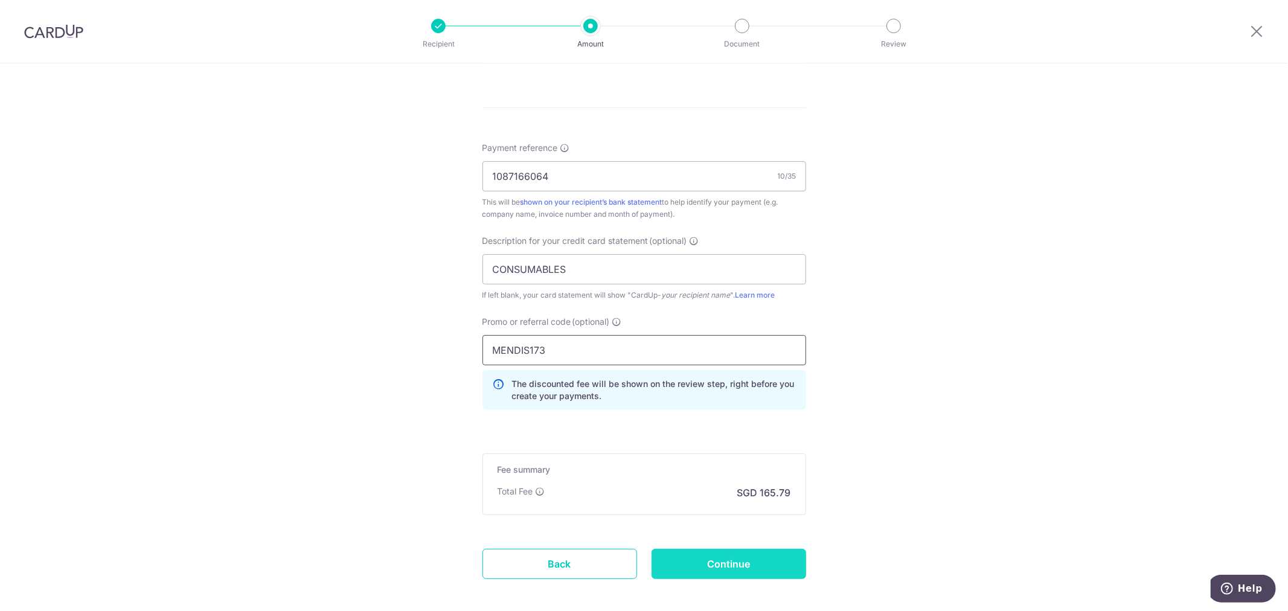
type input "MENDIS173"
click at [725, 568] on input "Continue" at bounding box center [728, 564] width 155 height 30
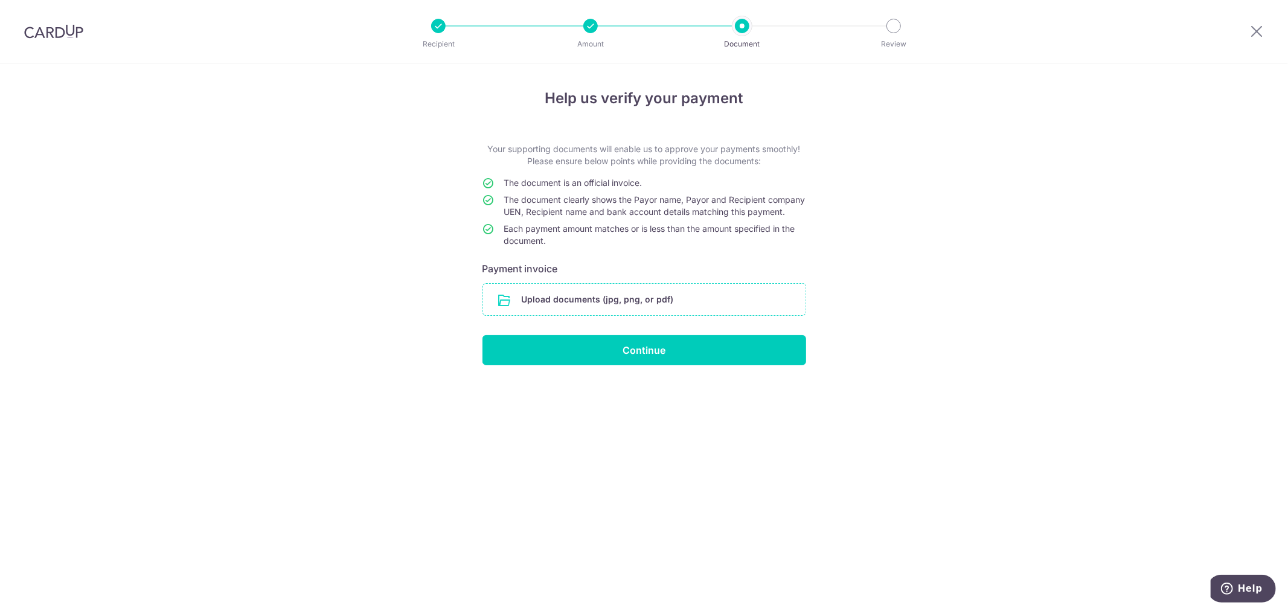
click at [686, 315] on input "file" at bounding box center [644, 299] width 322 height 31
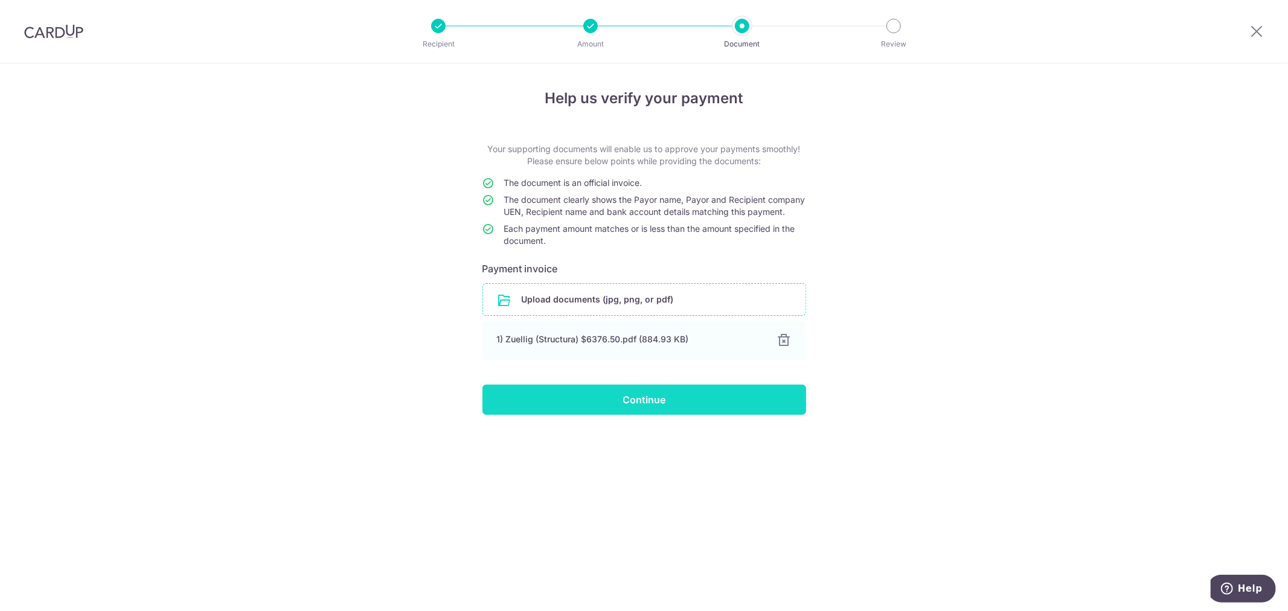
click at [660, 414] on input "Continue" at bounding box center [644, 400] width 324 height 30
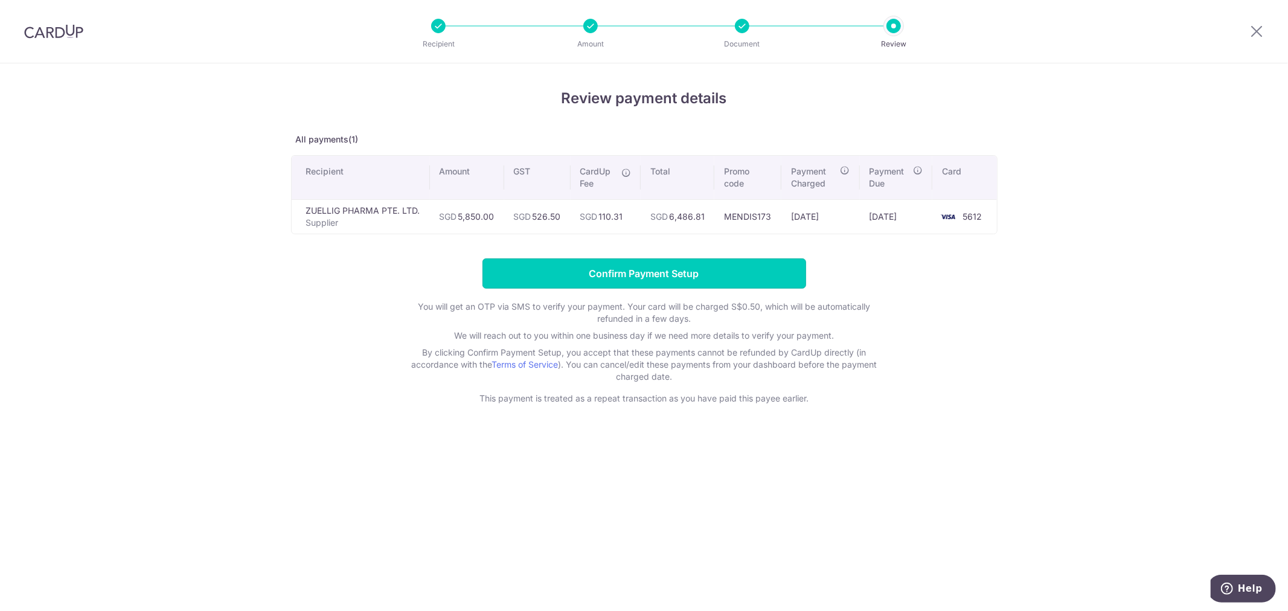
drag, startPoint x: 699, startPoint y: 263, endPoint x: 693, endPoint y: 275, distance: 13.0
click at [698, 266] on input "Confirm Payment Setup" at bounding box center [644, 273] width 324 height 30
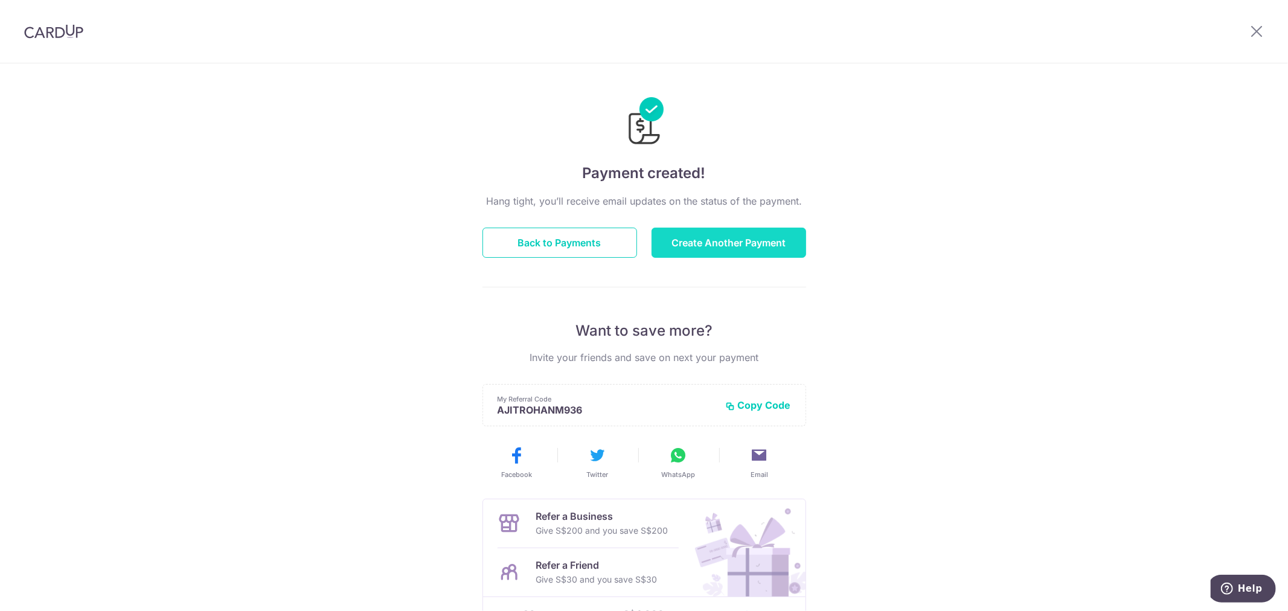
click at [725, 242] on button "Create Another Payment" at bounding box center [728, 243] width 155 height 30
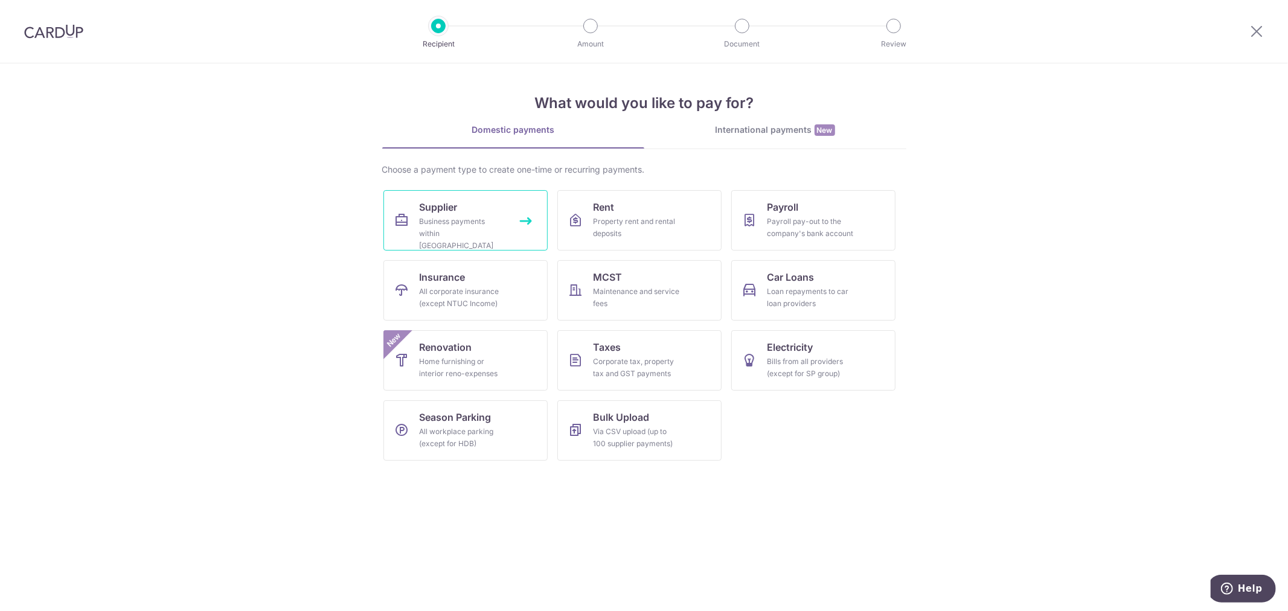
click at [447, 228] on div "Business payments within [GEOGRAPHIC_DATA]" at bounding box center [463, 234] width 87 height 36
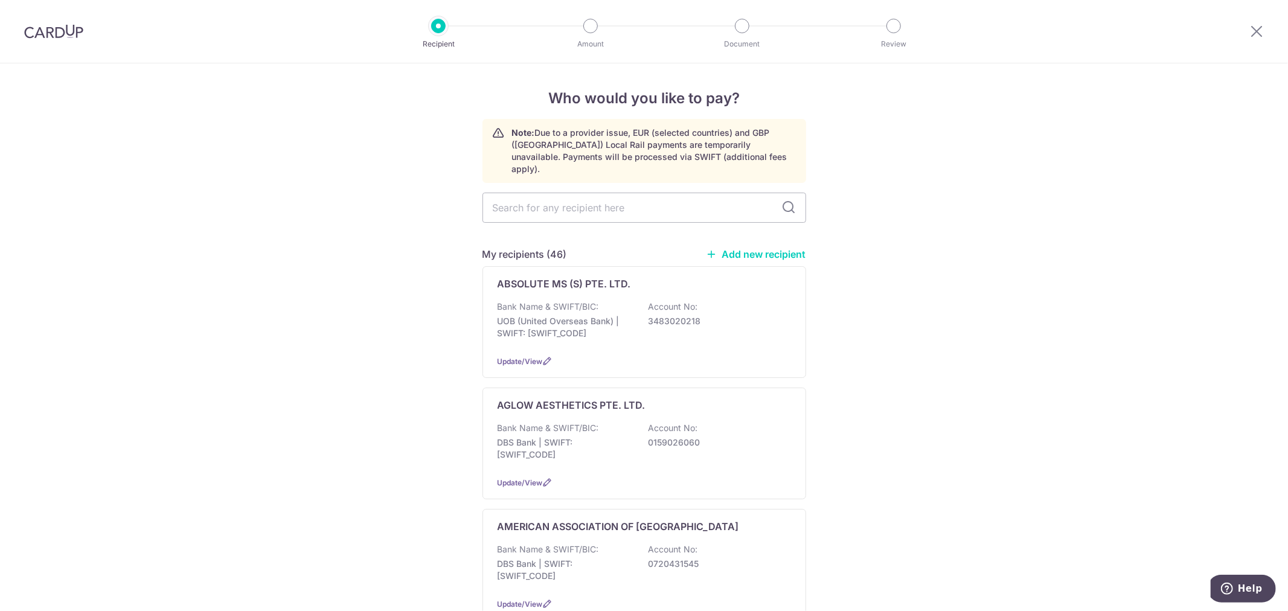
drag, startPoint x: 587, startPoint y: 194, endPoint x: 592, endPoint y: 181, distance: 14.4
click at [587, 193] on input "text" at bounding box center [644, 208] width 324 height 30
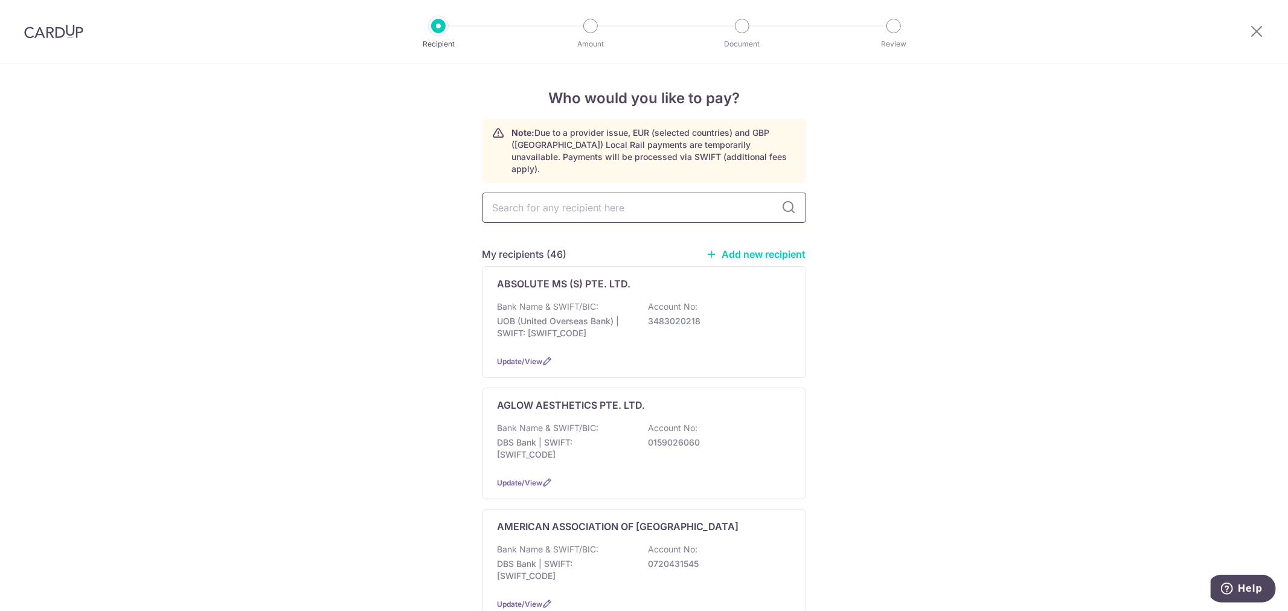
drag, startPoint x: 637, startPoint y: 189, endPoint x: 621, endPoint y: 121, distance: 70.1
type input "staiona"
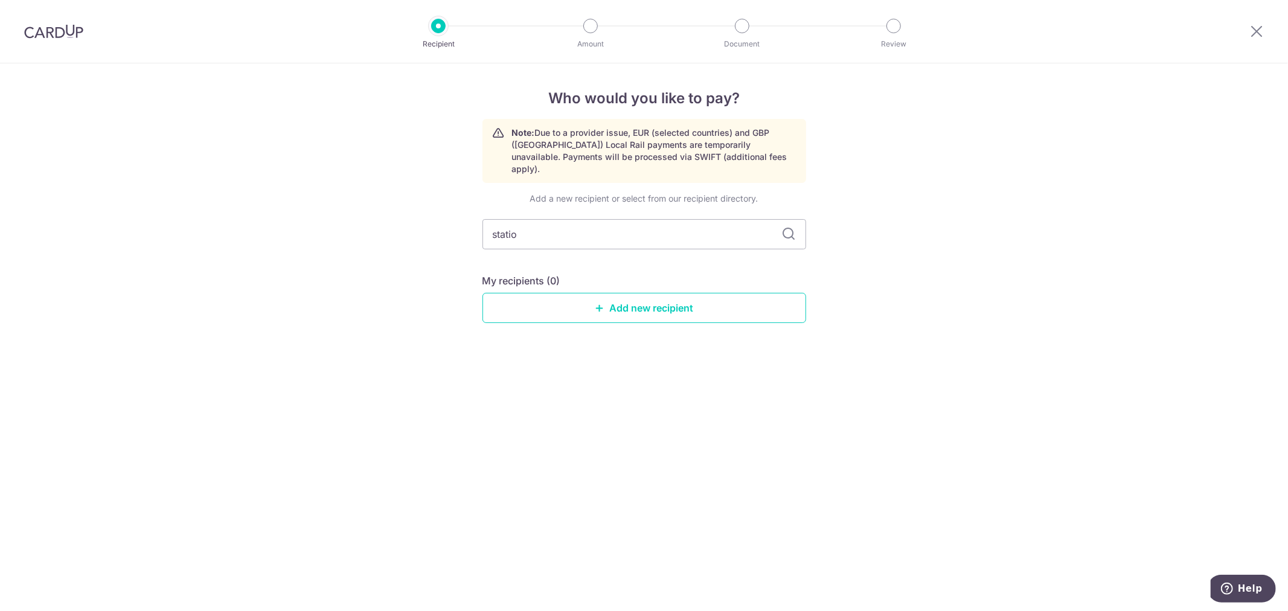
type input "station"
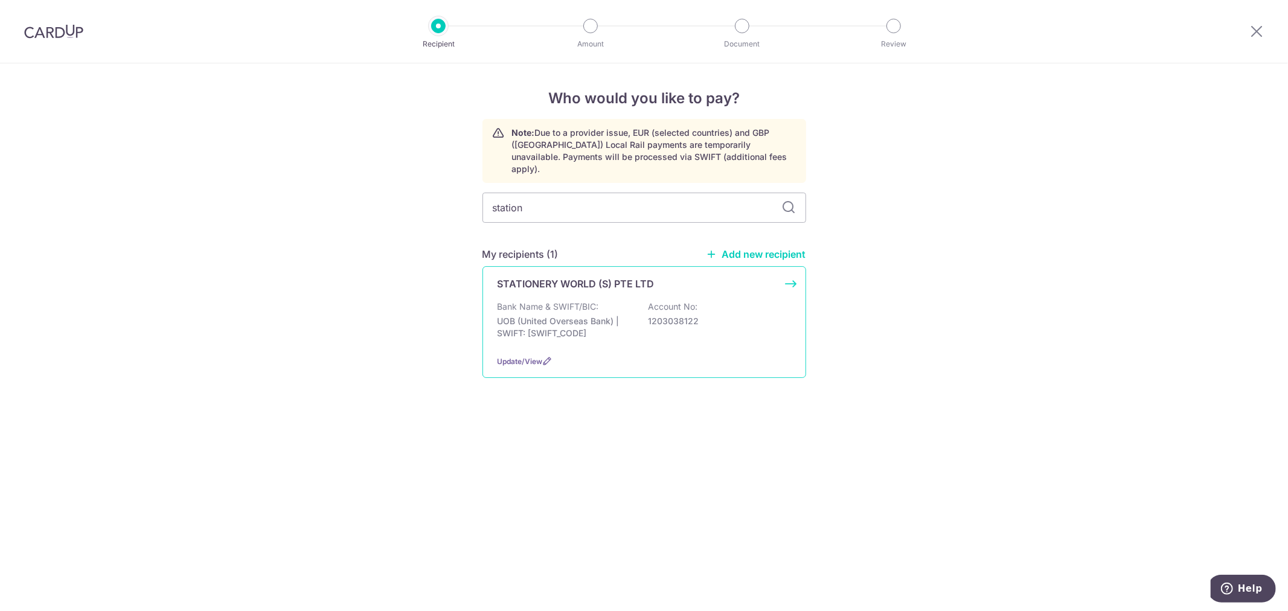
click at [775, 326] on div "Bank Name & SWIFT/BIC: UOB (United Overseas Bank) | SWIFT: UOVBSGSGXXX Account …" at bounding box center [644, 323] width 293 height 45
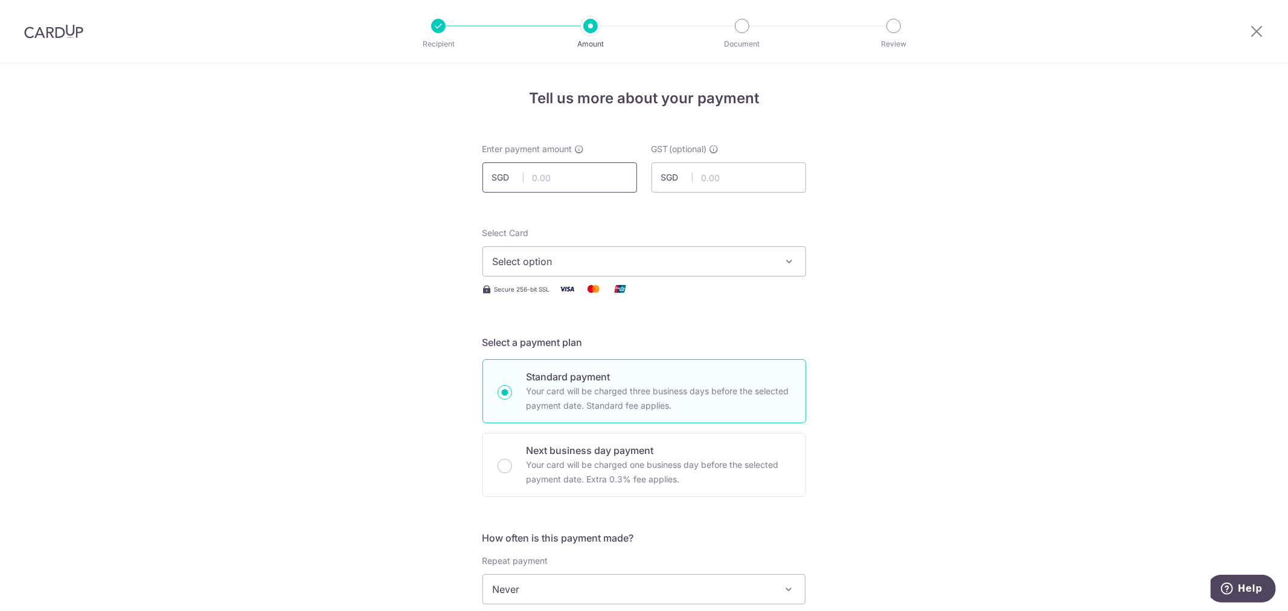
click at [551, 178] on input "text" at bounding box center [559, 177] width 155 height 30
type input "250.00"
type input "20.64"
click at [775, 251] on button "Select option" at bounding box center [644, 261] width 324 height 30
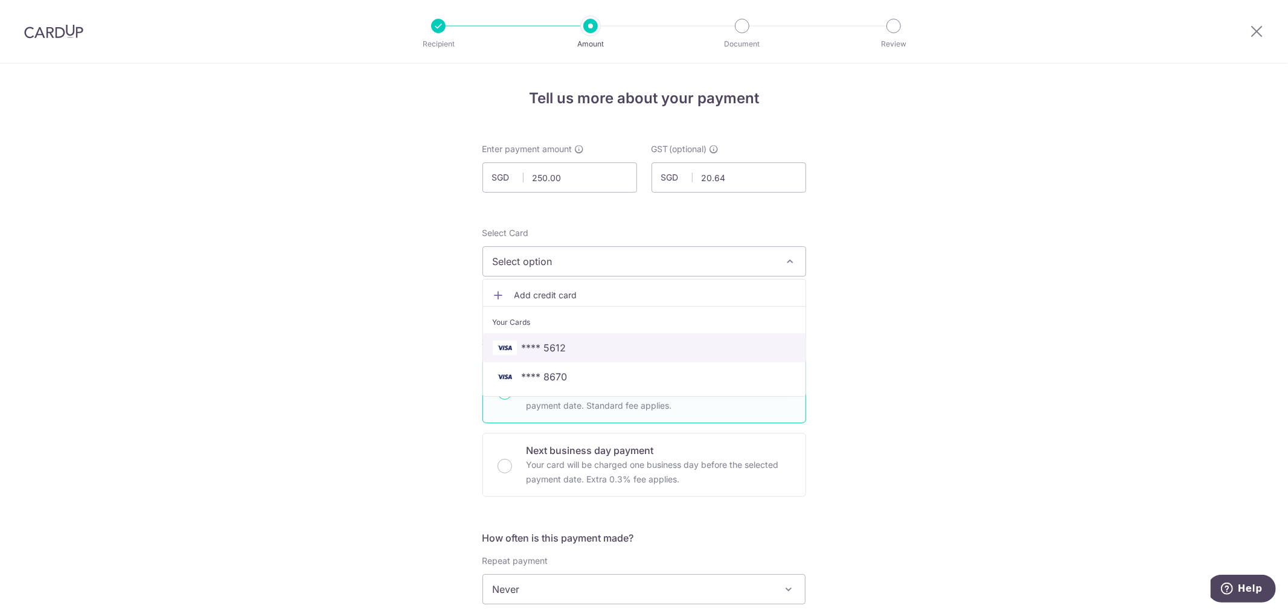
drag, startPoint x: 550, startPoint y: 339, endPoint x: 815, endPoint y: 328, distance: 265.3
click at [550, 339] on link "**** 5612" at bounding box center [644, 347] width 322 height 29
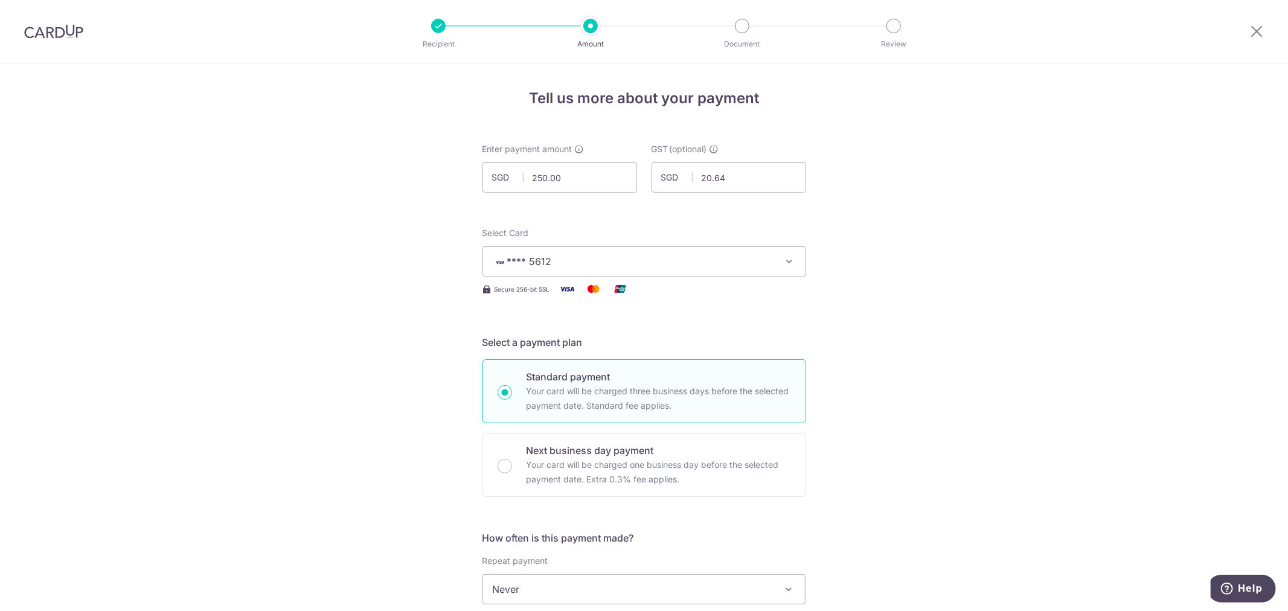
scroll to position [268, 0]
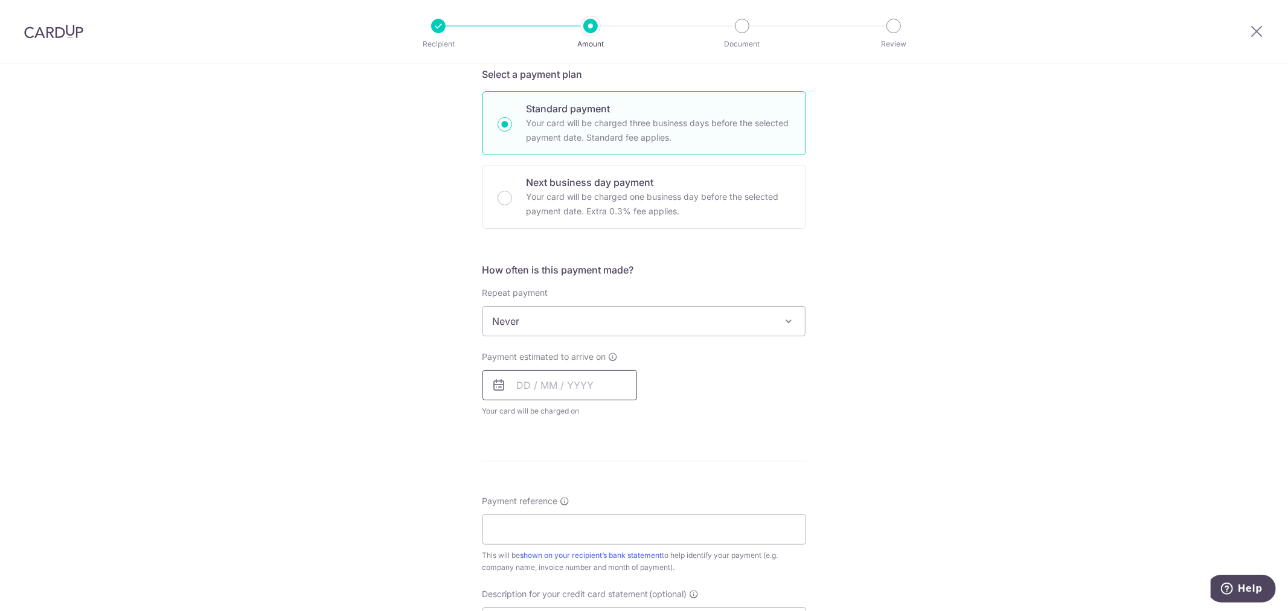
click at [566, 395] on input "text" at bounding box center [559, 385] width 155 height 30
click at [550, 522] on link "14" at bounding box center [555, 519] width 19 height 19
type input "[DATE]"
click at [849, 439] on div "Tell us more about your payment Enter payment amount SGD 250.00 250.00 GST (opt…" at bounding box center [644, 381] width 1288 height 1173
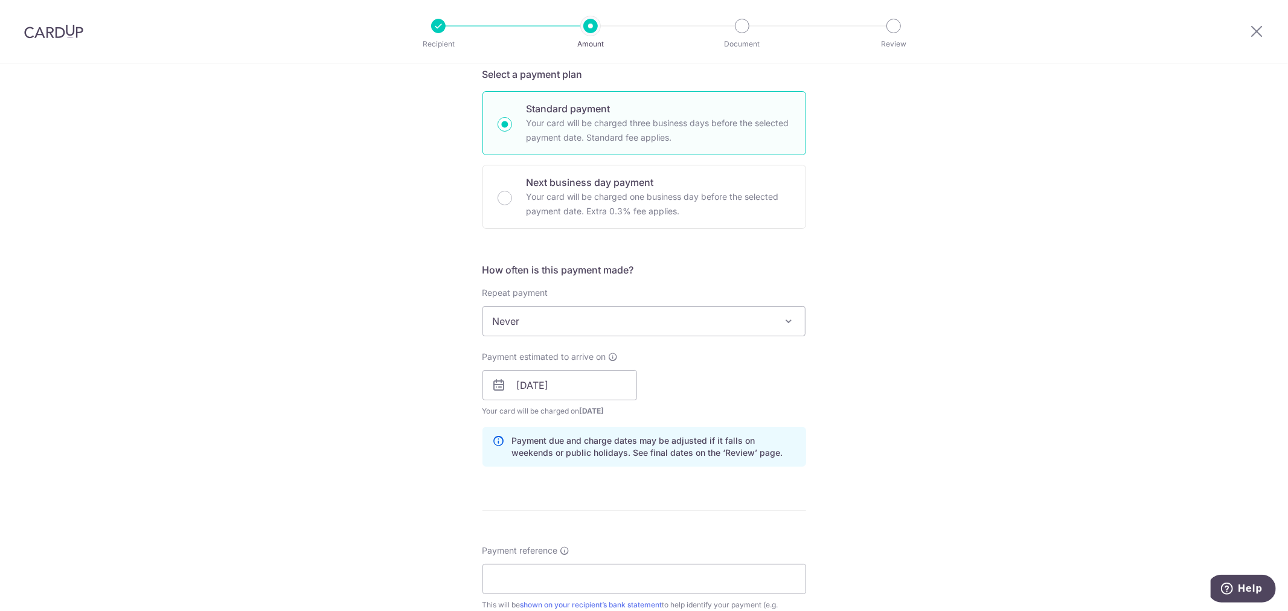
scroll to position [536, 0]
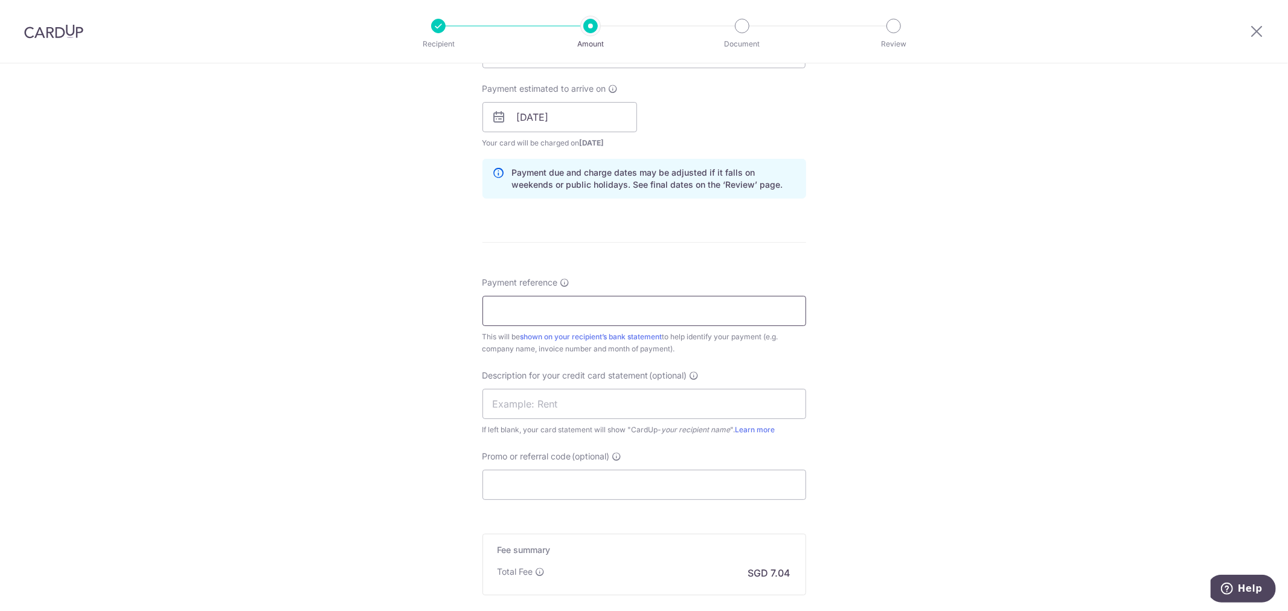
click at [583, 308] on input "Payment reference" at bounding box center [644, 311] width 324 height 30
type input "000138287X"
drag, startPoint x: 926, startPoint y: 463, endPoint x: 670, endPoint y: 400, distance: 263.1
click at [924, 462] on div "Tell us more about your payment Enter payment amount SGD 250.00 250.00 GST (opt…" at bounding box center [644, 138] width 1288 height 1223
drag, startPoint x: 498, startPoint y: 408, endPoint x: 514, endPoint y: 409, distance: 15.7
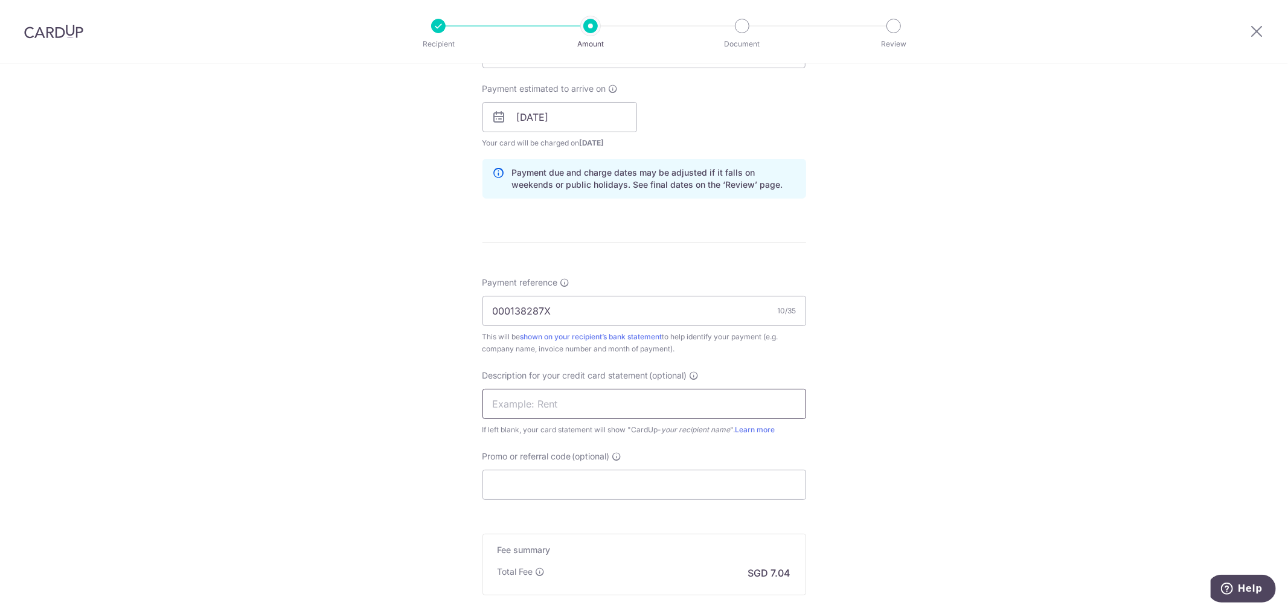
click at [499, 408] on input "text" at bounding box center [644, 404] width 324 height 30
type input "CONSUMABLES"
click at [563, 491] on input "Promo or referral code (optional)" at bounding box center [644, 485] width 324 height 30
paste input "MENDIS173"
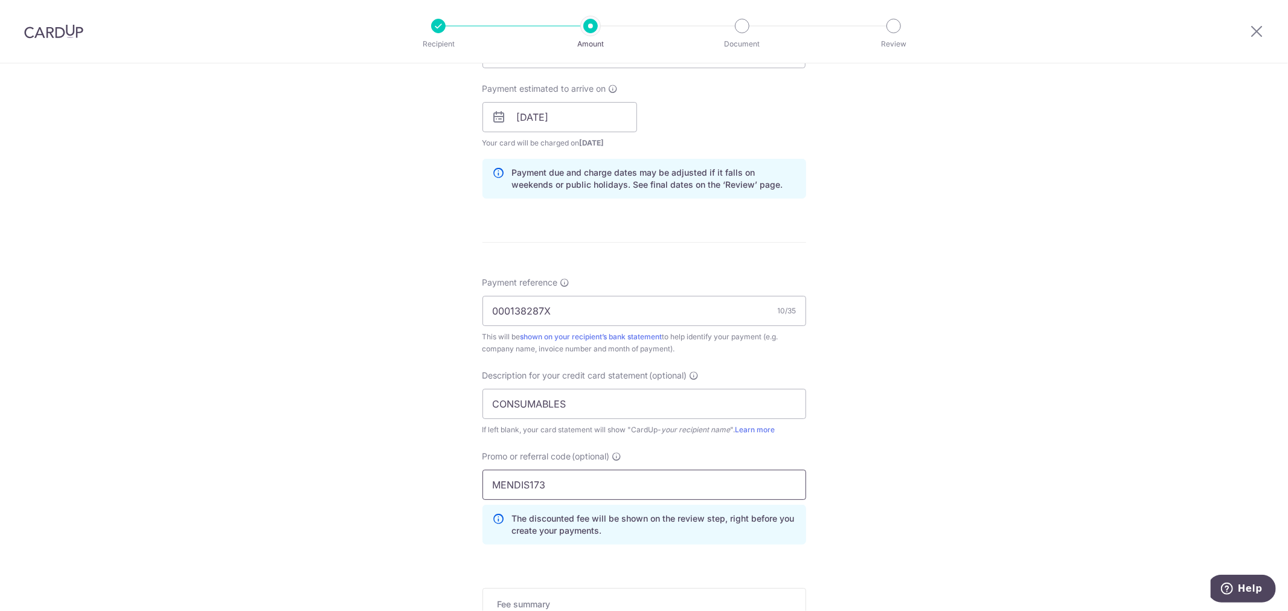
scroll to position [729, 0]
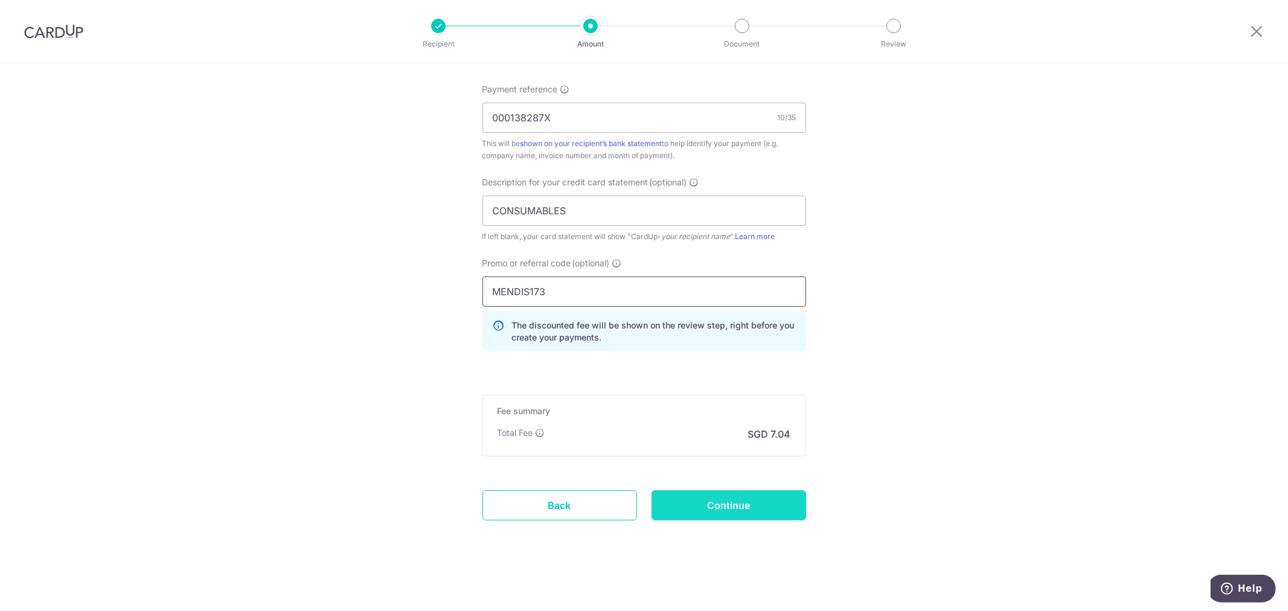
type input "MENDIS173"
click at [717, 503] on input "Continue" at bounding box center [728, 505] width 155 height 30
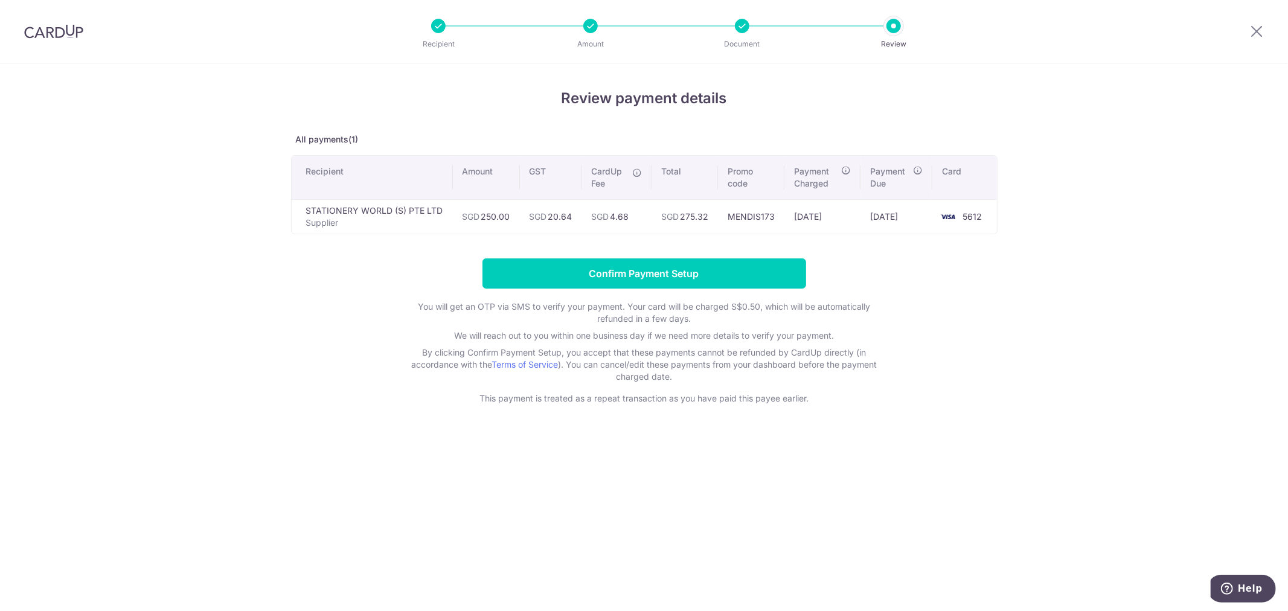
click at [665, 281] on input "Confirm Payment Setup" at bounding box center [644, 273] width 324 height 30
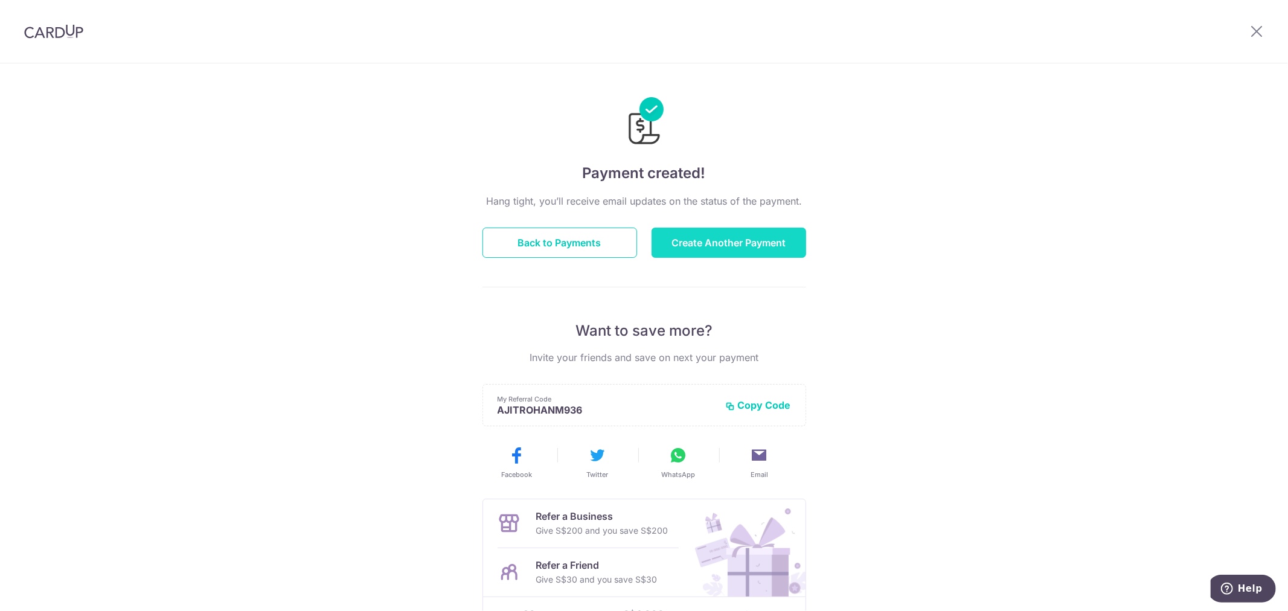
drag, startPoint x: 740, startPoint y: 240, endPoint x: 751, endPoint y: 231, distance: 14.1
click at [740, 239] on button "Create Another Payment" at bounding box center [728, 243] width 155 height 30
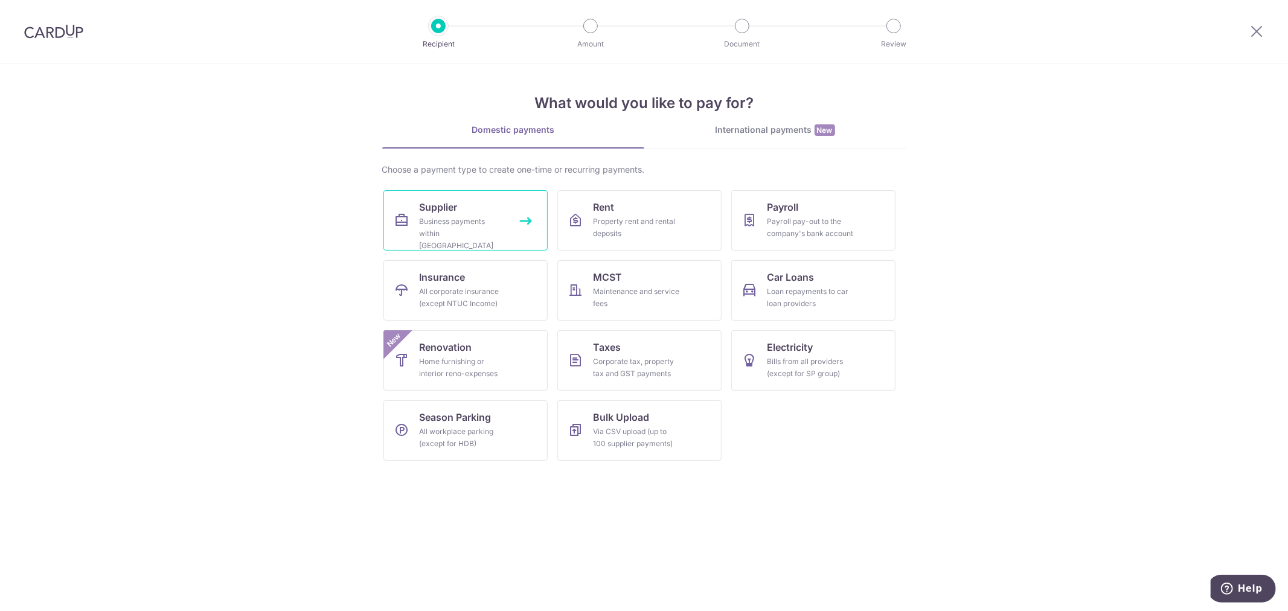
click at [479, 220] on div "Business payments within Singapore" at bounding box center [463, 234] width 87 height 36
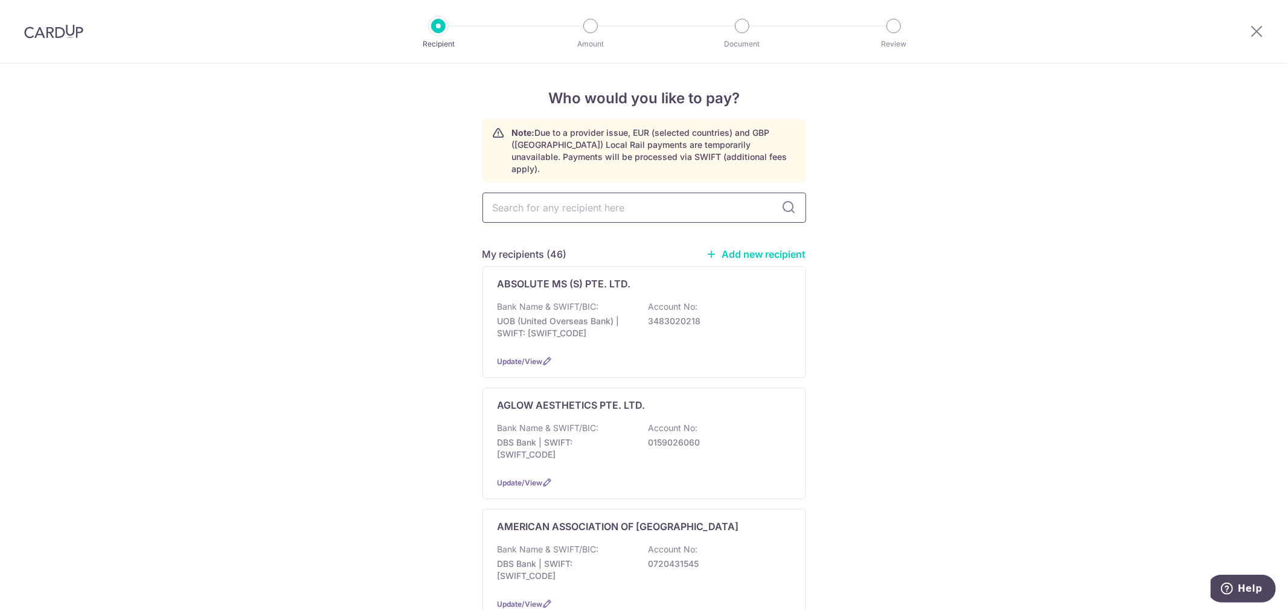
drag, startPoint x: 595, startPoint y: 196, endPoint x: 594, endPoint y: 185, distance: 10.9
click at [594, 193] on input "text" at bounding box center [644, 208] width 324 height 30
type input "pan"
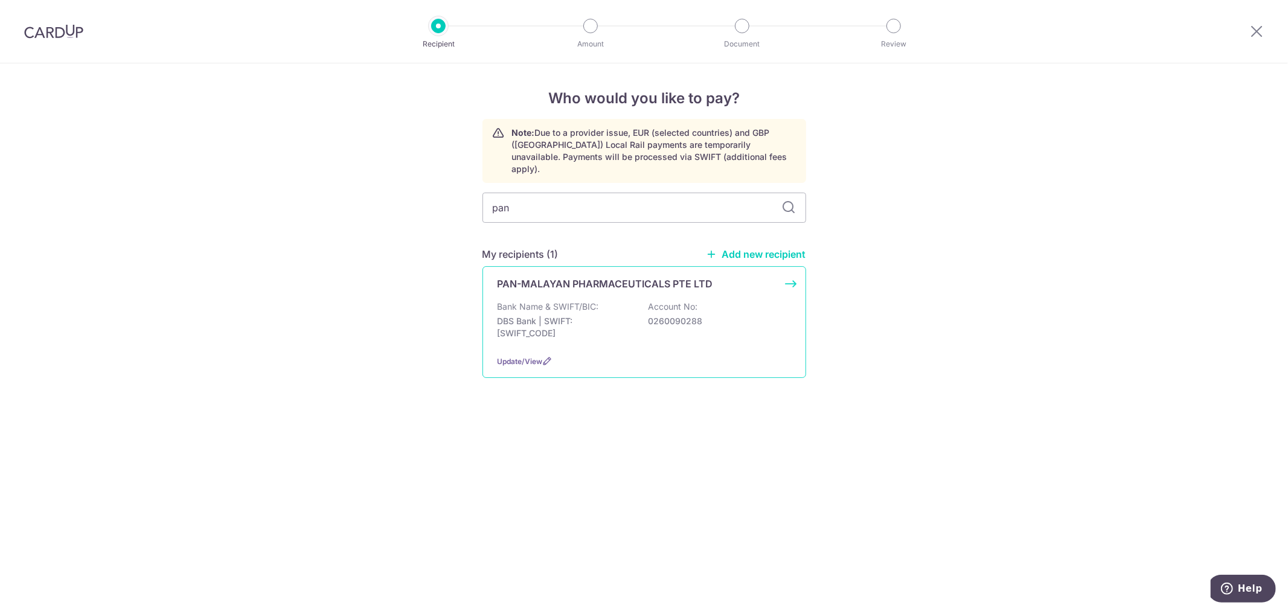
click at [600, 281] on div "PAN-MALAYAN PHARMACEUTICALS PTE LTD Bank Name & SWIFT/BIC: DBS Bank | SWIFT: DB…" at bounding box center [644, 322] width 324 height 112
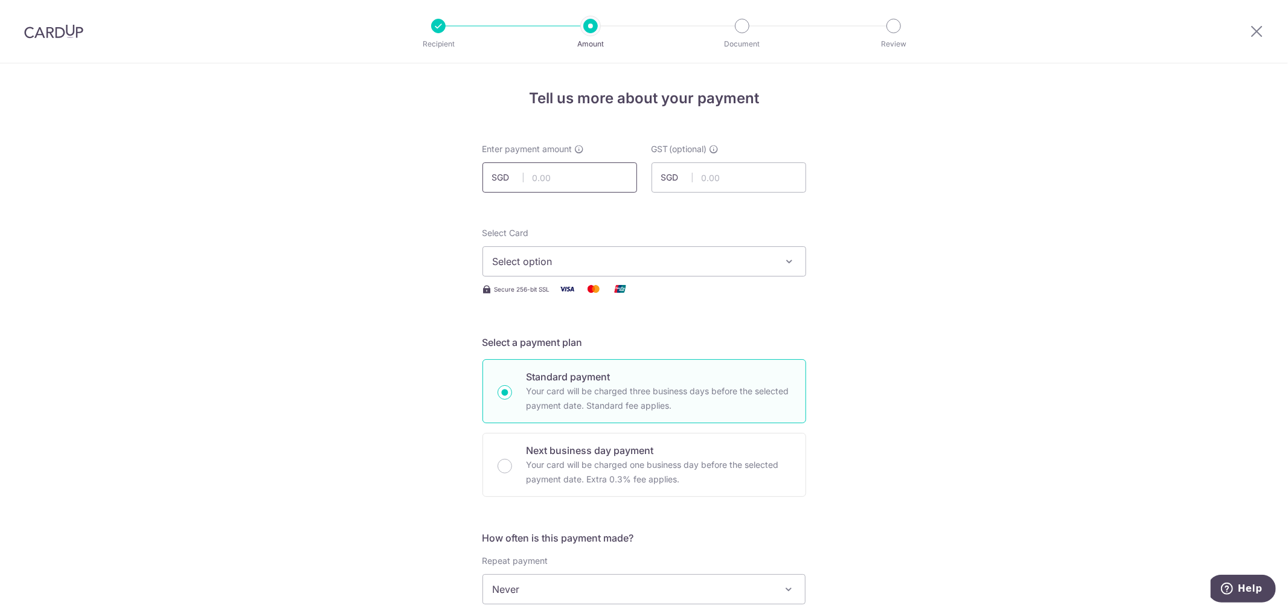
click at [565, 175] on input "text" at bounding box center [559, 177] width 155 height 30
type input "152.50"
type input "13.73"
click at [775, 266] on button "Select option" at bounding box center [644, 261] width 324 height 30
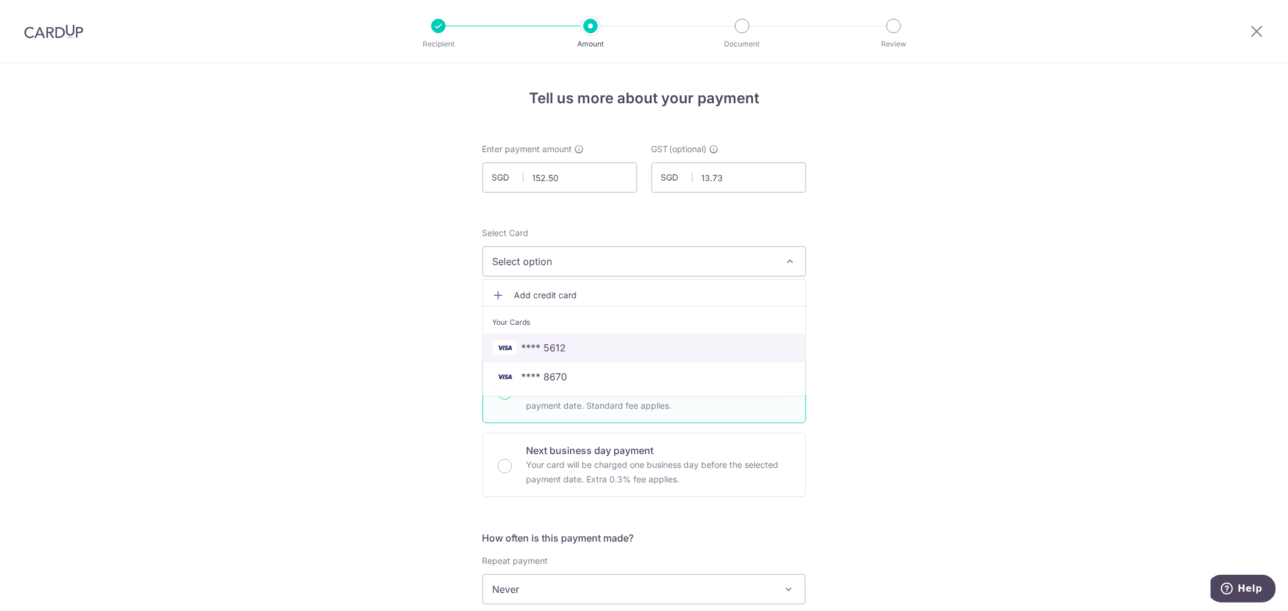
drag, startPoint x: 560, startPoint y: 343, endPoint x: 595, endPoint y: 343, distance: 35.0
click at [560, 343] on span "**** 5612" at bounding box center [544, 348] width 45 height 14
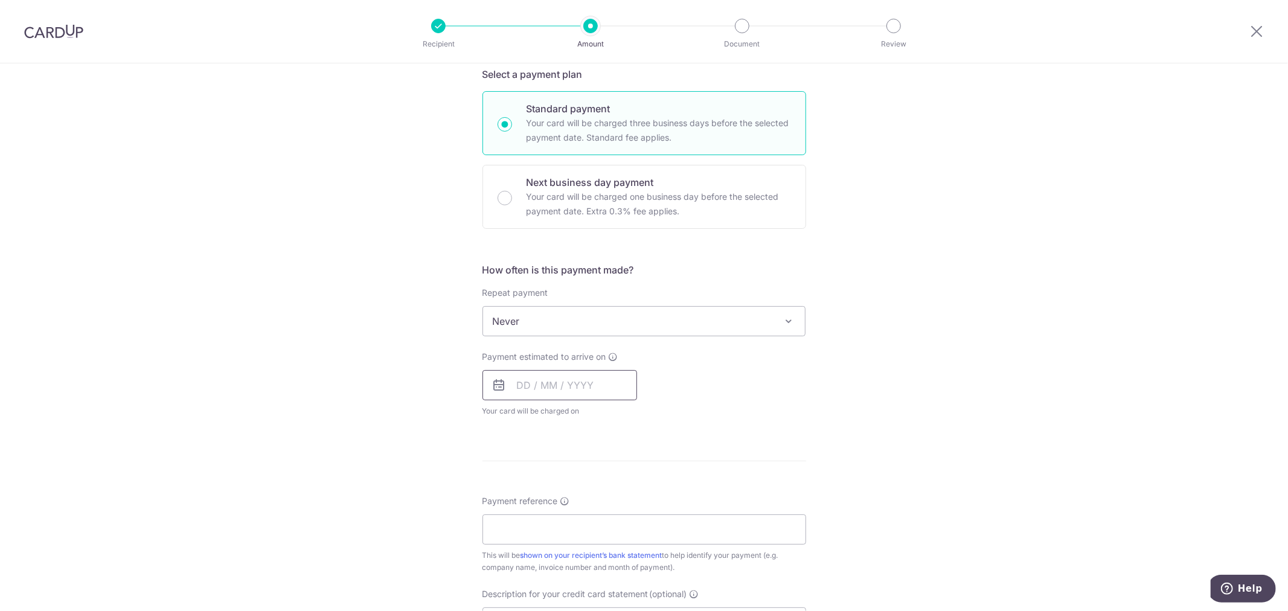
click at [533, 380] on input "text" at bounding box center [559, 385] width 155 height 30
click at [552, 517] on link "14" at bounding box center [555, 519] width 19 height 19
type input "[DATE]"
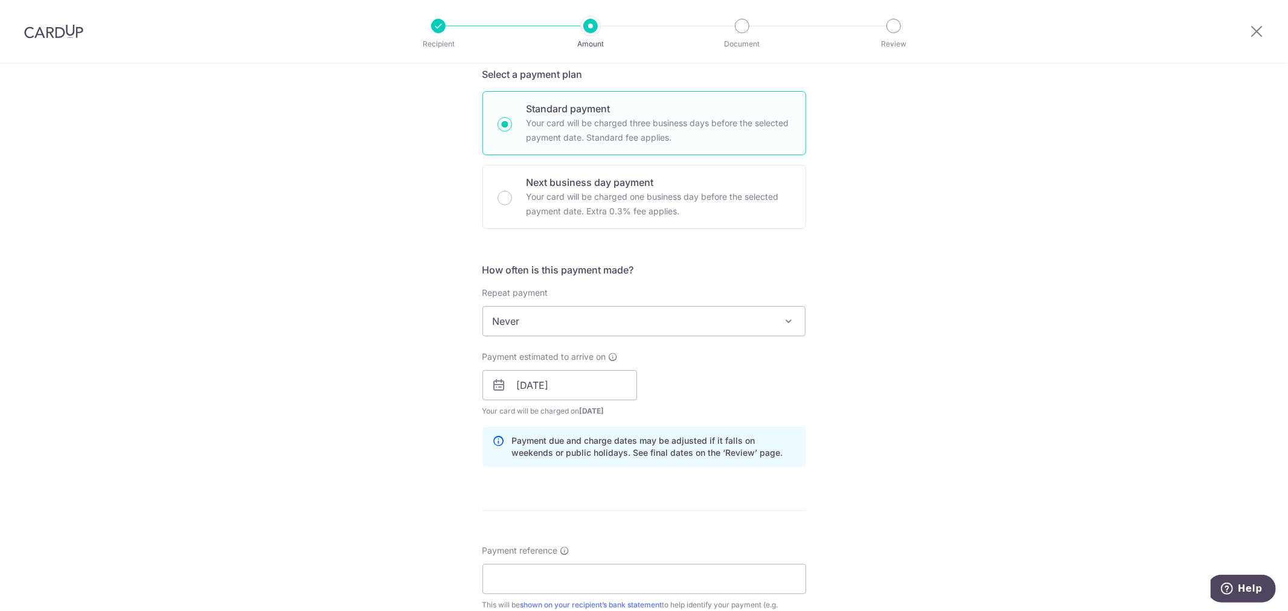
scroll to position [671, 0]
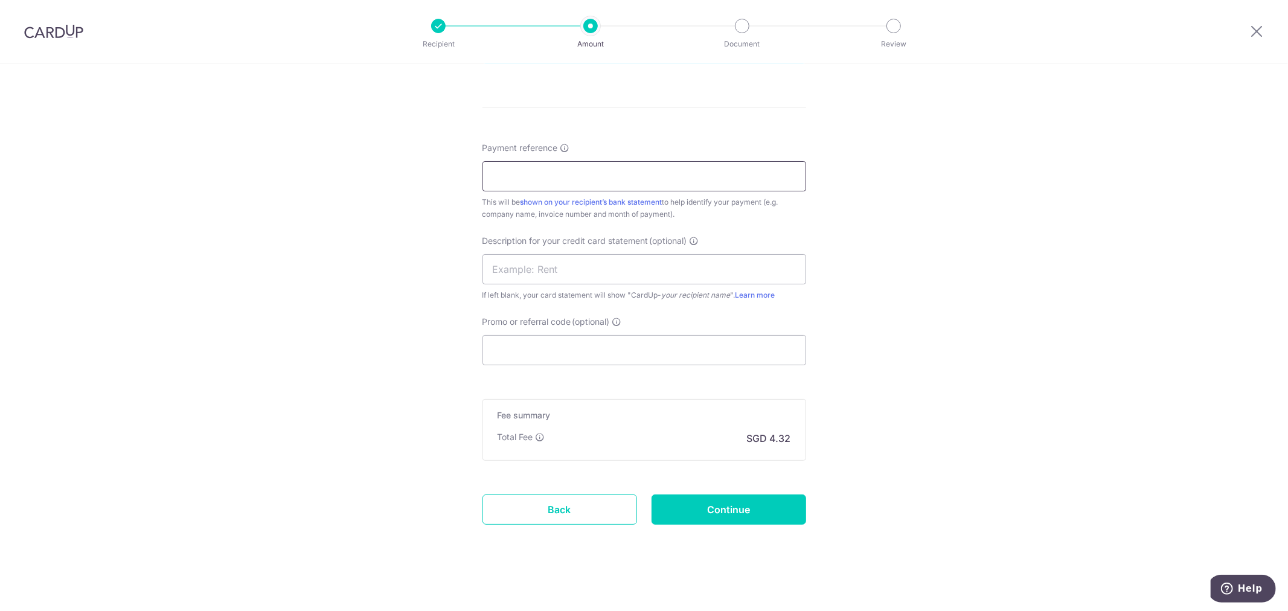
click at [544, 178] on input "Payment reference" at bounding box center [644, 176] width 324 height 30
type input "s"
type input "SI25101497"
drag, startPoint x: 612, startPoint y: 272, endPoint x: 592, endPoint y: 250, distance: 29.9
click at [612, 272] on input "text" at bounding box center [644, 269] width 324 height 30
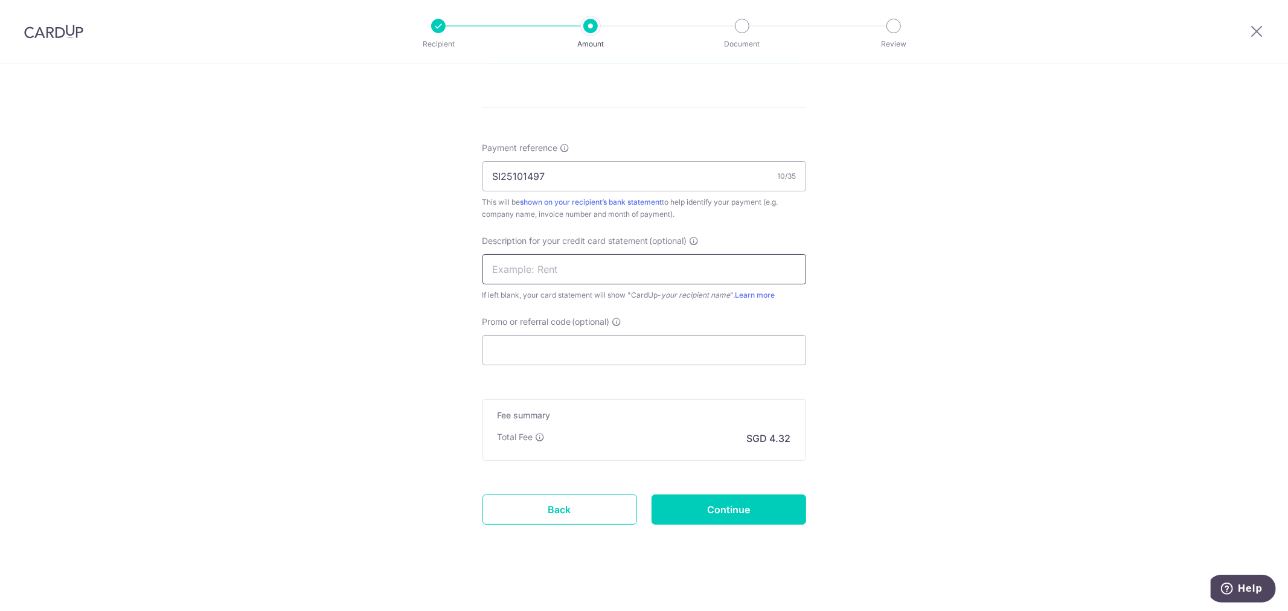
click at [574, 266] on input "text" at bounding box center [644, 269] width 324 height 30
type input "CONSUMABLES"
click at [572, 368] on form "Enter payment amount SGD 152.50 152.50 GST (optional) SGD 13.73 13.73 Select Ca…" at bounding box center [644, 15] width 324 height 1086
click at [568, 348] on input "Promo or referral code (optional)" at bounding box center [644, 350] width 324 height 30
paste input "MENDIS173"
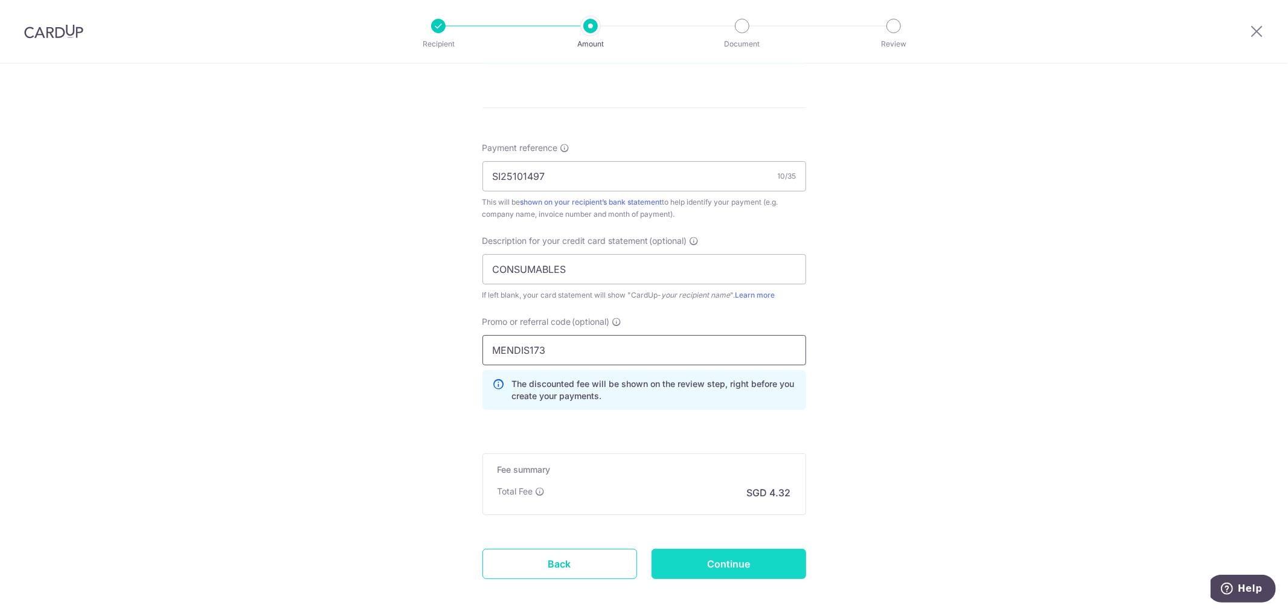
type input "MENDIS173"
click at [759, 565] on input "Continue" at bounding box center [728, 564] width 155 height 30
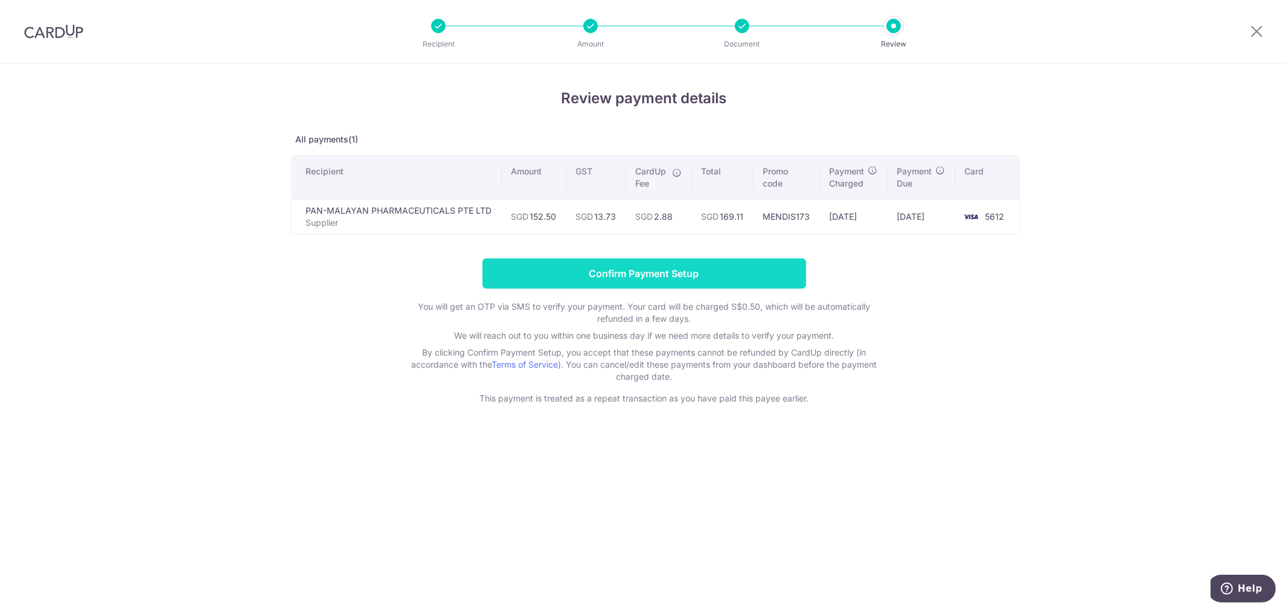
drag, startPoint x: 701, startPoint y: 279, endPoint x: 908, endPoint y: 159, distance: 239.1
click at [702, 278] on input "Confirm Payment Setup" at bounding box center [644, 273] width 324 height 30
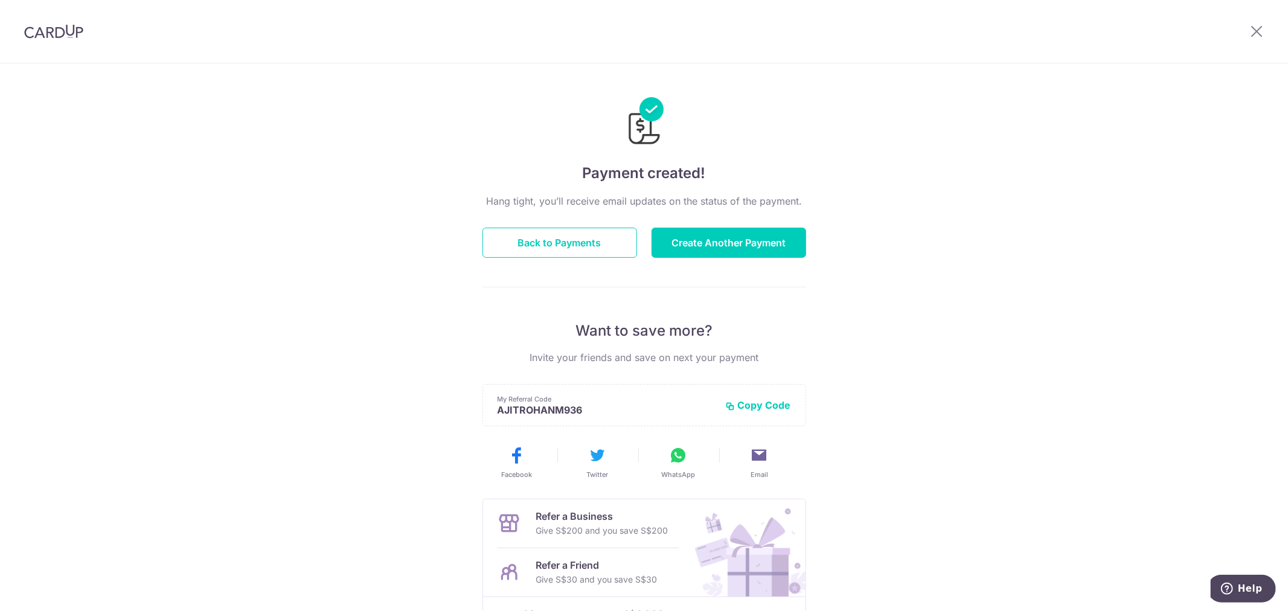
click at [1011, 231] on div "Payment created! Hang tight, you’ll receive email updates on the status of the …" at bounding box center [644, 385] width 1288 height 645
click at [976, 206] on div "Payment created! Hang tight, you’ll receive email updates on the status of the …" at bounding box center [644, 385] width 1288 height 645
click at [1096, 336] on div "Payment created! Hang tight, you’ll receive email updates on the status of the …" at bounding box center [644, 385] width 1288 height 645
click at [892, 351] on div "Payment created! Hang tight, you’ll receive email updates on the status of the …" at bounding box center [644, 385] width 1288 height 645
click at [563, 243] on button "Back to Payments" at bounding box center [559, 243] width 155 height 30
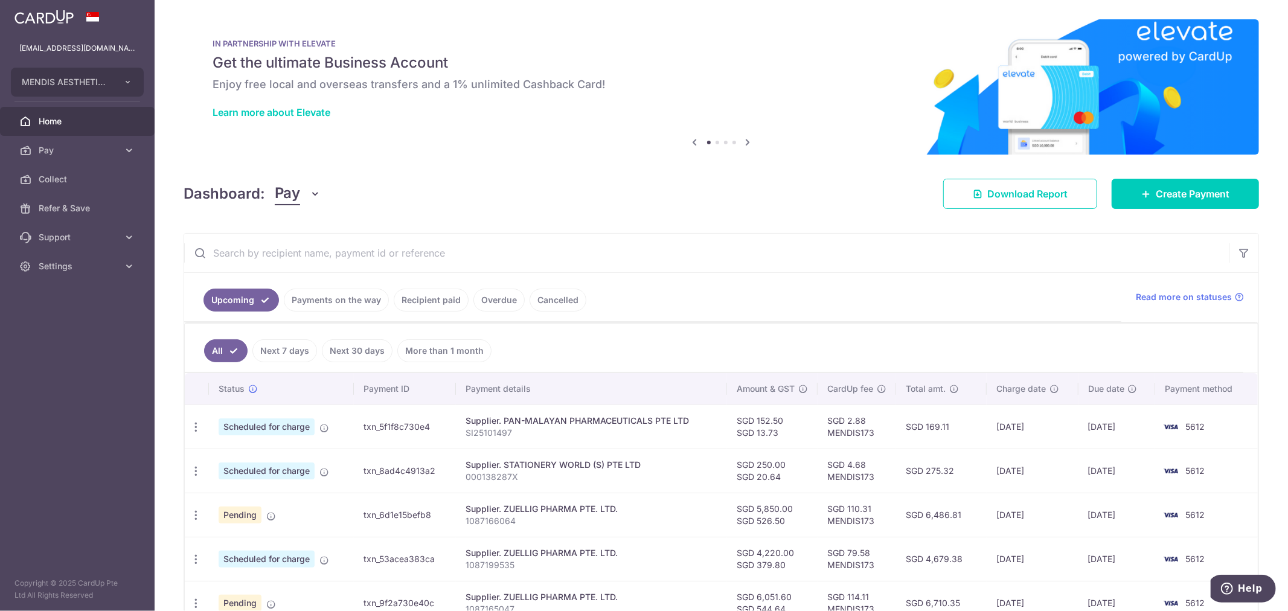
drag, startPoint x: 330, startPoint y: 296, endPoint x: 341, endPoint y: 291, distance: 12.2
click at [331, 295] on link "Payments on the way" at bounding box center [336, 300] width 105 height 23
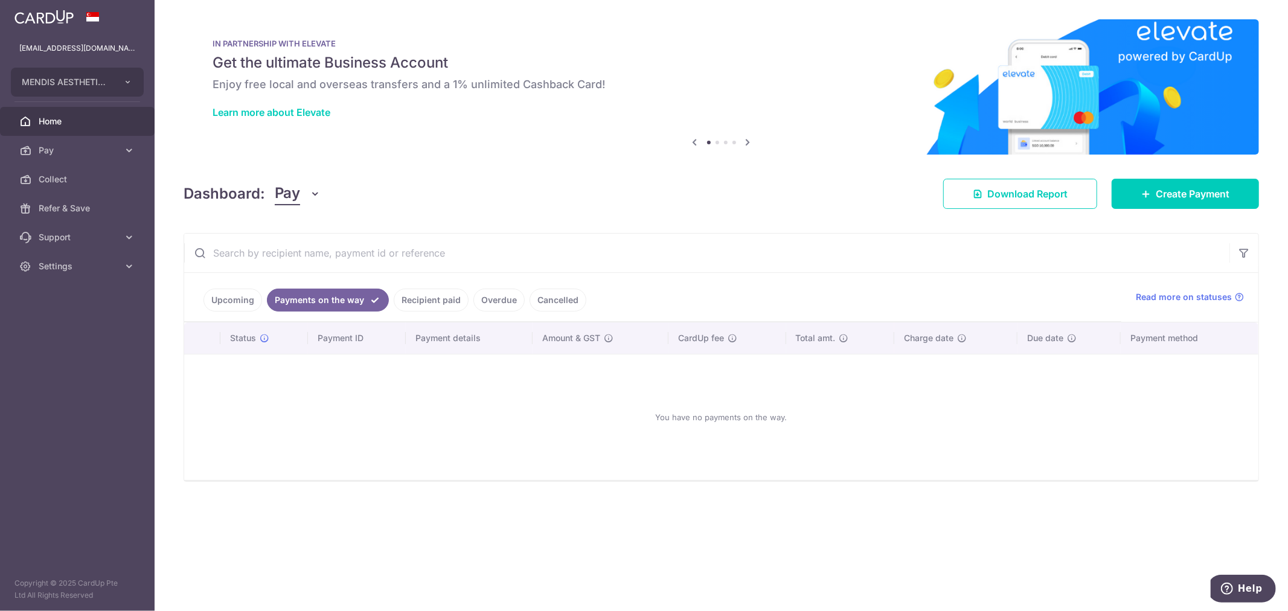
click at [216, 303] on link "Upcoming" at bounding box center [232, 300] width 59 height 23
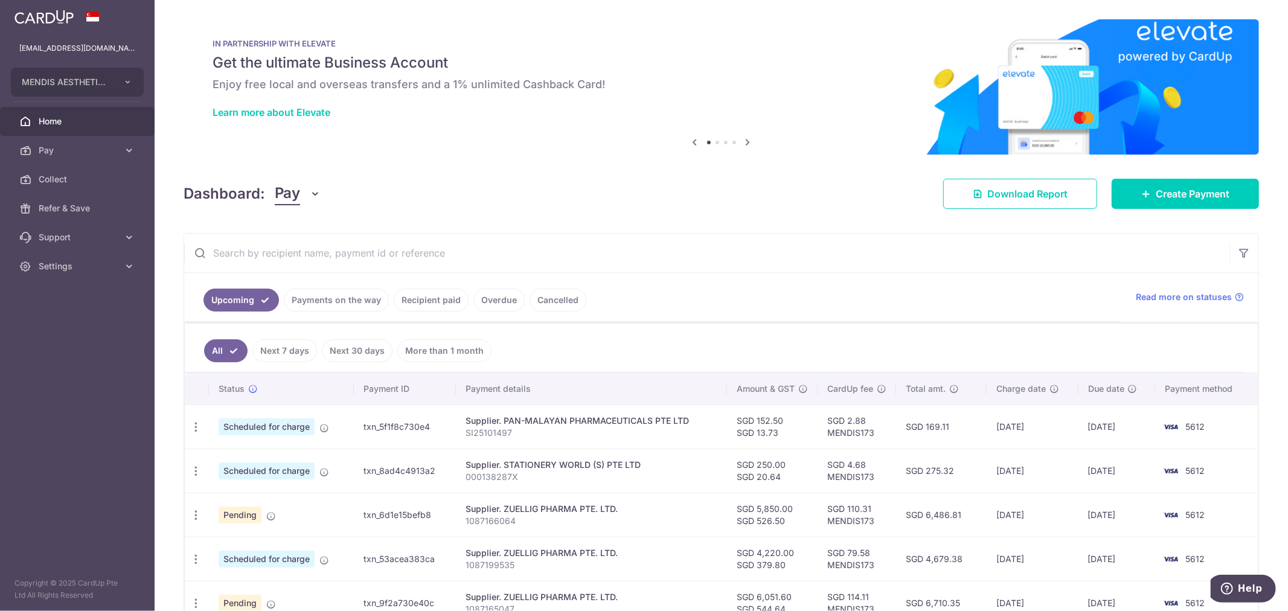
scroll to position [268, 0]
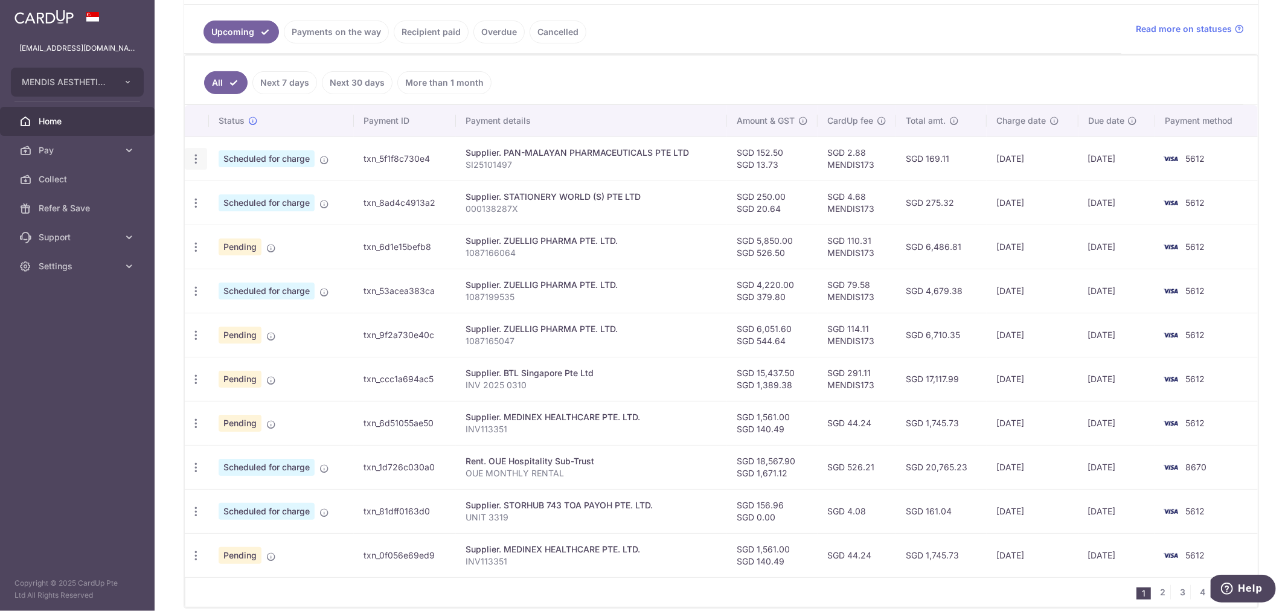
click at [191, 162] on icon "button" at bounding box center [196, 159] width 13 height 13
click at [249, 252] on span "Upload doc" at bounding box center [260, 251] width 82 height 14
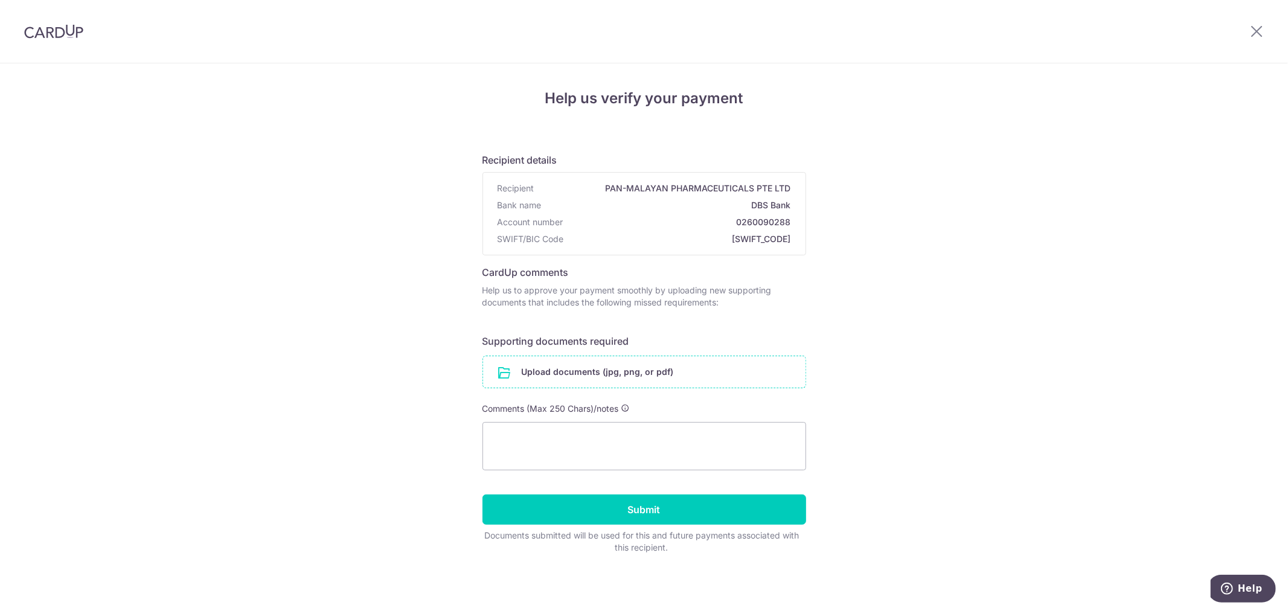
click at [578, 372] on input "file" at bounding box center [644, 371] width 322 height 31
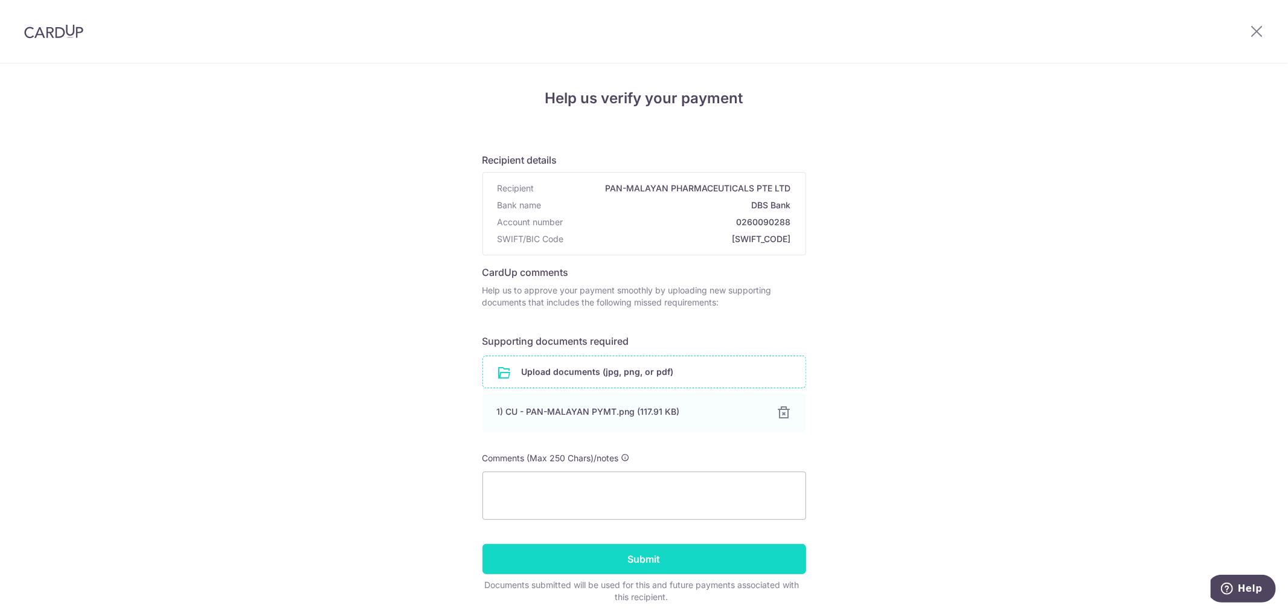
click at [674, 568] on input "Submit" at bounding box center [644, 559] width 324 height 30
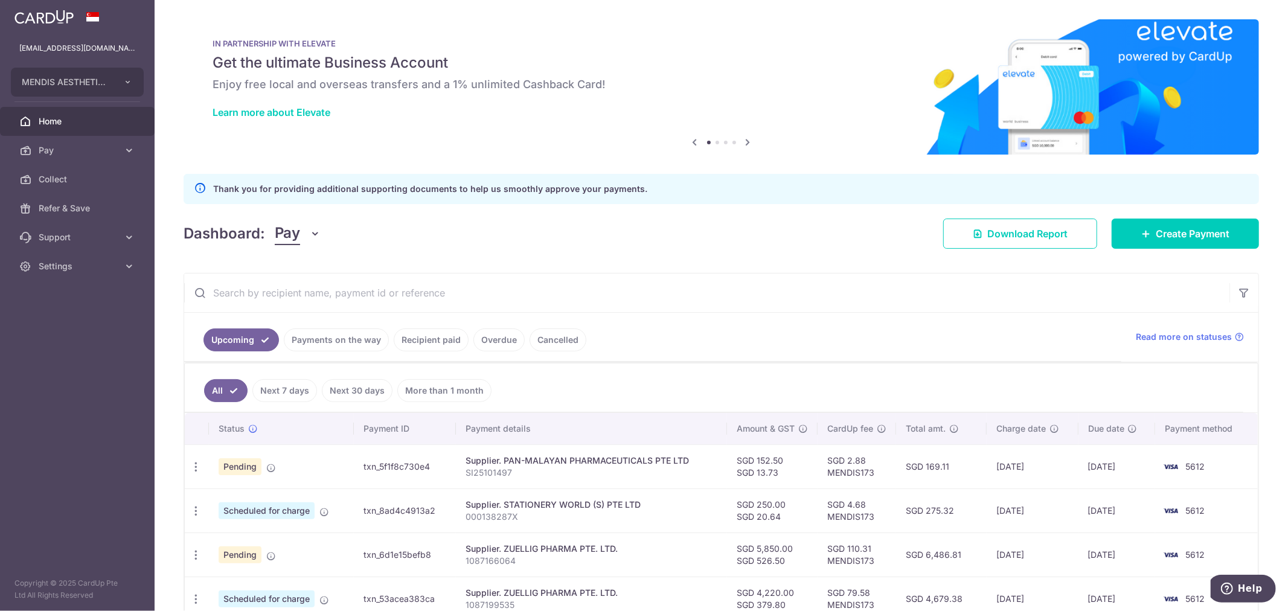
scroll to position [134, 0]
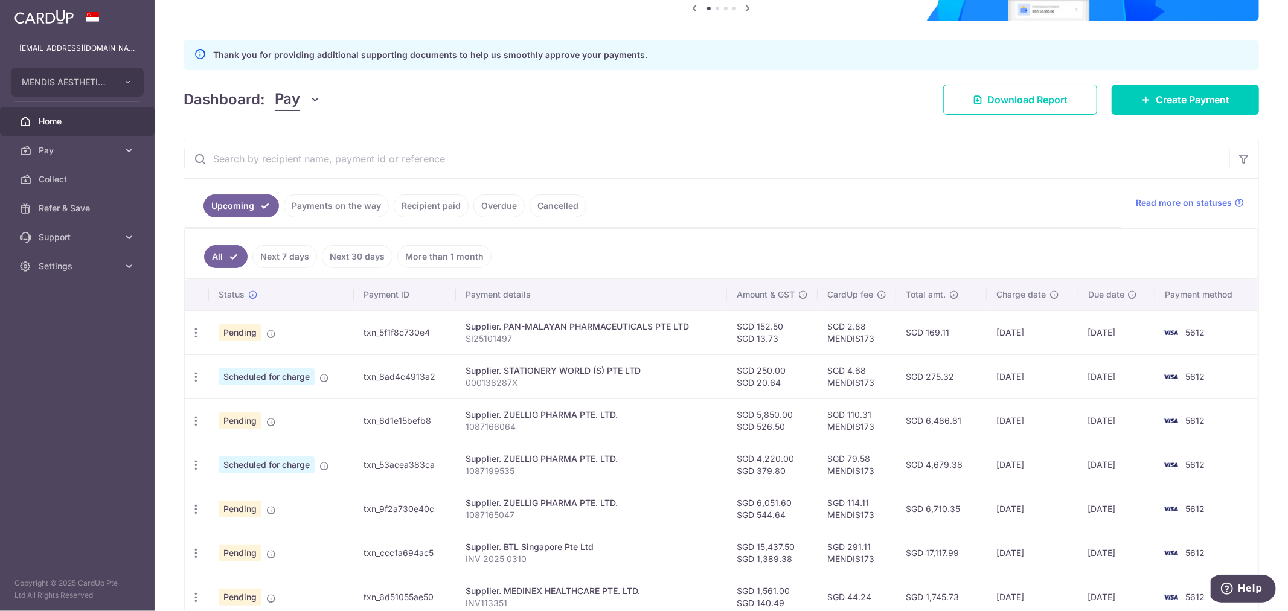
click at [339, 197] on link "Payments on the way" at bounding box center [336, 205] width 105 height 23
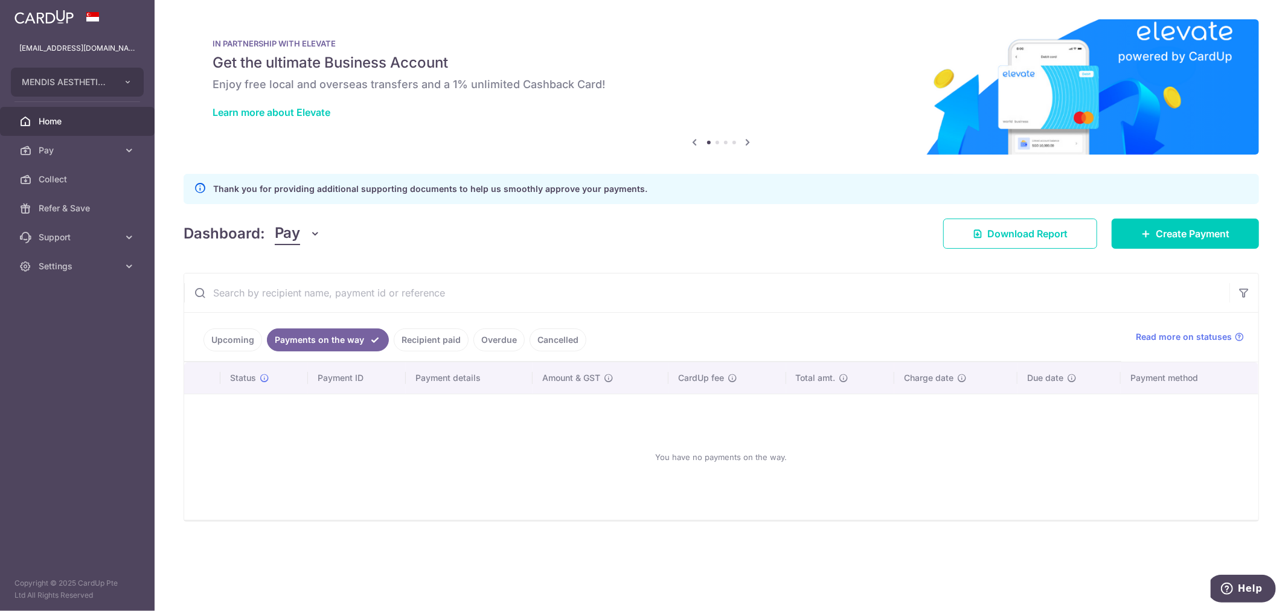
click at [232, 341] on link "Upcoming" at bounding box center [232, 339] width 59 height 23
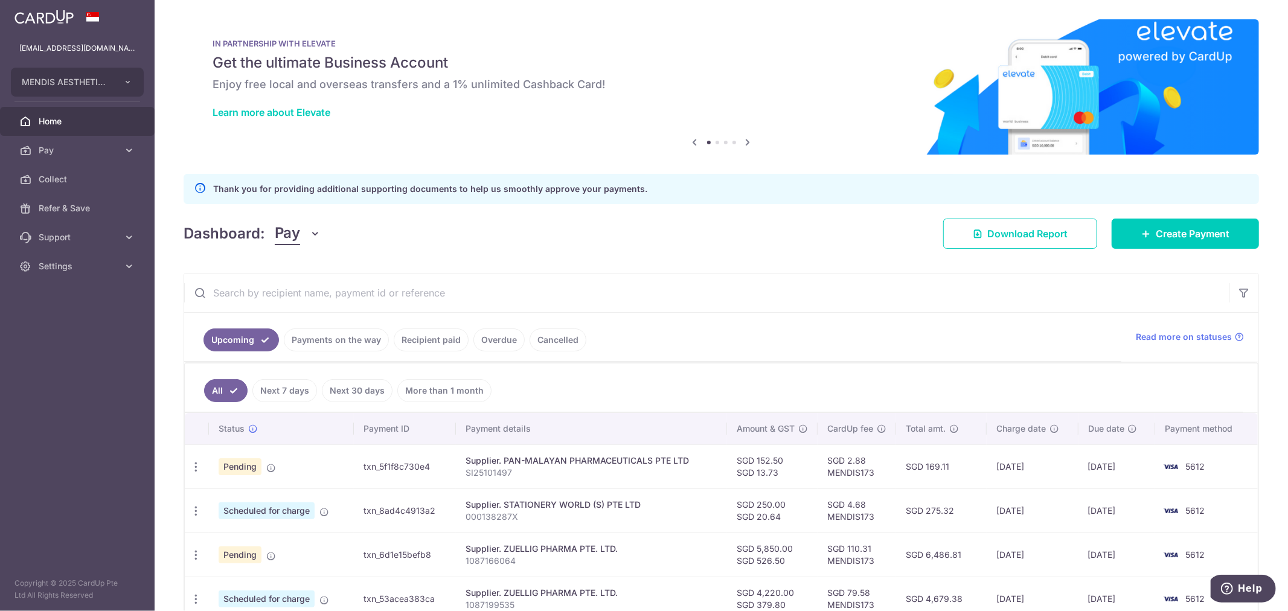
scroll to position [268, 0]
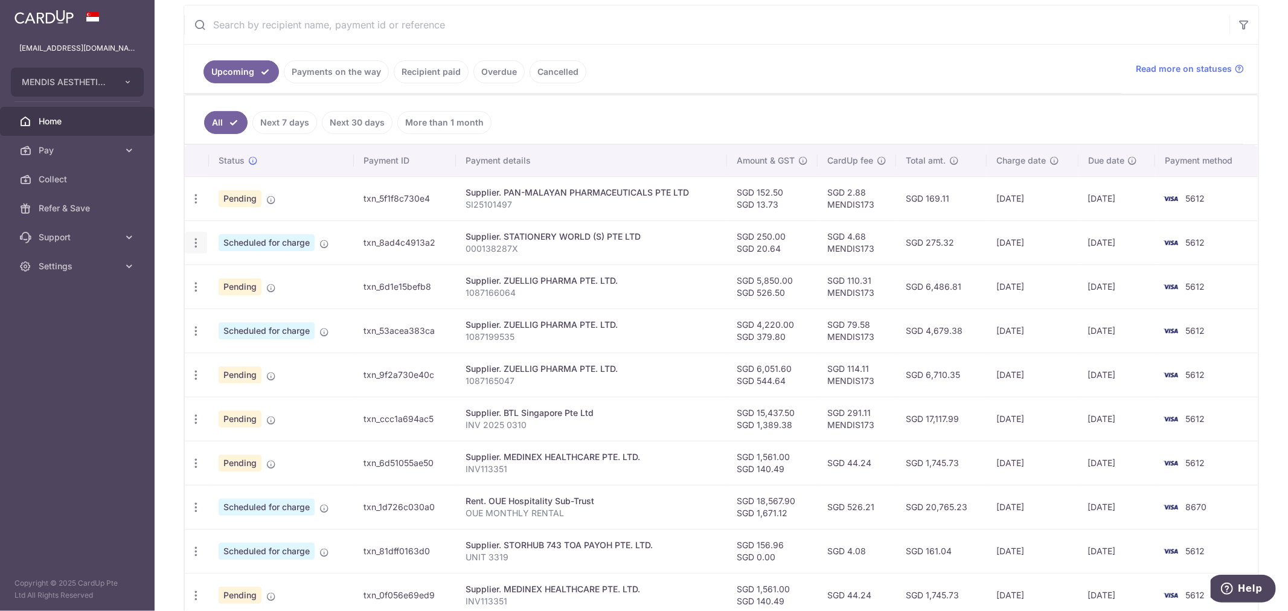
click at [193, 249] on icon "button" at bounding box center [196, 243] width 13 height 13
click at [195, 200] on icon "button" at bounding box center [196, 199] width 13 height 13
click at [197, 373] on icon "button" at bounding box center [196, 375] width 13 height 13
click at [196, 197] on icon "button" at bounding box center [196, 199] width 13 height 13
click at [242, 294] on span "Upload doc" at bounding box center [260, 291] width 82 height 14
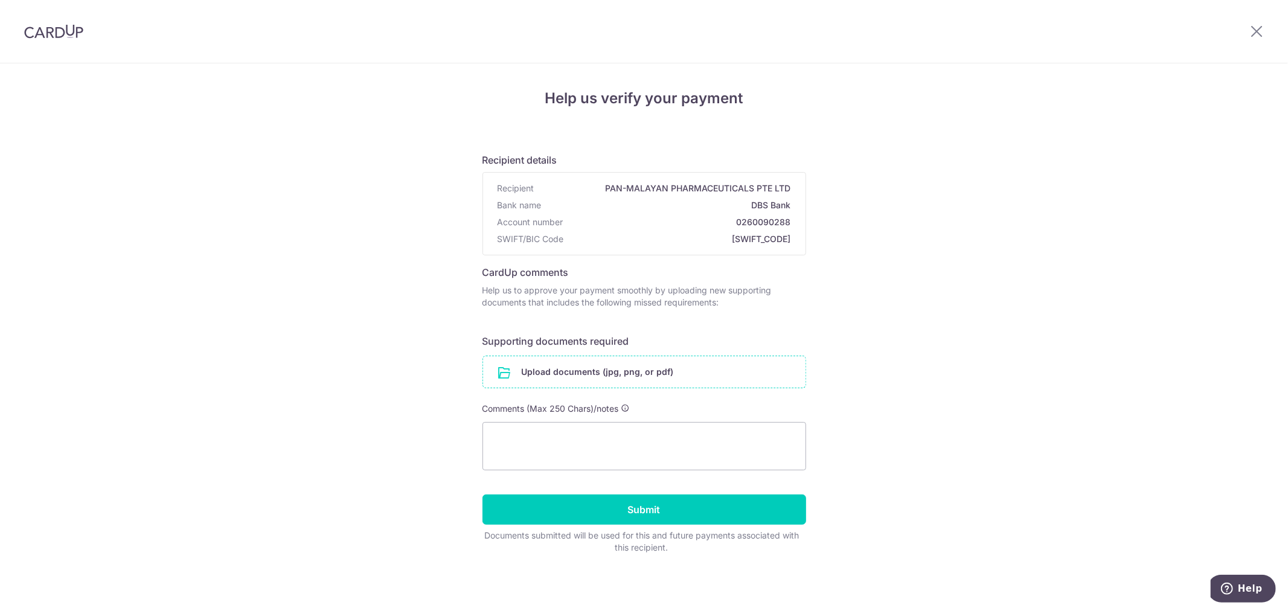
click at [636, 370] on input "file" at bounding box center [644, 371] width 322 height 31
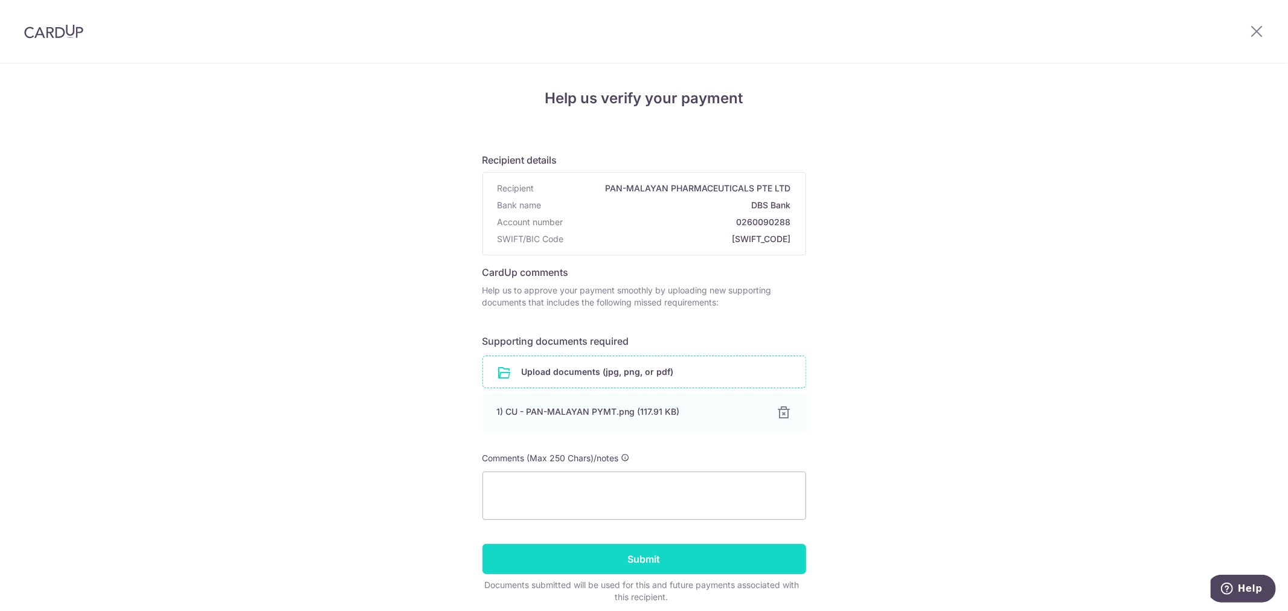
click at [687, 555] on input "Submit" at bounding box center [644, 559] width 324 height 30
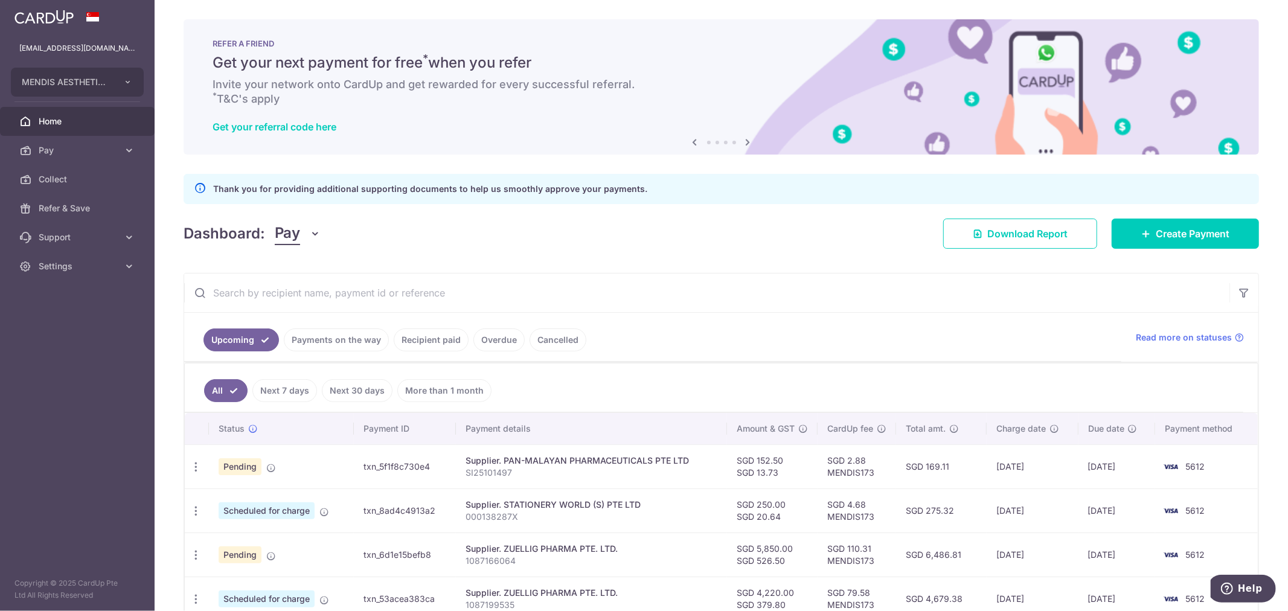
scroll to position [134, 0]
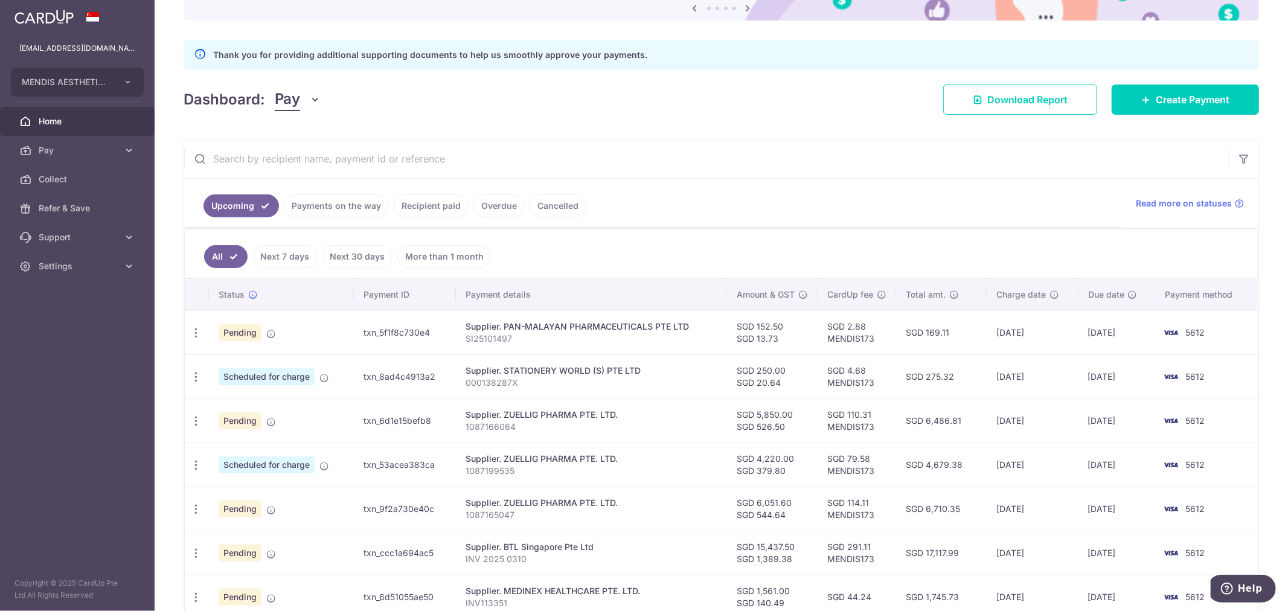
click at [370, 208] on link "Payments on the way" at bounding box center [336, 205] width 105 height 23
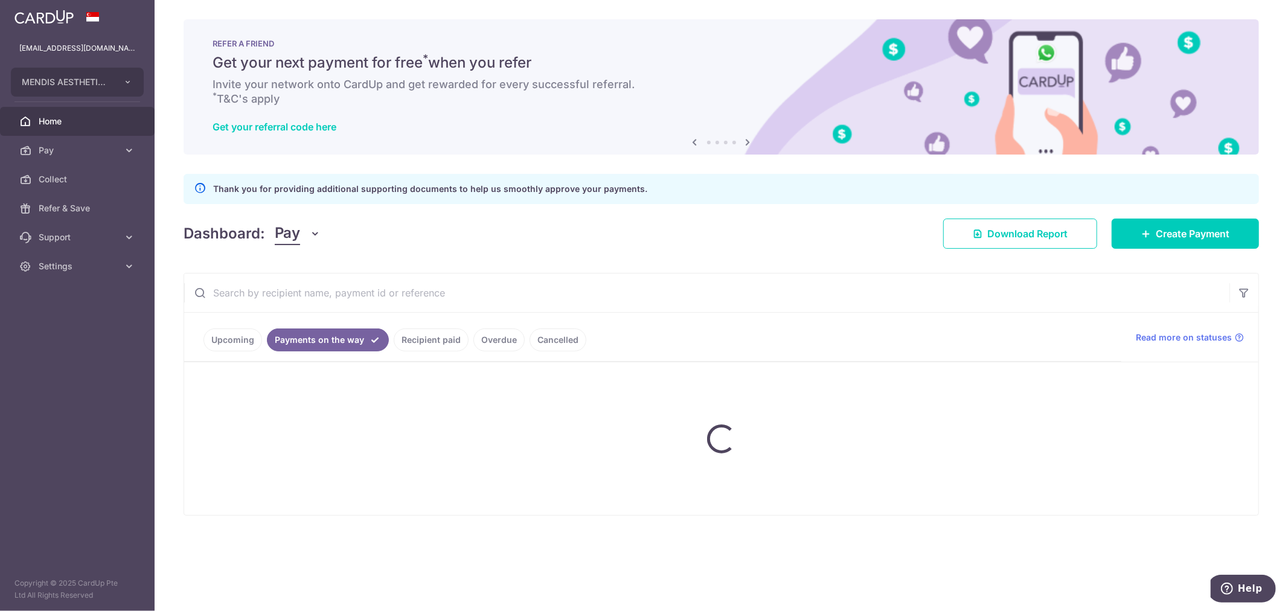
scroll to position [0, 0]
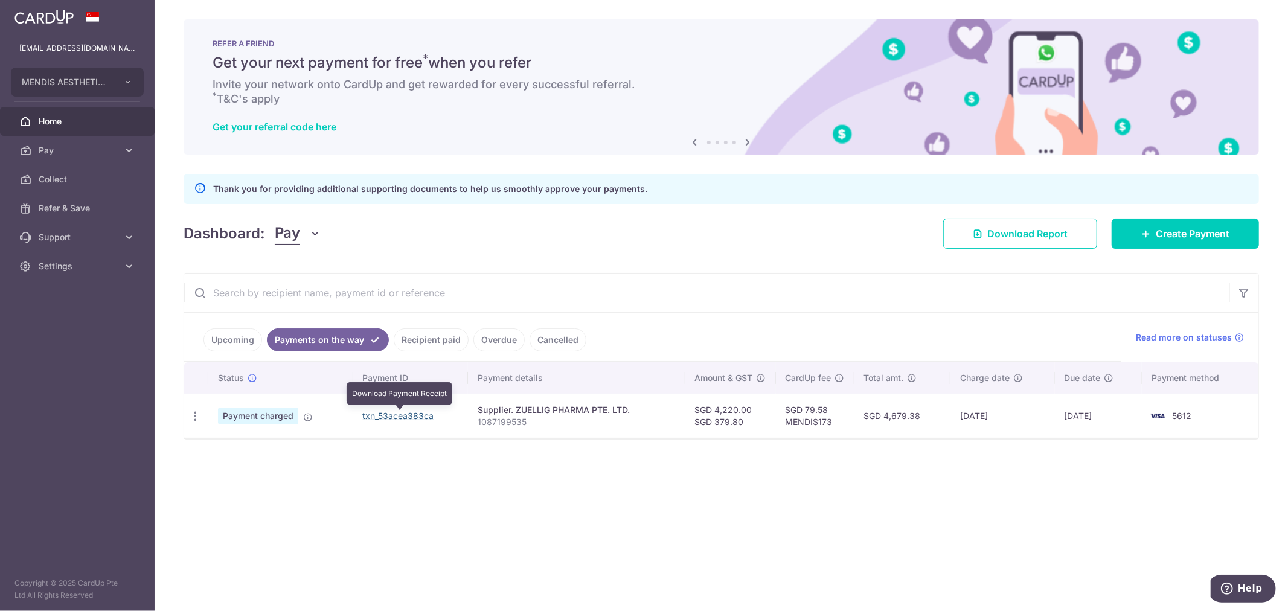
drag, startPoint x: 390, startPoint y: 420, endPoint x: 712, endPoint y: 43, distance: 495.4
click at [390, 420] on link "txn_53acea383ca" at bounding box center [398, 416] width 71 height 10
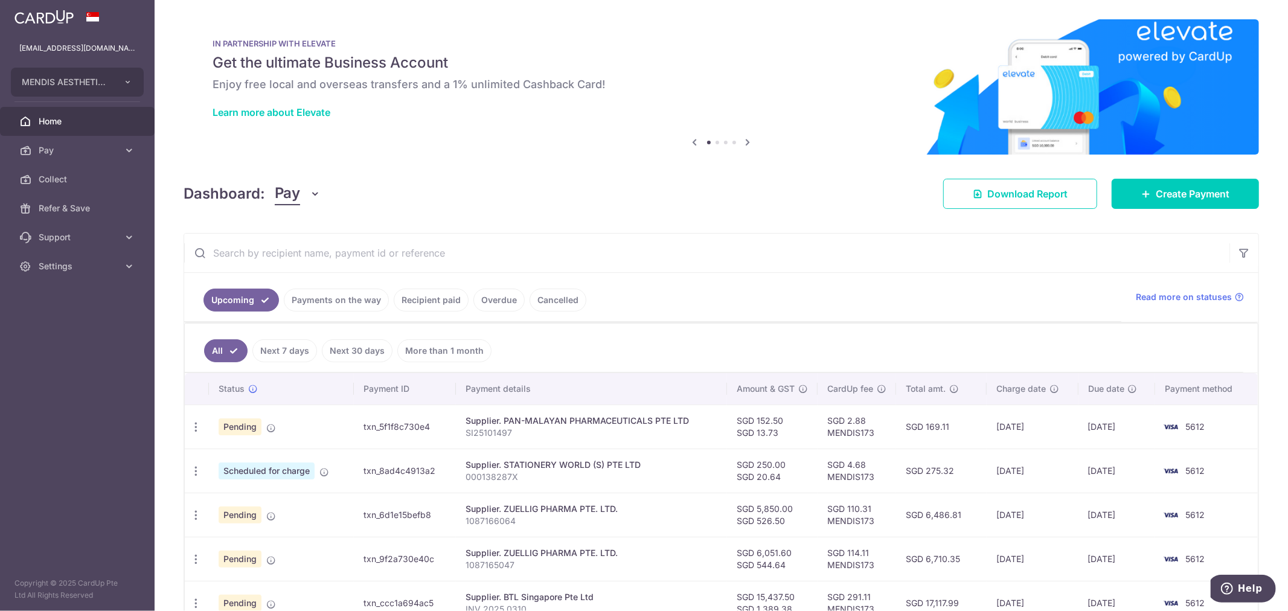
click at [339, 309] on link "Payments on the way" at bounding box center [336, 300] width 105 height 23
drag, startPoint x: 338, startPoint y: 296, endPoint x: 391, endPoint y: 293, distance: 53.3
click at [339, 297] on link "Payments on the way" at bounding box center [336, 300] width 105 height 23
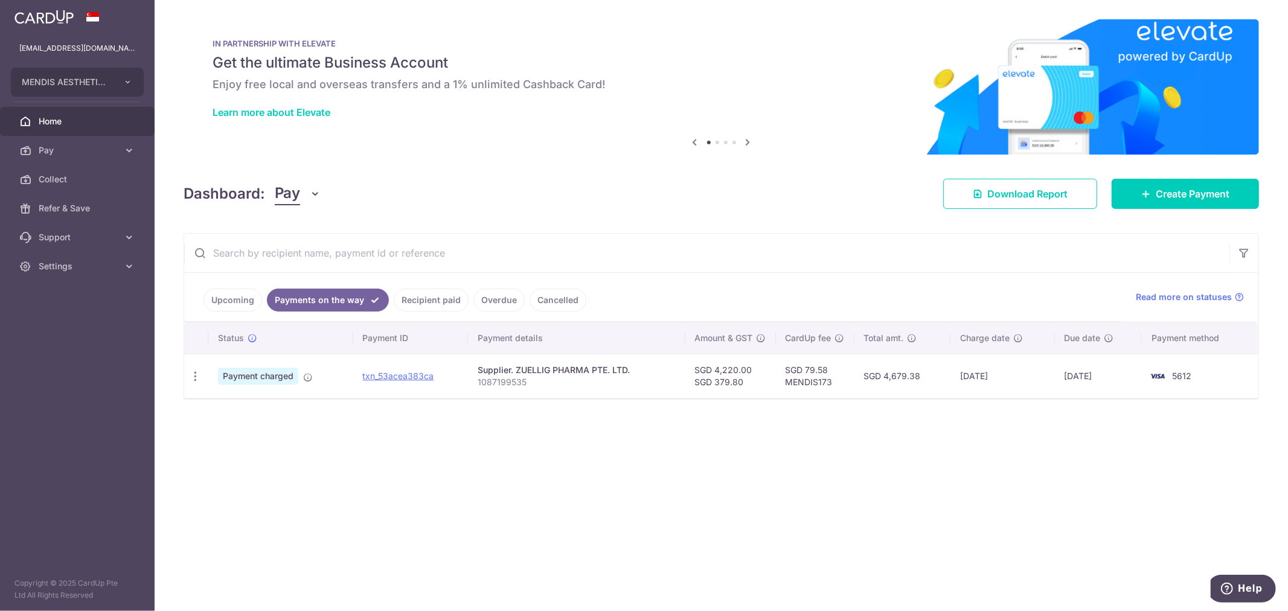
click at [571, 518] on div "× Pause Schedule Pause all future payments in this series Pause just this one p…" at bounding box center [721, 305] width 1133 height 611
click at [533, 528] on div "× Pause Schedule Pause all future payments in this series Pause just this one p…" at bounding box center [721, 305] width 1133 height 611
click at [490, 524] on div "× Pause Schedule Pause all future payments in this series Pause just this one p…" at bounding box center [721, 305] width 1133 height 611
drag, startPoint x: 446, startPoint y: 518, endPoint x: 522, endPoint y: 471, distance: 89.5
click at [447, 518] on div "× Pause Schedule Pause all future payments in this series Pause just this one p…" at bounding box center [721, 305] width 1133 height 611
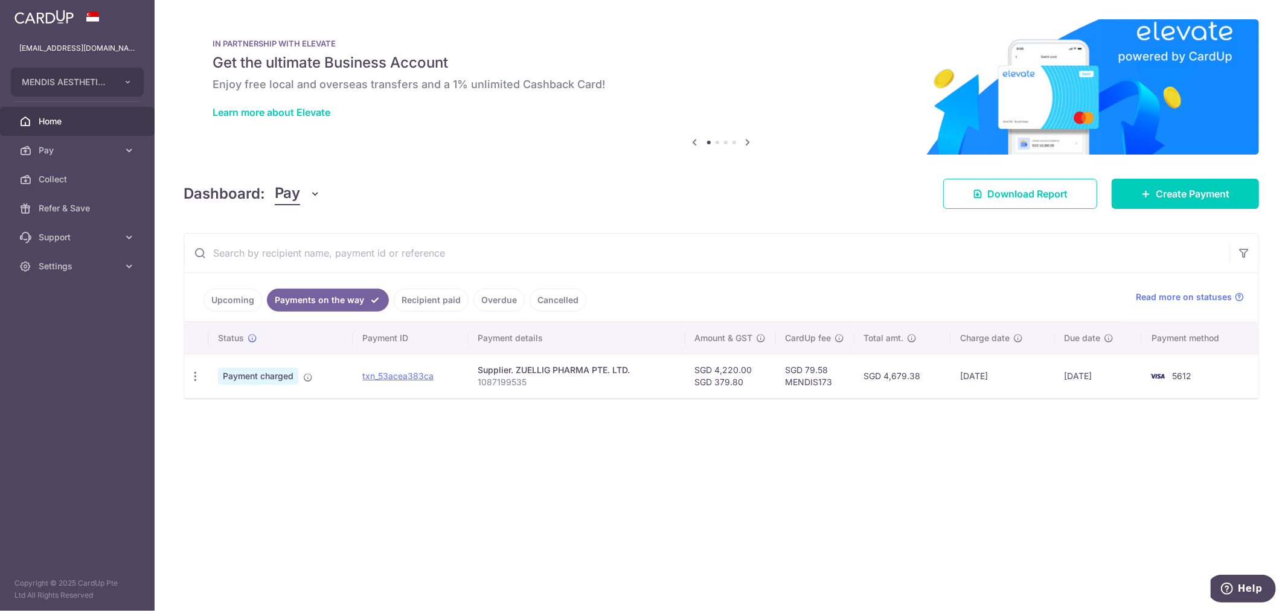
click at [521, 472] on div "× Pause Schedule Pause all future payments in this series Pause just this one p…" at bounding box center [721, 305] width 1133 height 611
drag, startPoint x: 802, startPoint y: 50, endPoint x: 701, endPoint y: 39, distance: 101.4
click at [802, 50] on div "IN PARTNERSHIP WITH ELEVATE Get the ultimate Business Account Enjoy free local …" at bounding box center [721, 79] width 1075 height 121
